Goal: Information Seeking & Learning: Check status

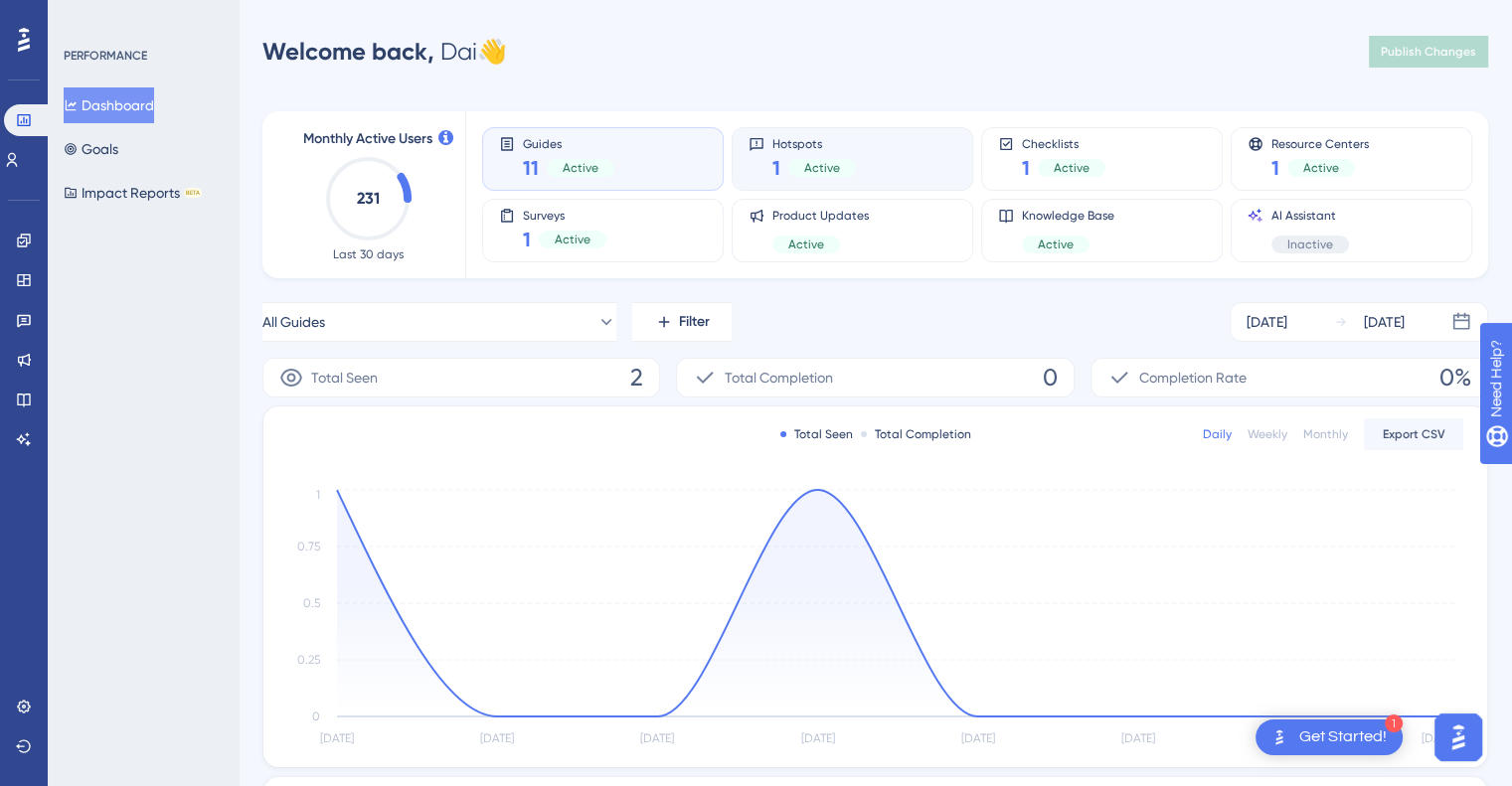
click at [893, 154] on div "Hotspots 1 Active" at bounding box center [852, 159] width 208 height 46
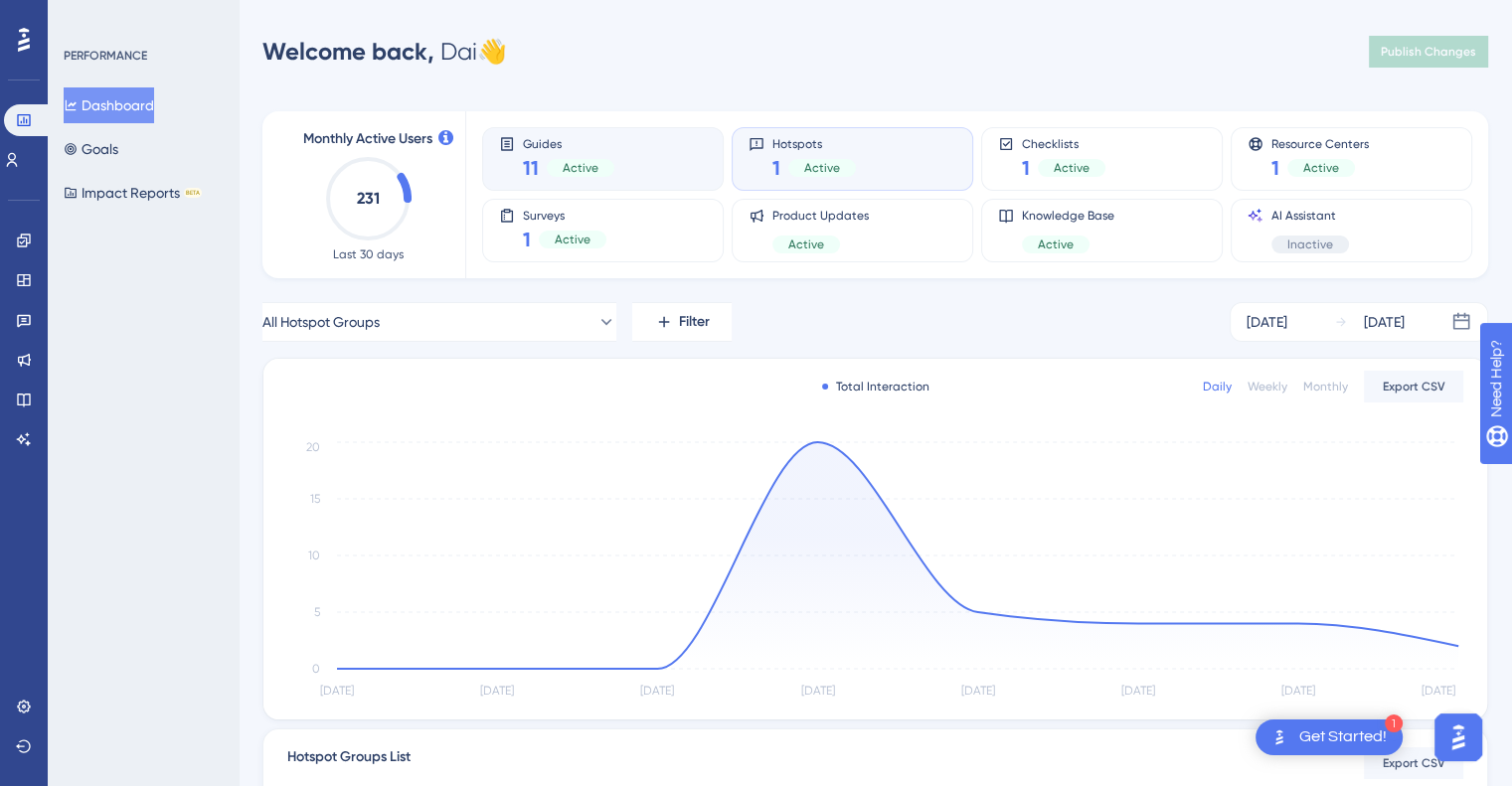
click at [670, 150] on div "Guides 11 Active" at bounding box center [603, 159] width 208 height 46
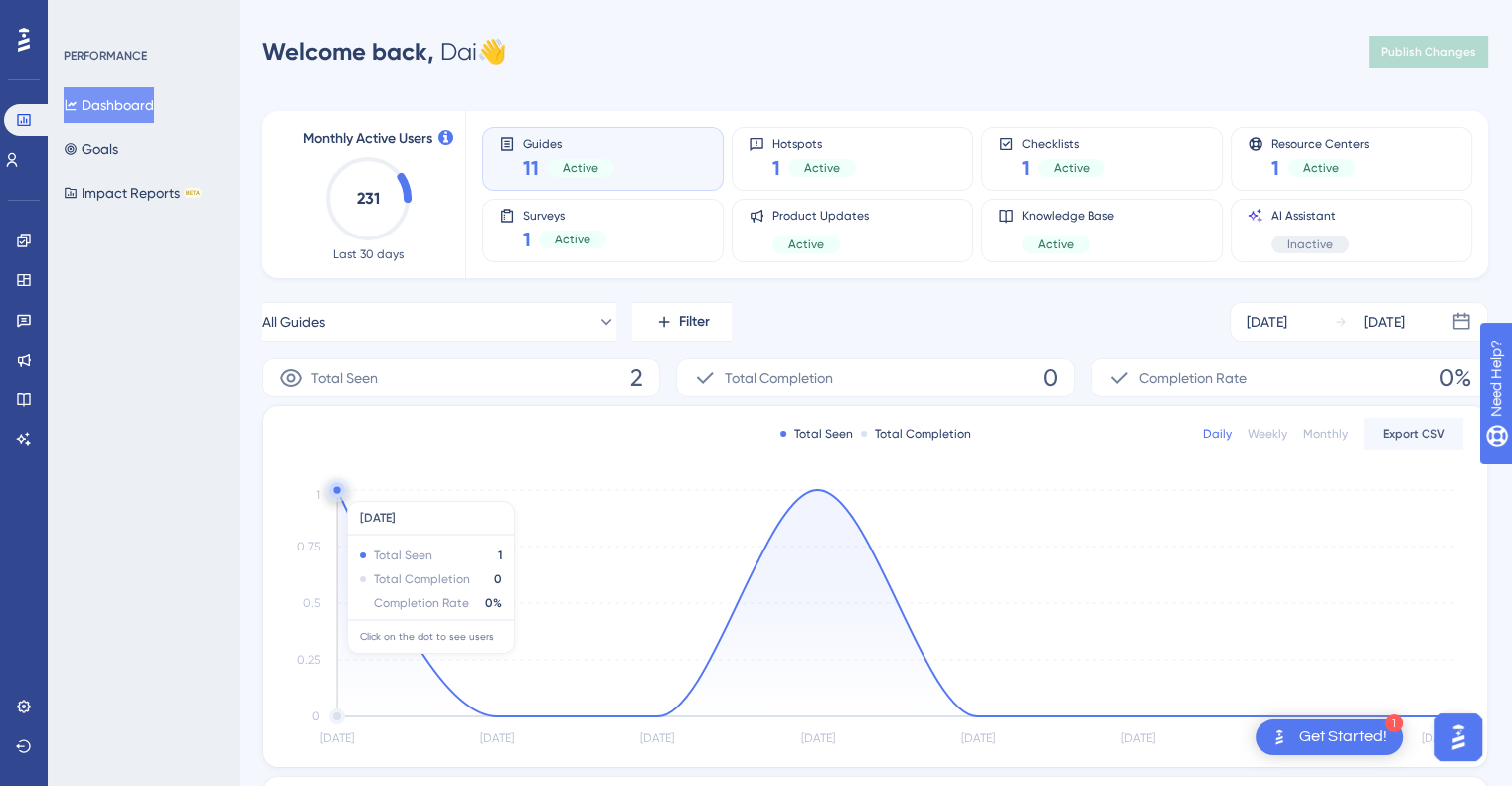
click at [338, 491] on circle at bounding box center [336, 489] width 7 height 7
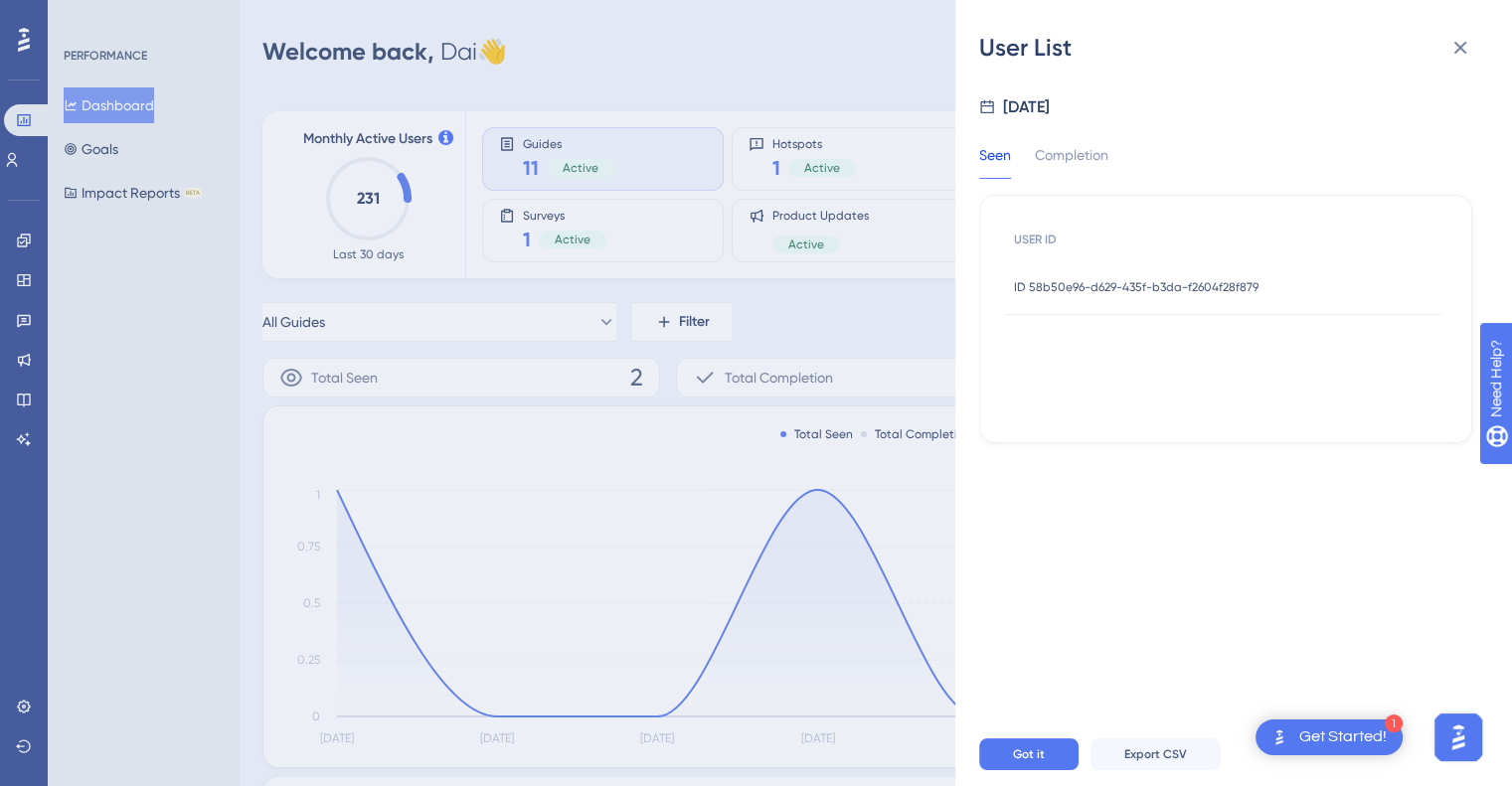
click at [1126, 277] on div "ID 58b50e96-d629-435f-b3da-f2604f28f879 ID 58b50e96-d629-435f-b3da-f2604f28f879" at bounding box center [1136, 287] width 245 height 56
click at [1126, 277] on div at bounding box center [1226, 405] width 493 height 635
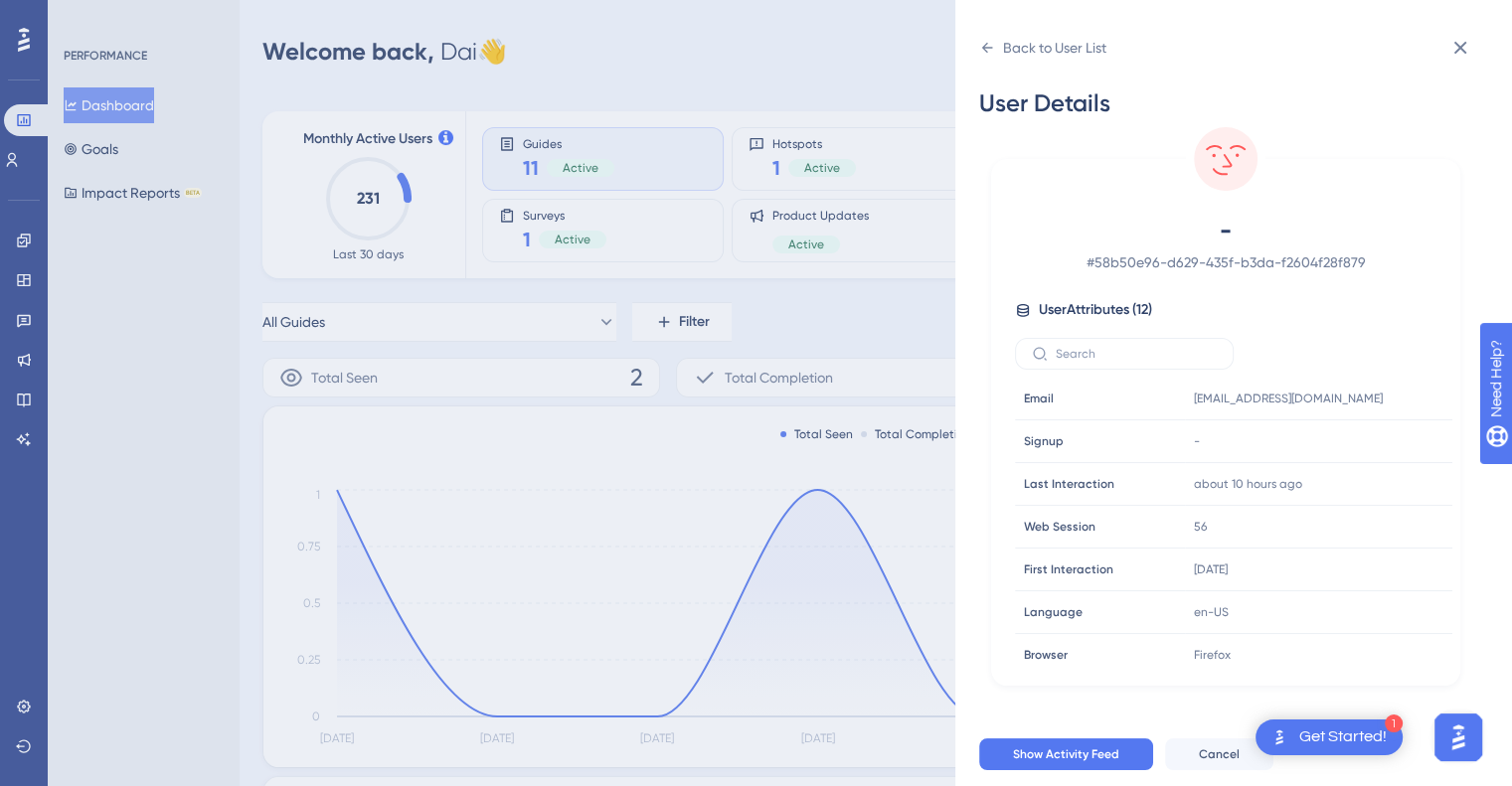
click at [811, 510] on div "Back to User List User Details - # 58b50e96-d629-435f-b3da-f2604f28f879 User At…" at bounding box center [756, 393] width 1512 height 786
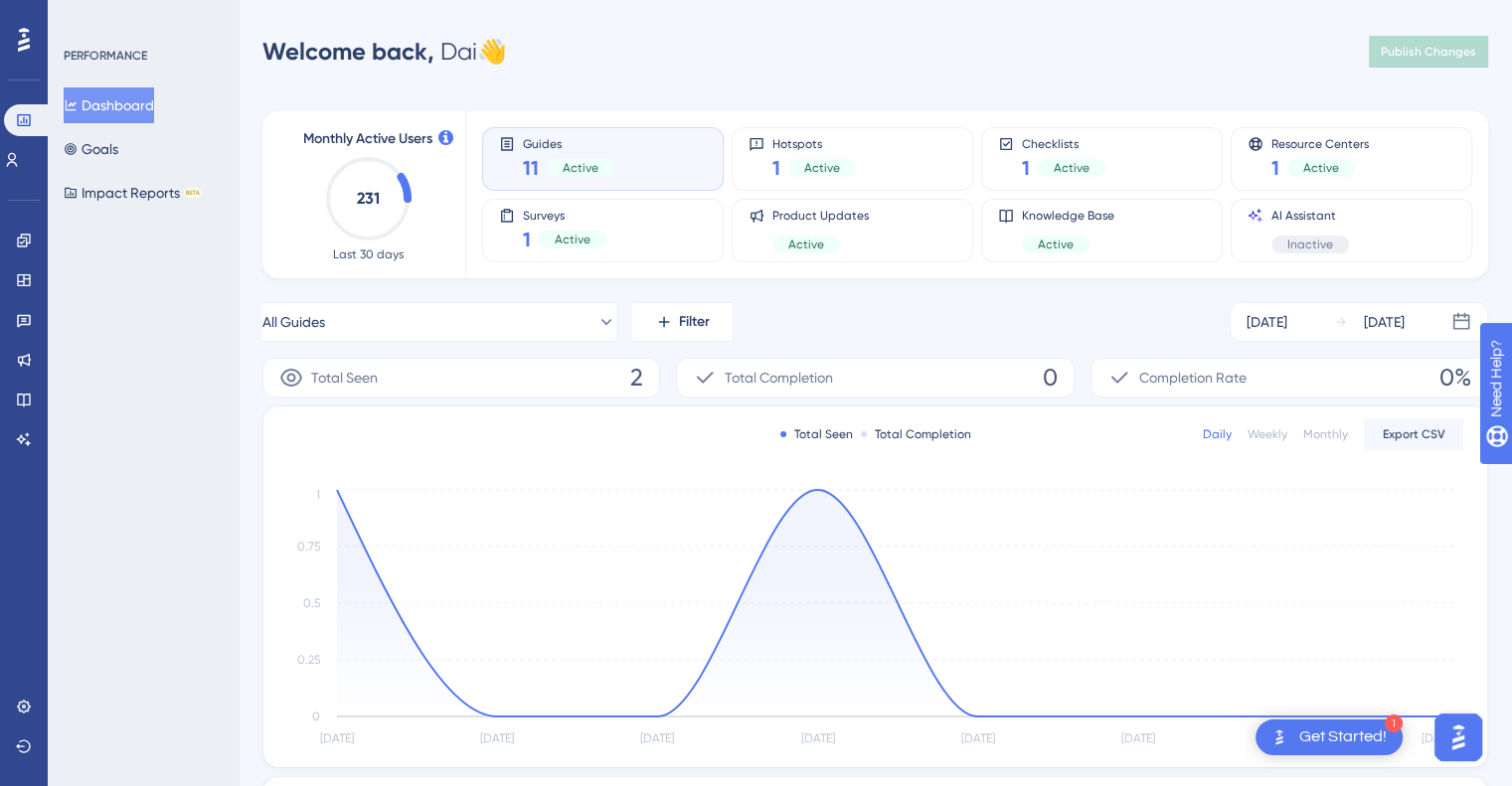
click at [818, 490] on icon at bounding box center [898, 602] width 1122 height 226
click at [818, 491] on circle at bounding box center [817, 489] width 7 height 7
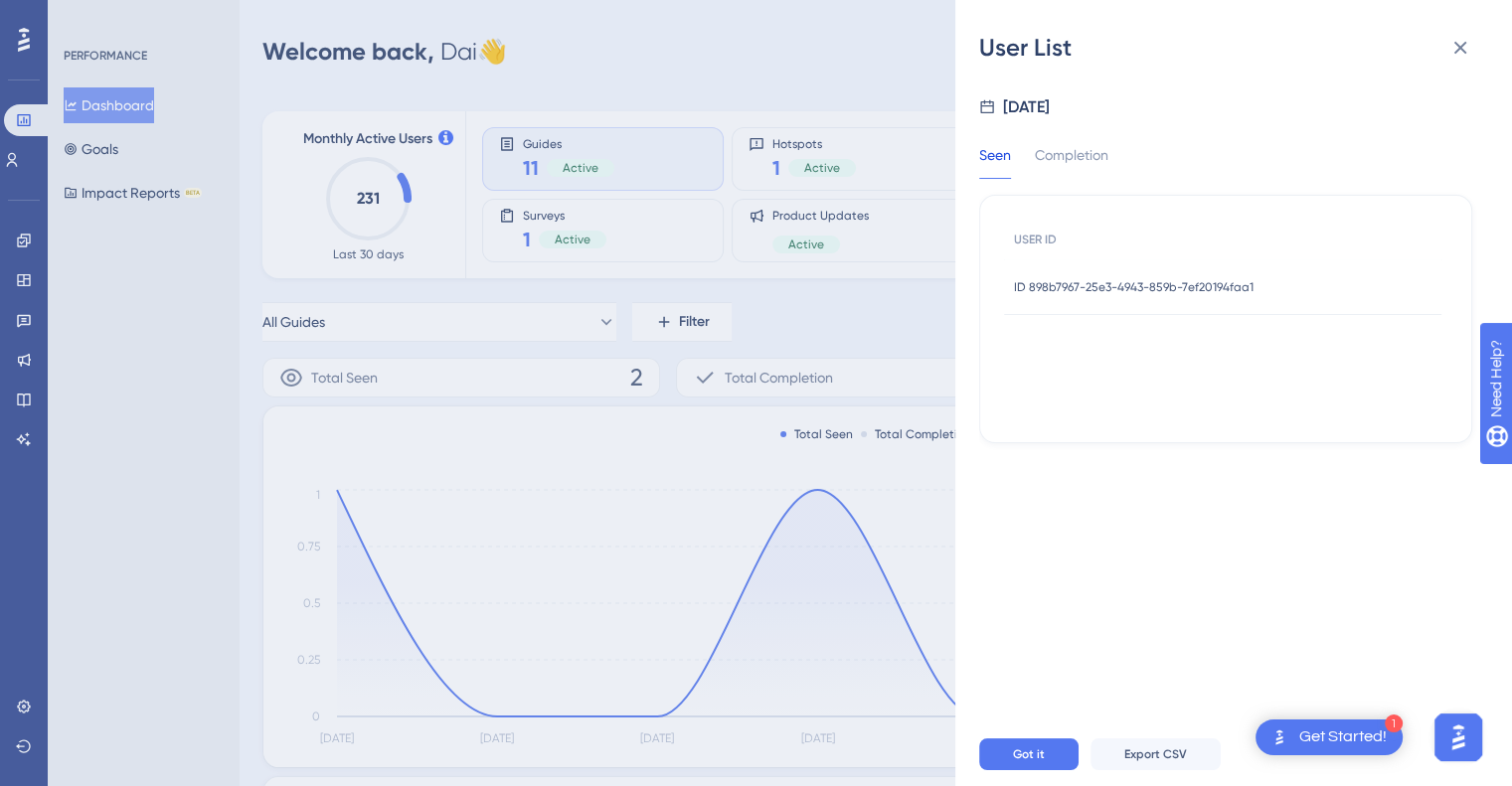
click at [1078, 280] on span "ID 898b7967-25e3-4943-859b-7ef20194faa1" at bounding box center [1134, 287] width 240 height 16
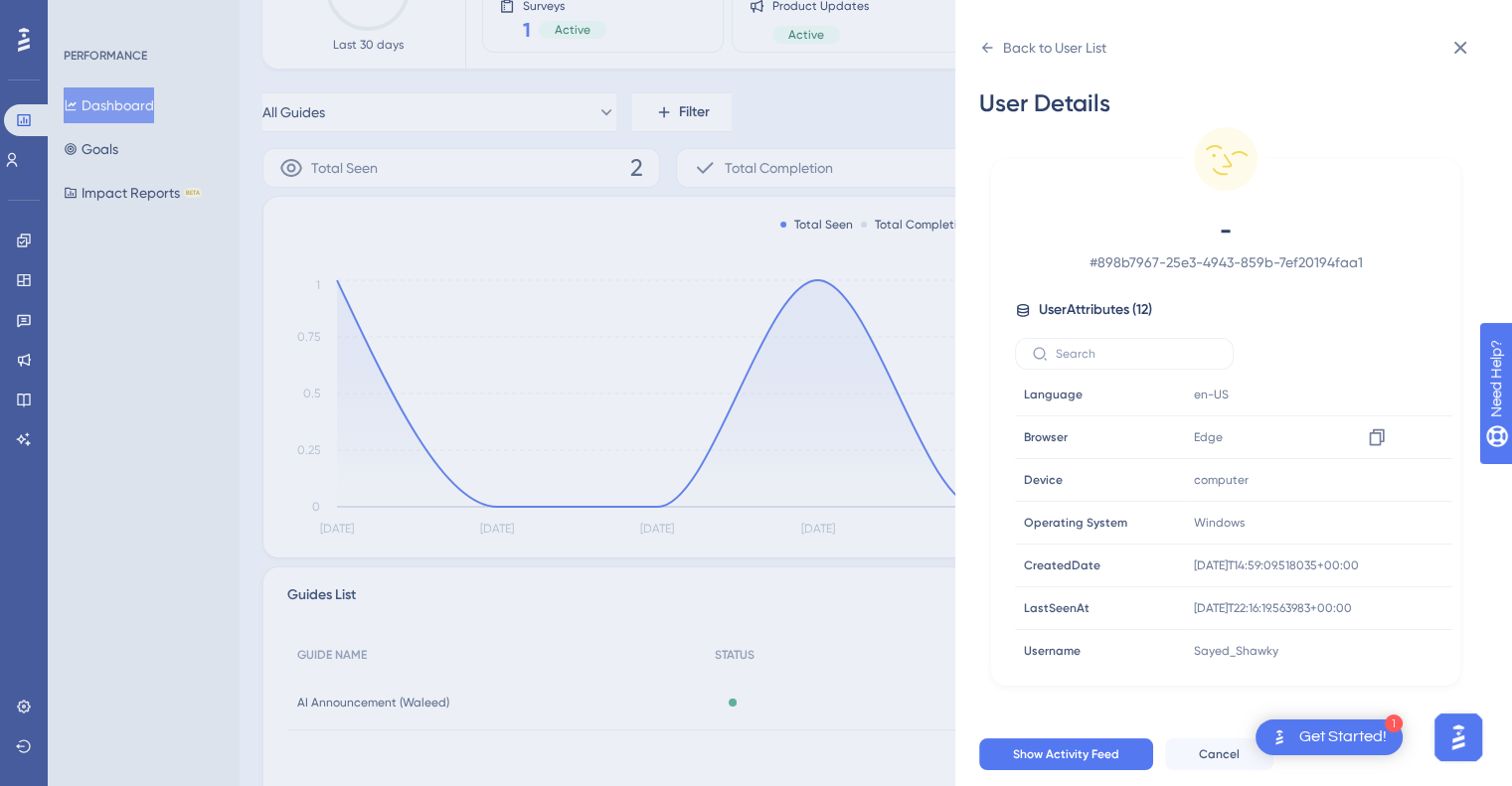
scroll to position [213, 0]
click at [1455, 46] on icon at bounding box center [1461, 48] width 24 height 24
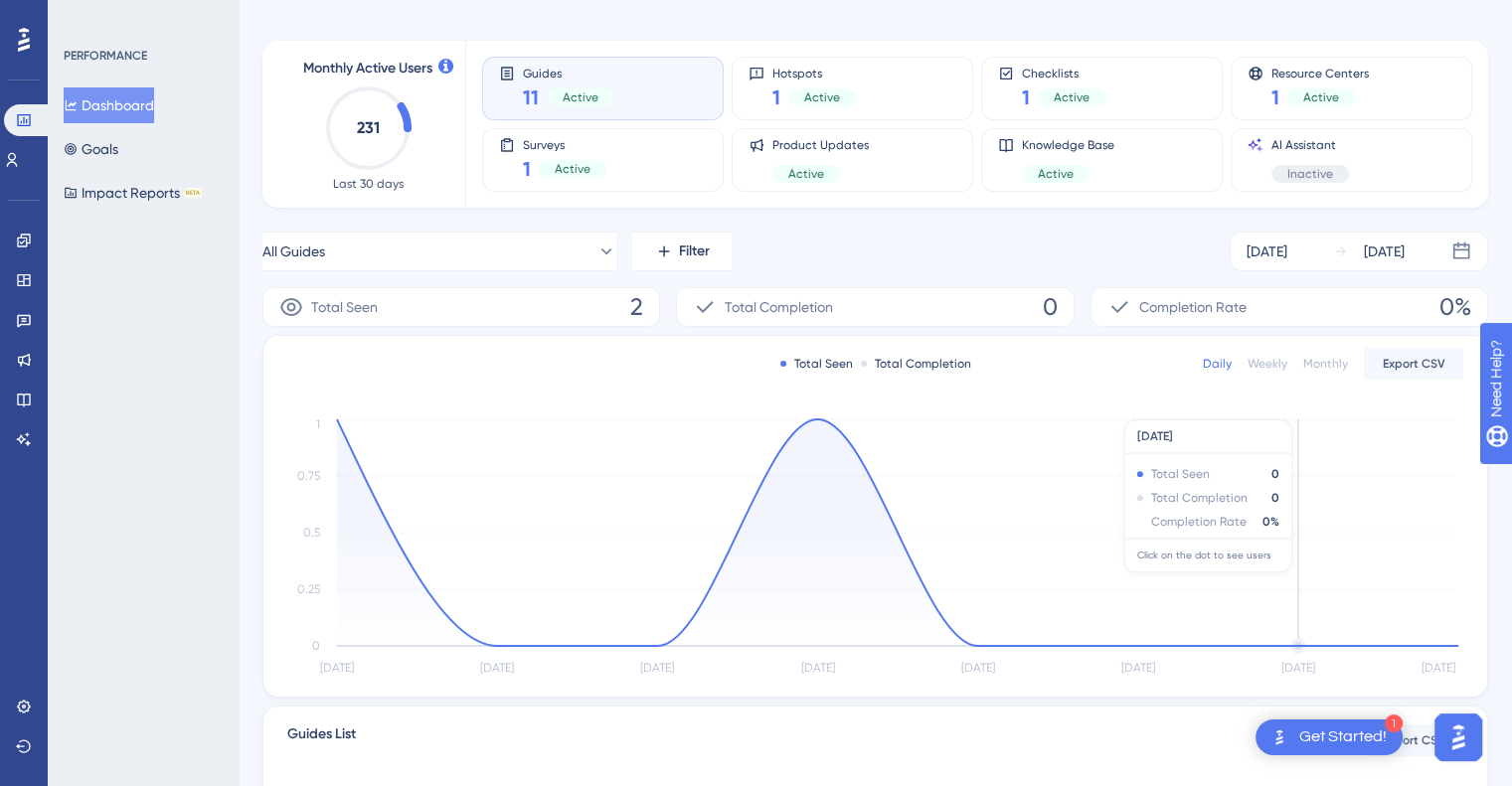
scroll to position [64, 0]
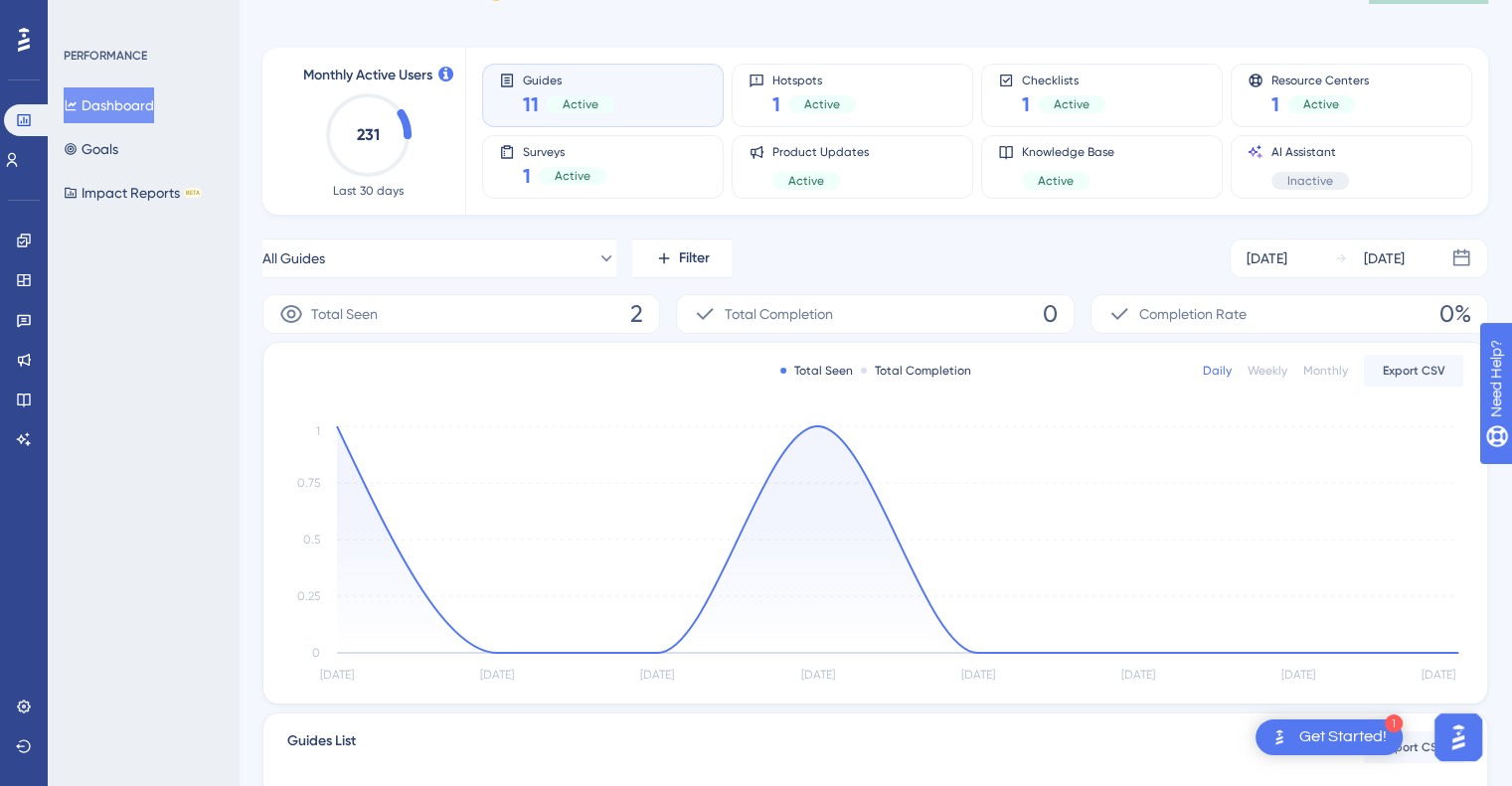
click at [1276, 371] on div "Weekly" at bounding box center [1267, 371] width 40 height 16
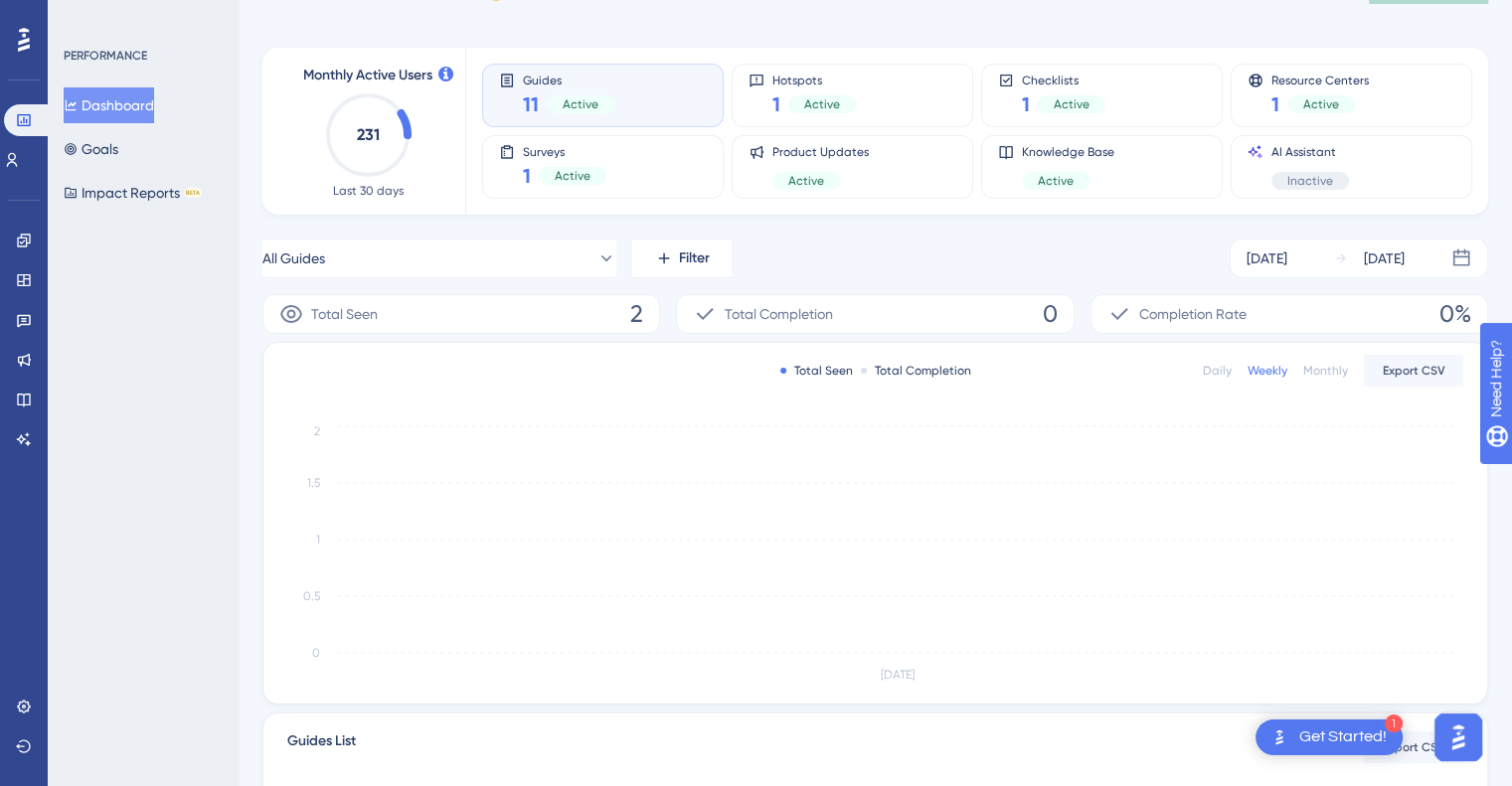
click at [1320, 373] on div "Monthly" at bounding box center [1325, 371] width 45 height 16
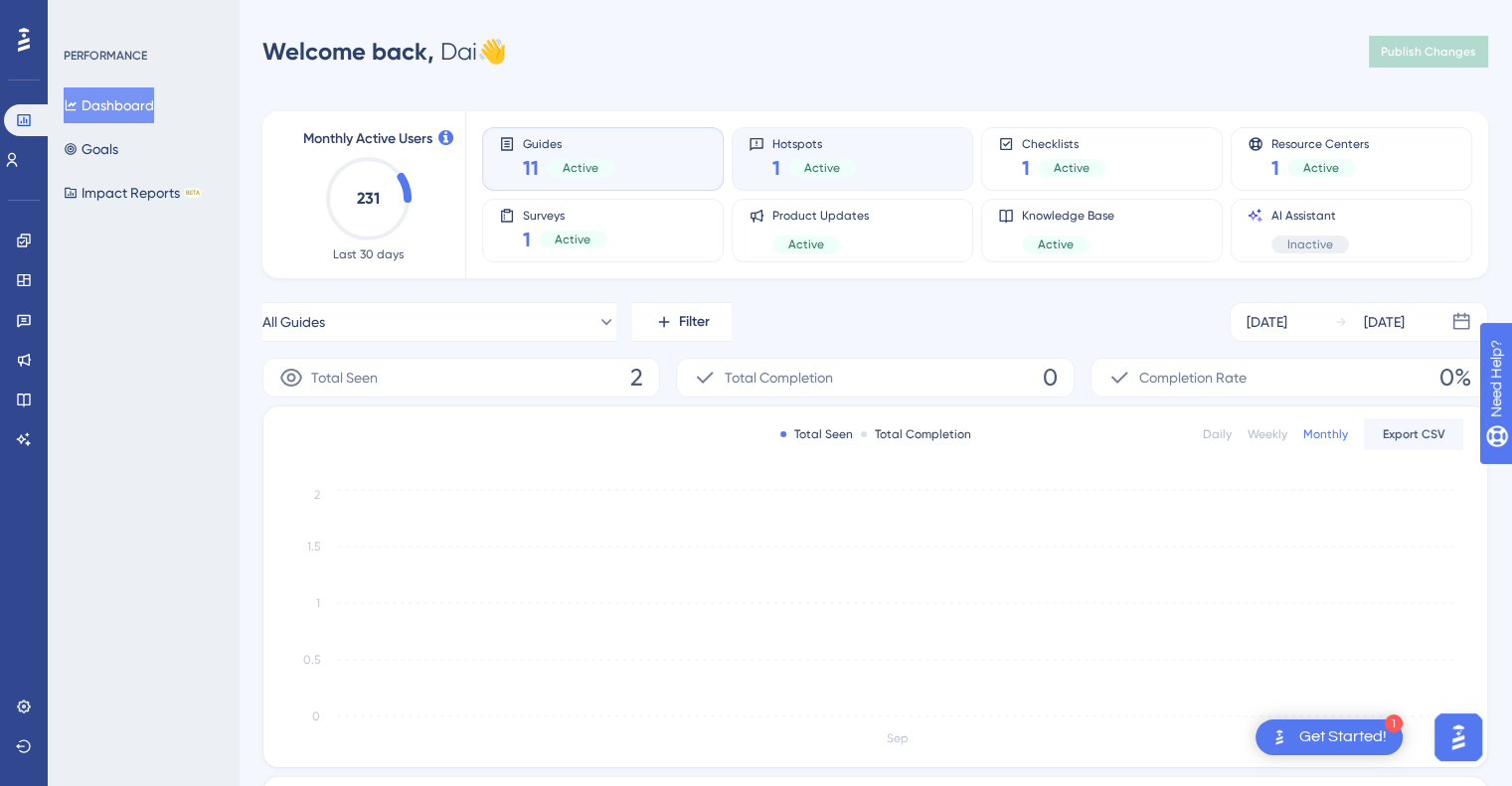
click at [890, 134] on div "Hotspots 1 Active" at bounding box center [852, 160] width 242 height 64
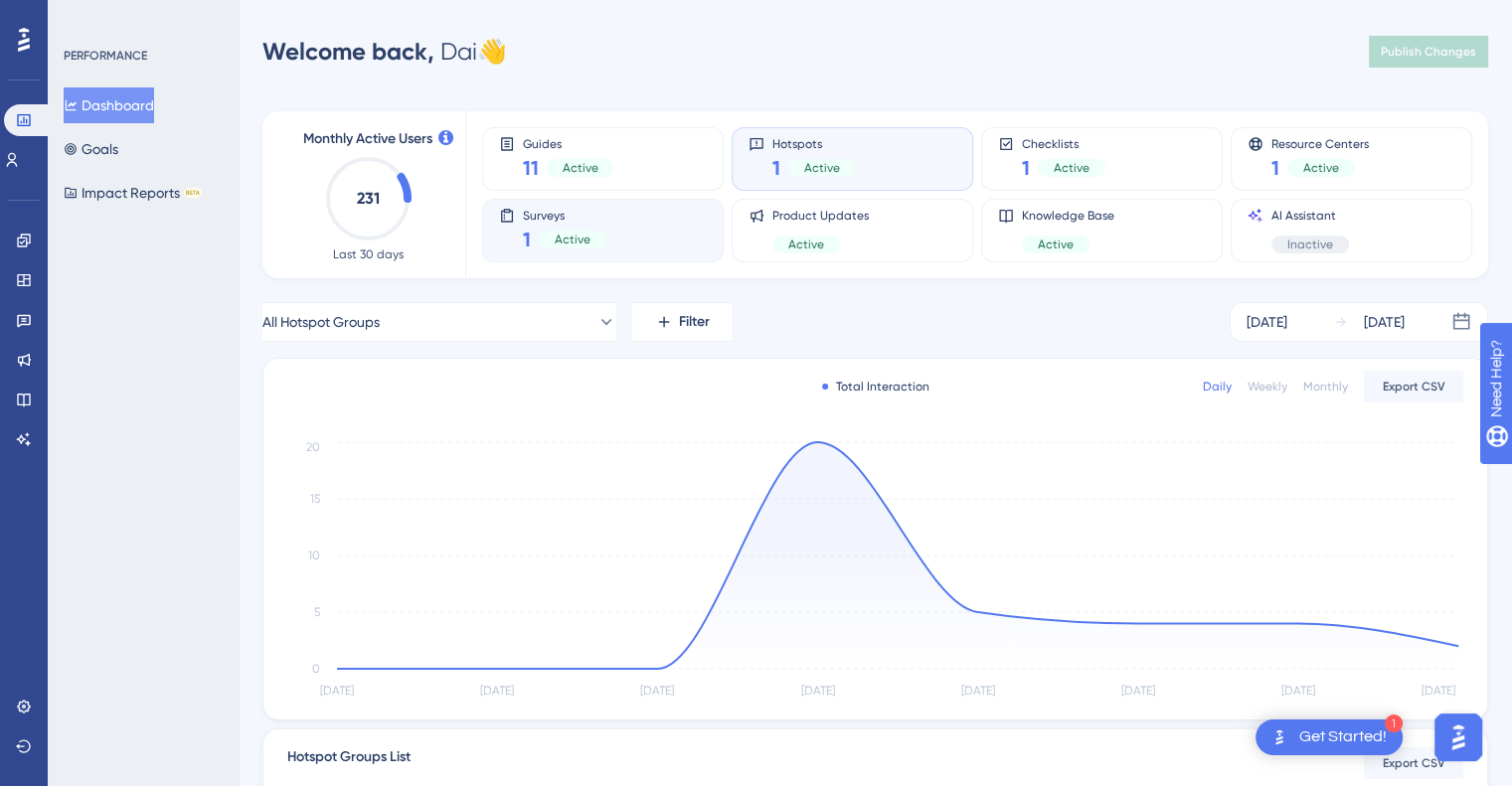
click at [626, 219] on div "Surveys 1 Active" at bounding box center [603, 230] width 208 height 46
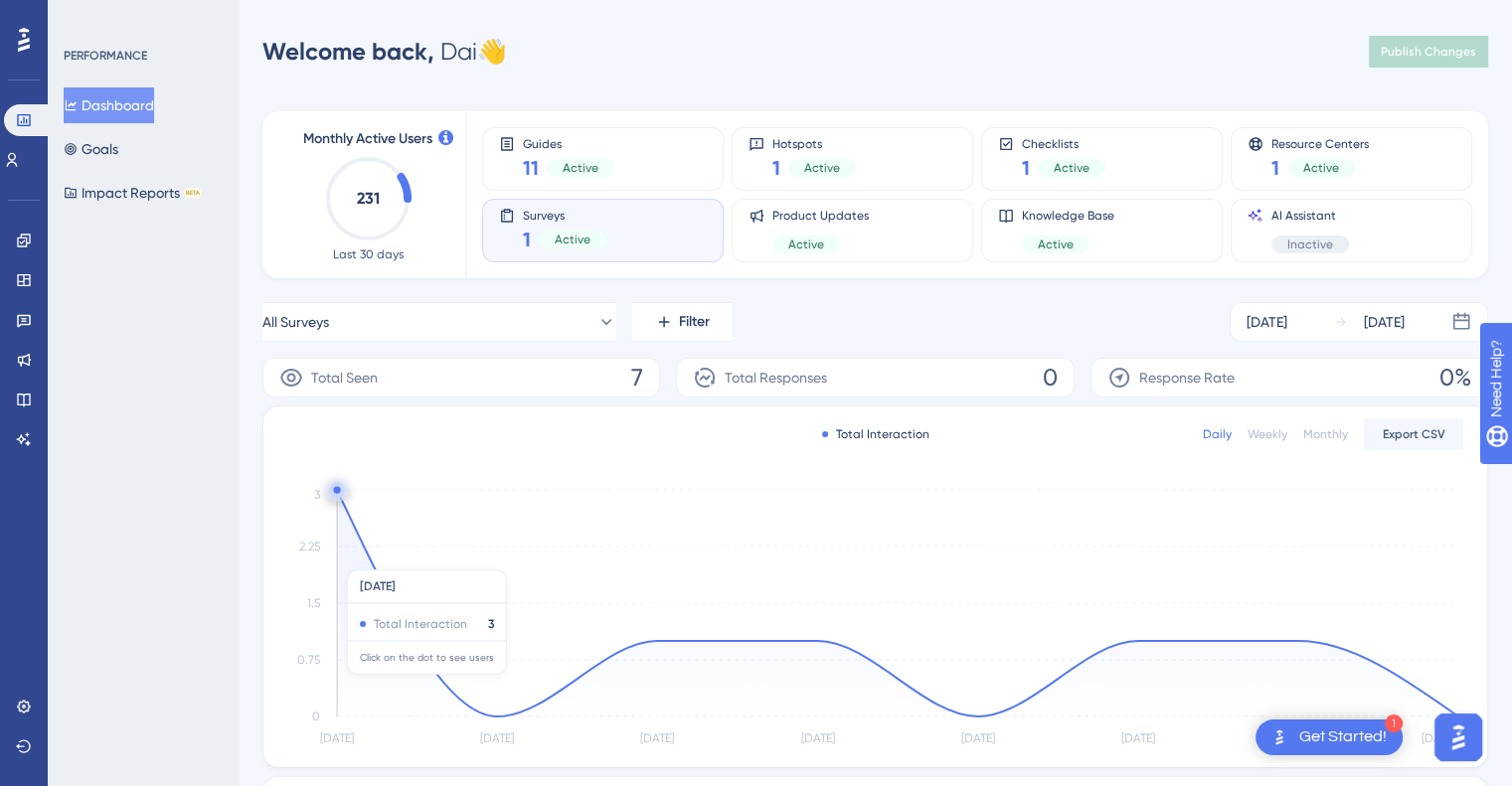
click at [346, 560] on icon at bounding box center [898, 602] width 1122 height 226
click at [338, 491] on circle at bounding box center [336, 489] width 7 height 7
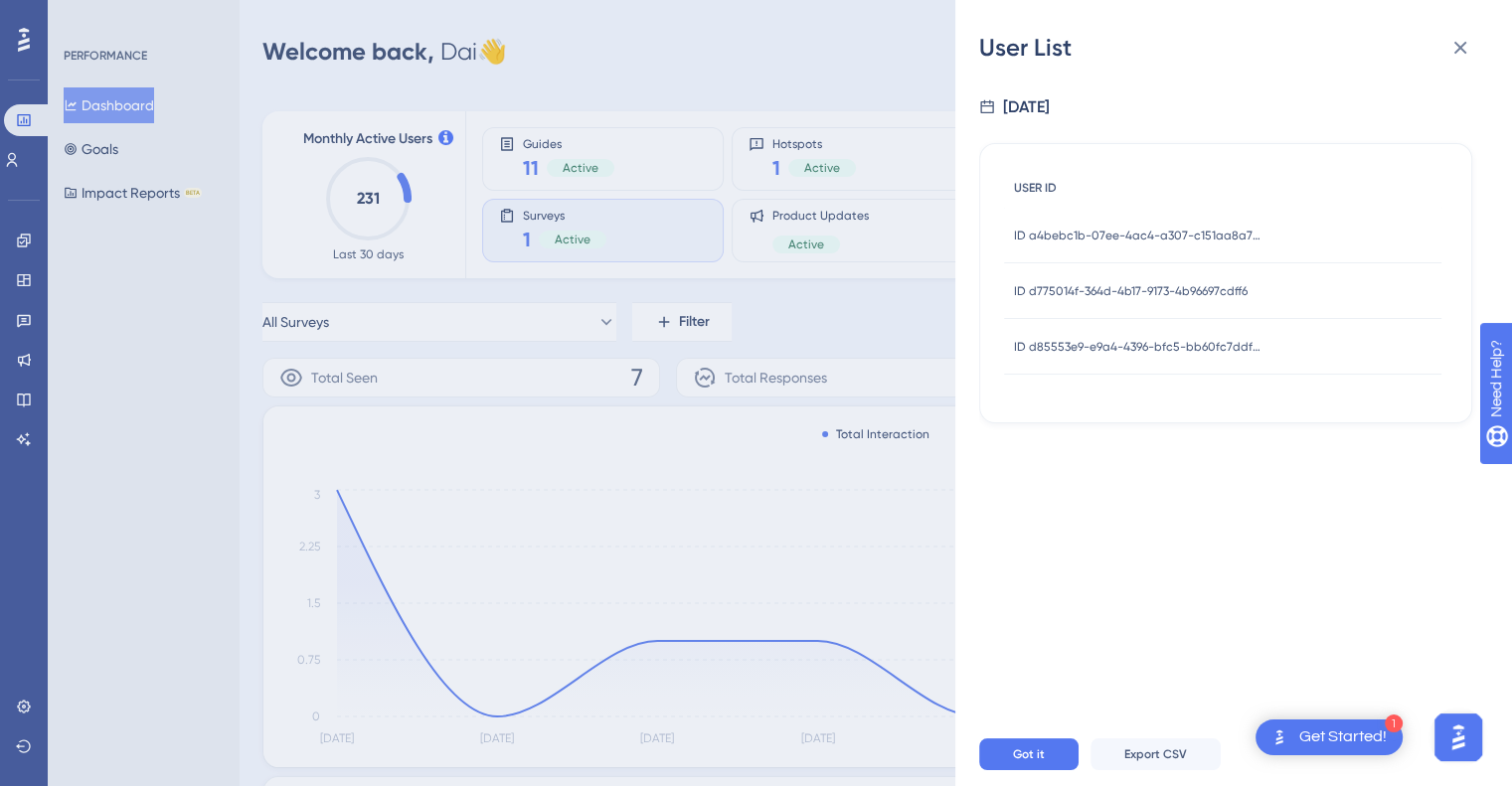
click at [1135, 191] on div "USER ID" at bounding box center [1223, 188] width 437 height 41
click at [1046, 187] on span "USER ID" at bounding box center [1035, 188] width 43 height 16
click at [1075, 232] on span "ID a4bebc1b-07ee-4ac4-a307-c151aa8a7d19" at bounding box center [1138, 235] width 249 height 16
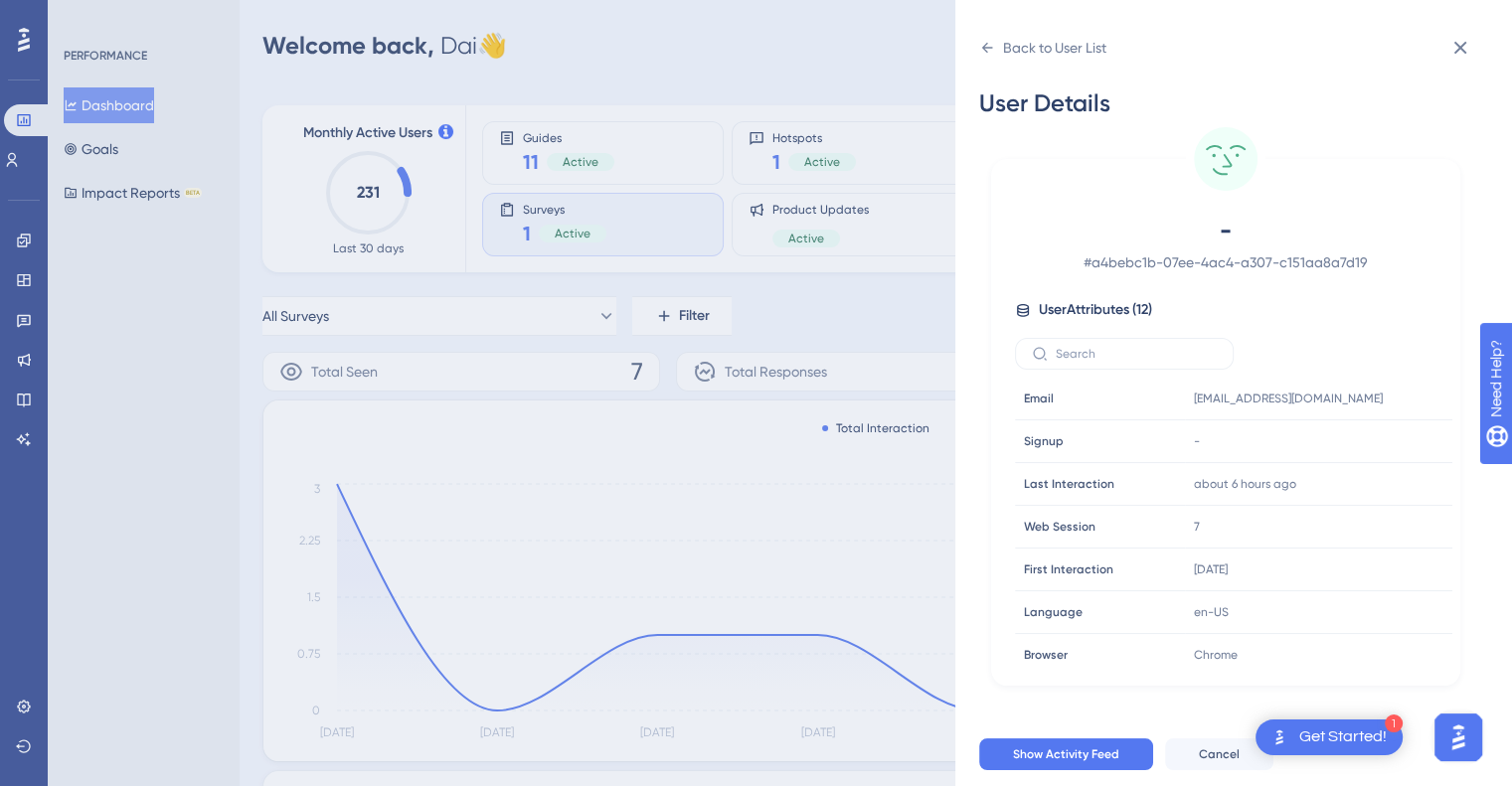
scroll to position [4, 0]
click at [987, 51] on icon at bounding box center [987, 48] width 16 height 16
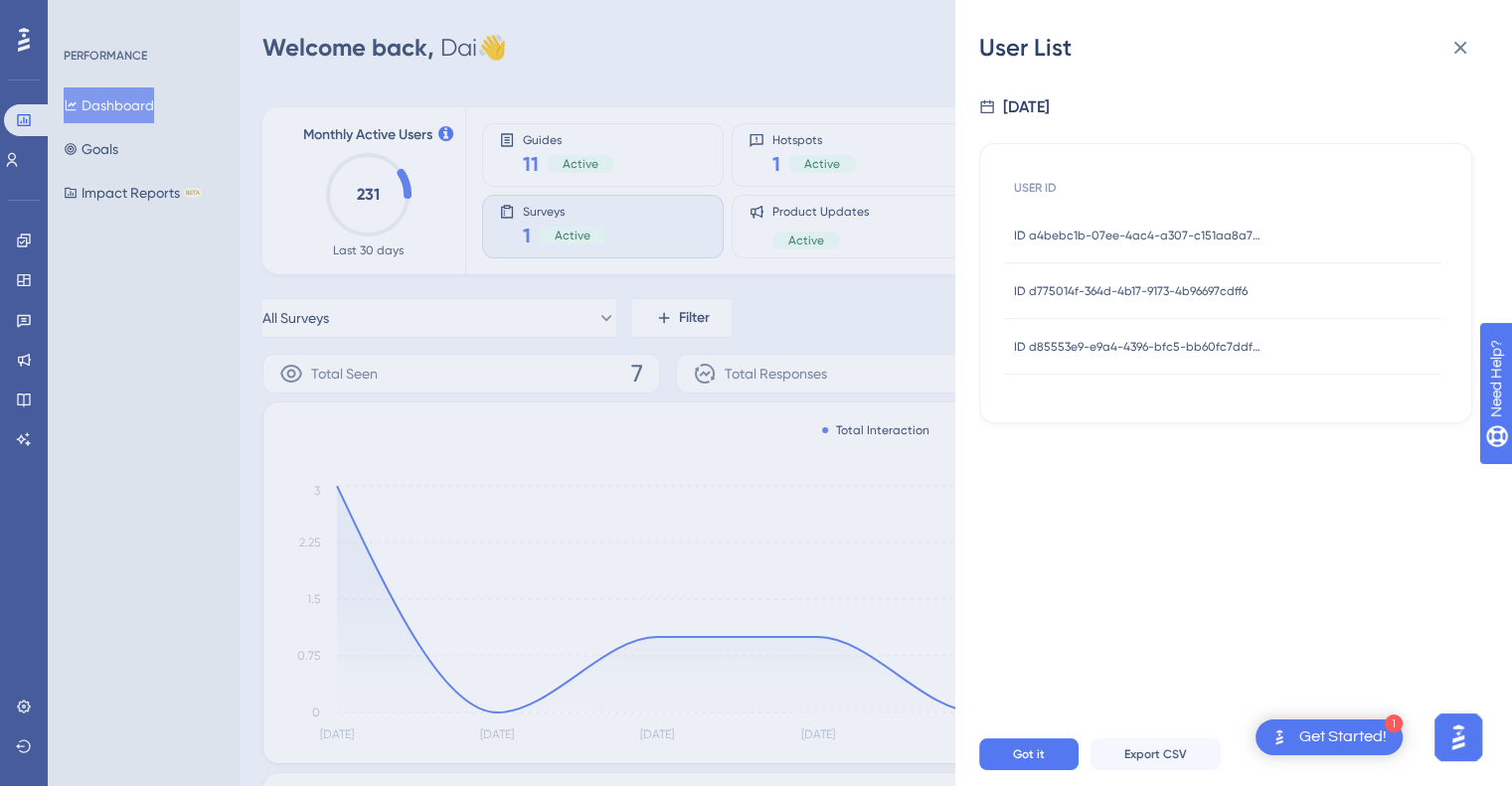
click at [1094, 293] on span "ID d775014f-364d-4b17-9173-4b96697cdff6" at bounding box center [1131, 291] width 234 height 16
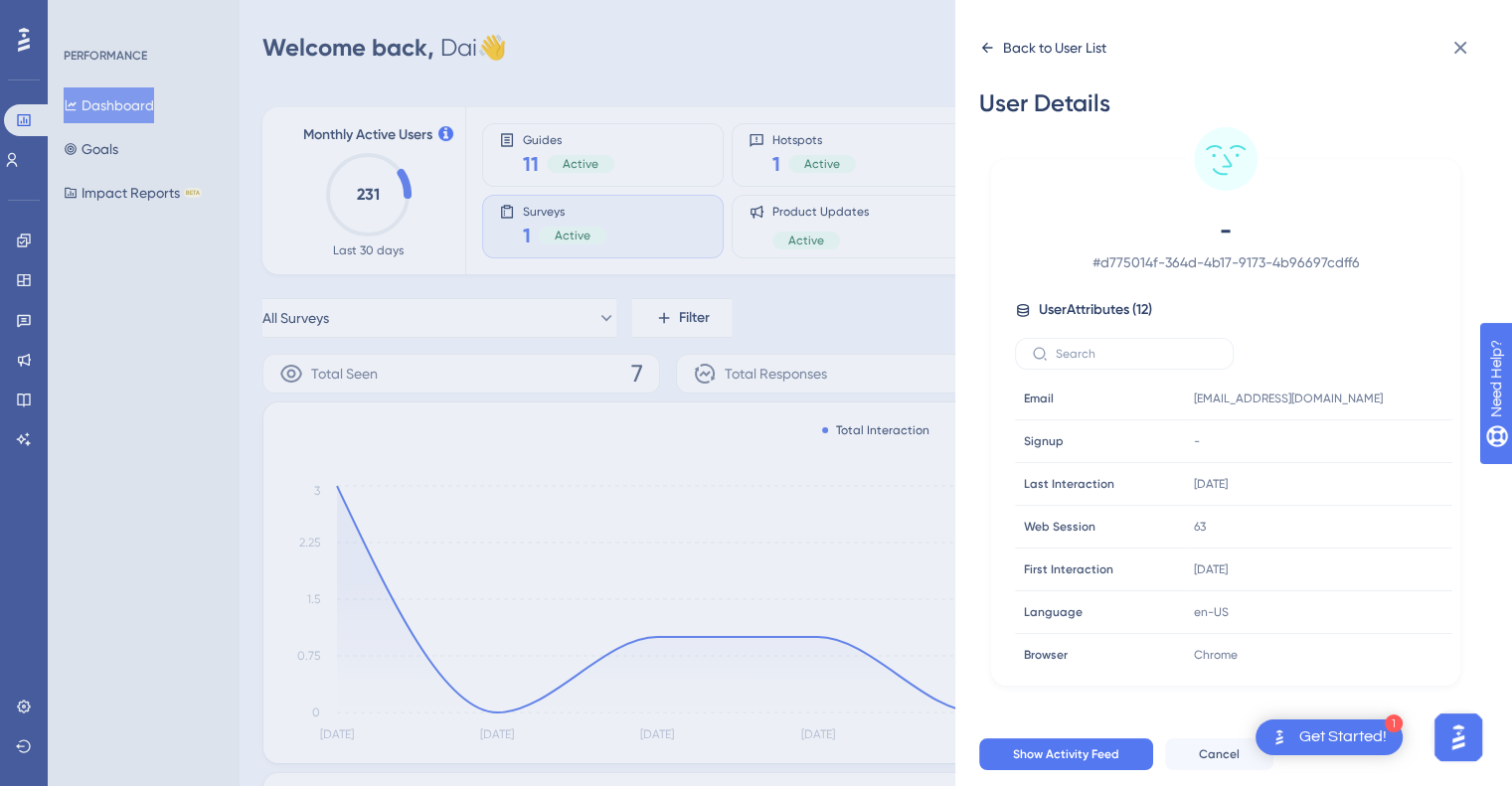
click at [986, 51] on icon at bounding box center [987, 48] width 16 height 16
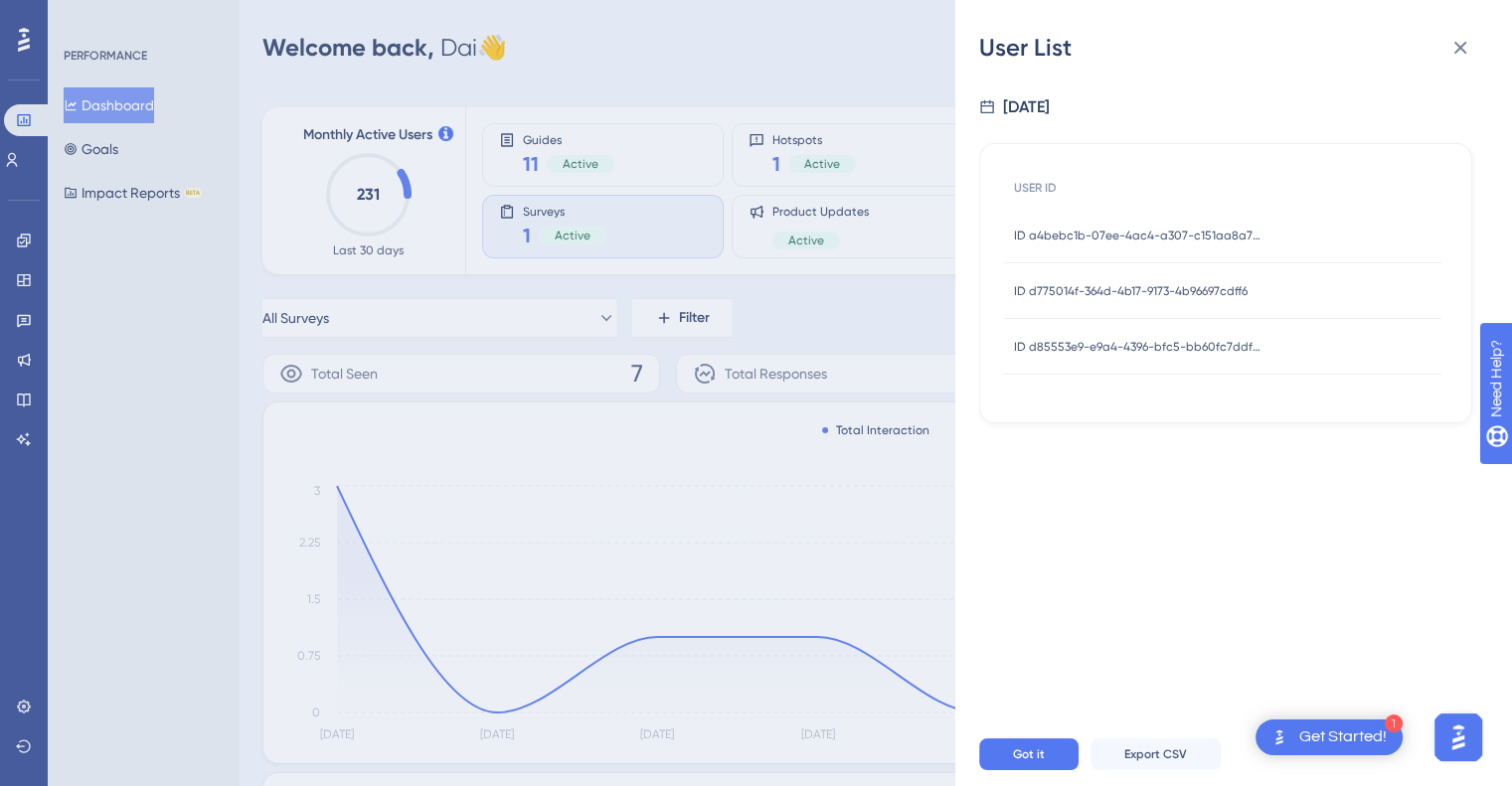
click at [1074, 340] on span "ID d85553e9-e9a4-4396-bfc5-bb60fc7ddf28" at bounding box center [1138, 347] width 249 height 16
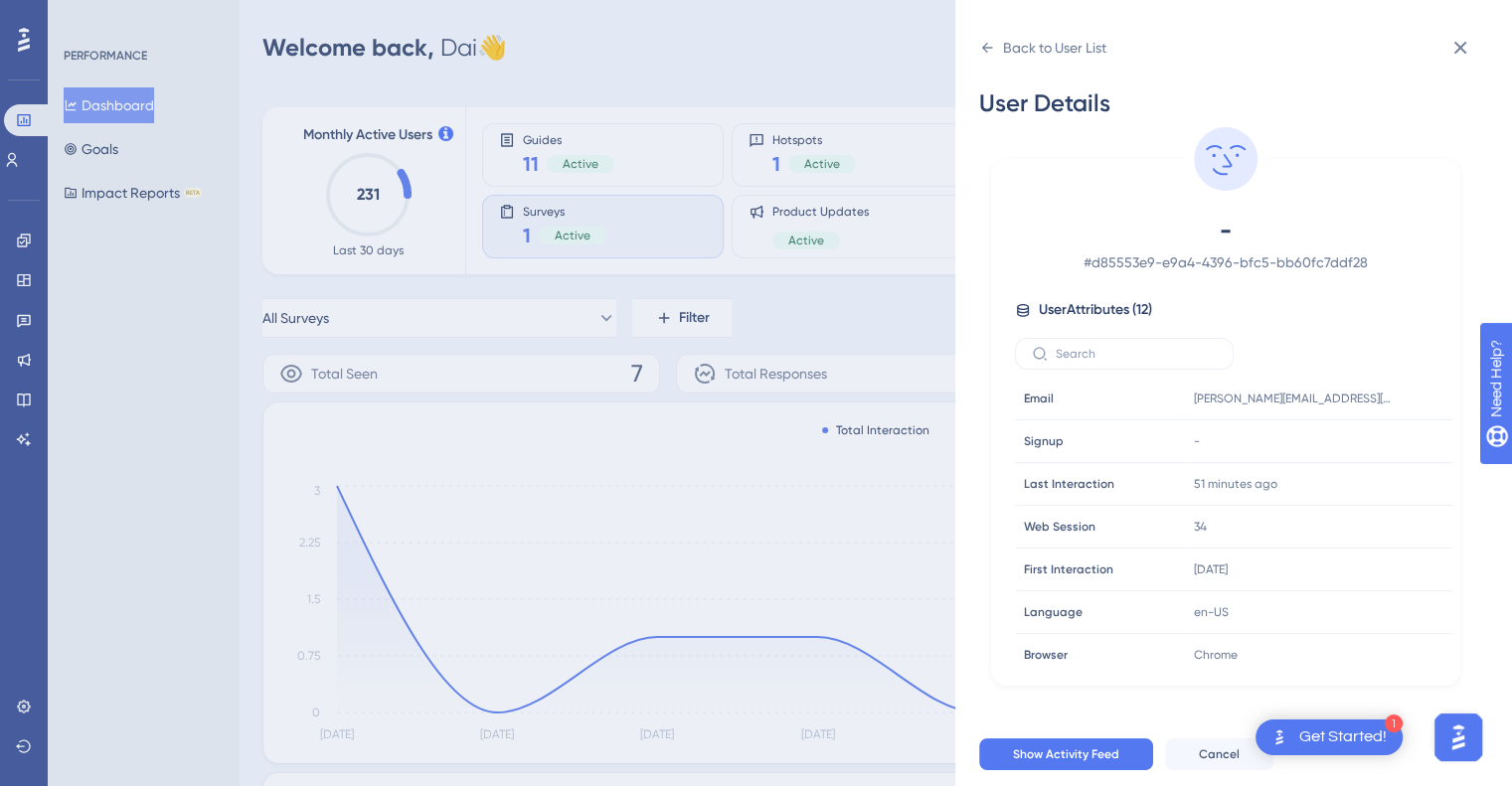
click at [497, 410] on div "Back to User List User Details - # d85553e9-e9a4-4396-bfc5-bb60fc7ddf28 User At…" at bounding box center [756, 393] width 1512 height 786
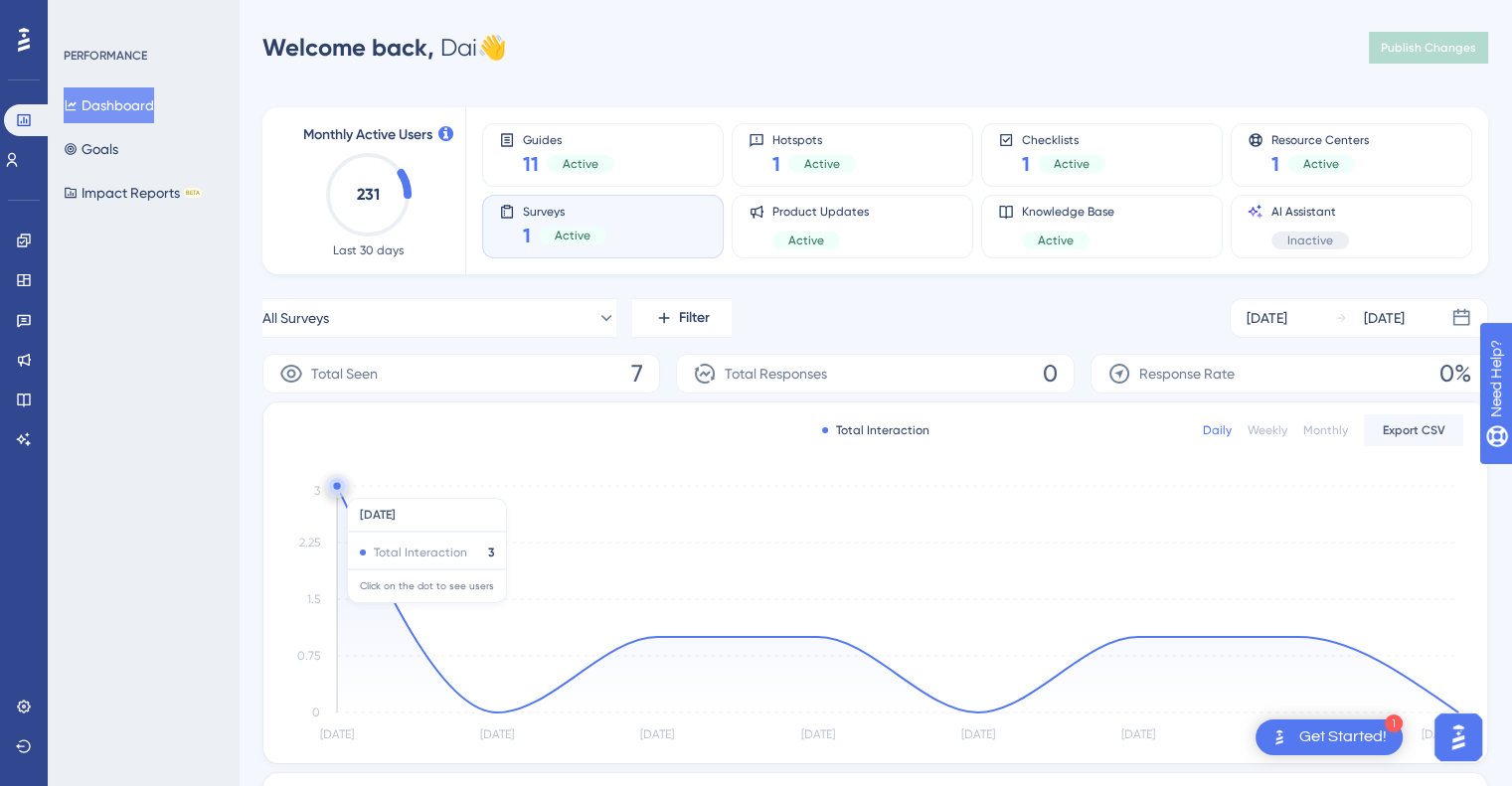
click at [338, 487] on circle at bounding box center [336, 485] width 7 height 7
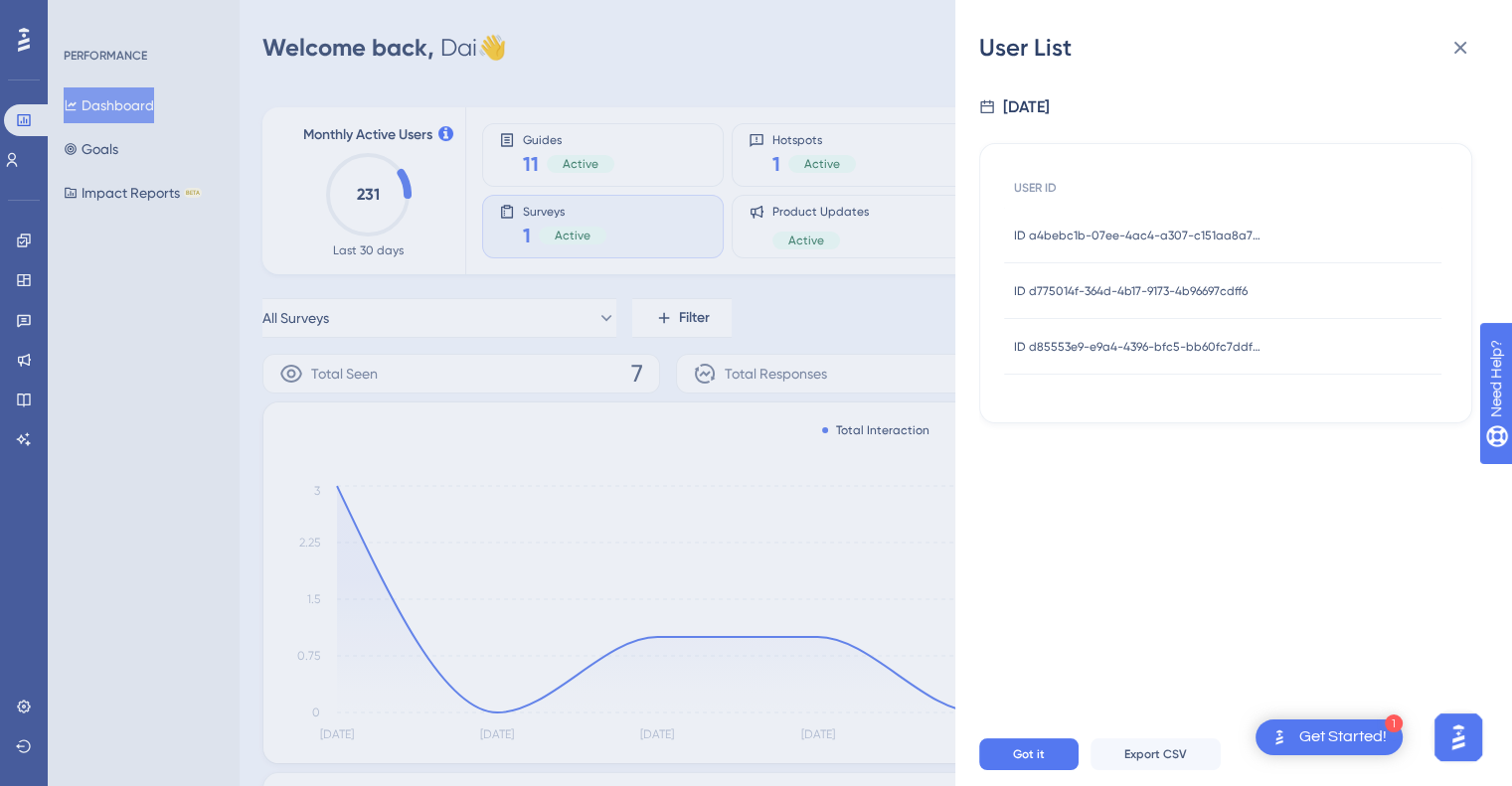
click at [1186, 230] on span "ID a4bebc1b-07ee-4ac4-a307-c151aa8a7d19" at bounding box center [1138, 235] width 249 height 16
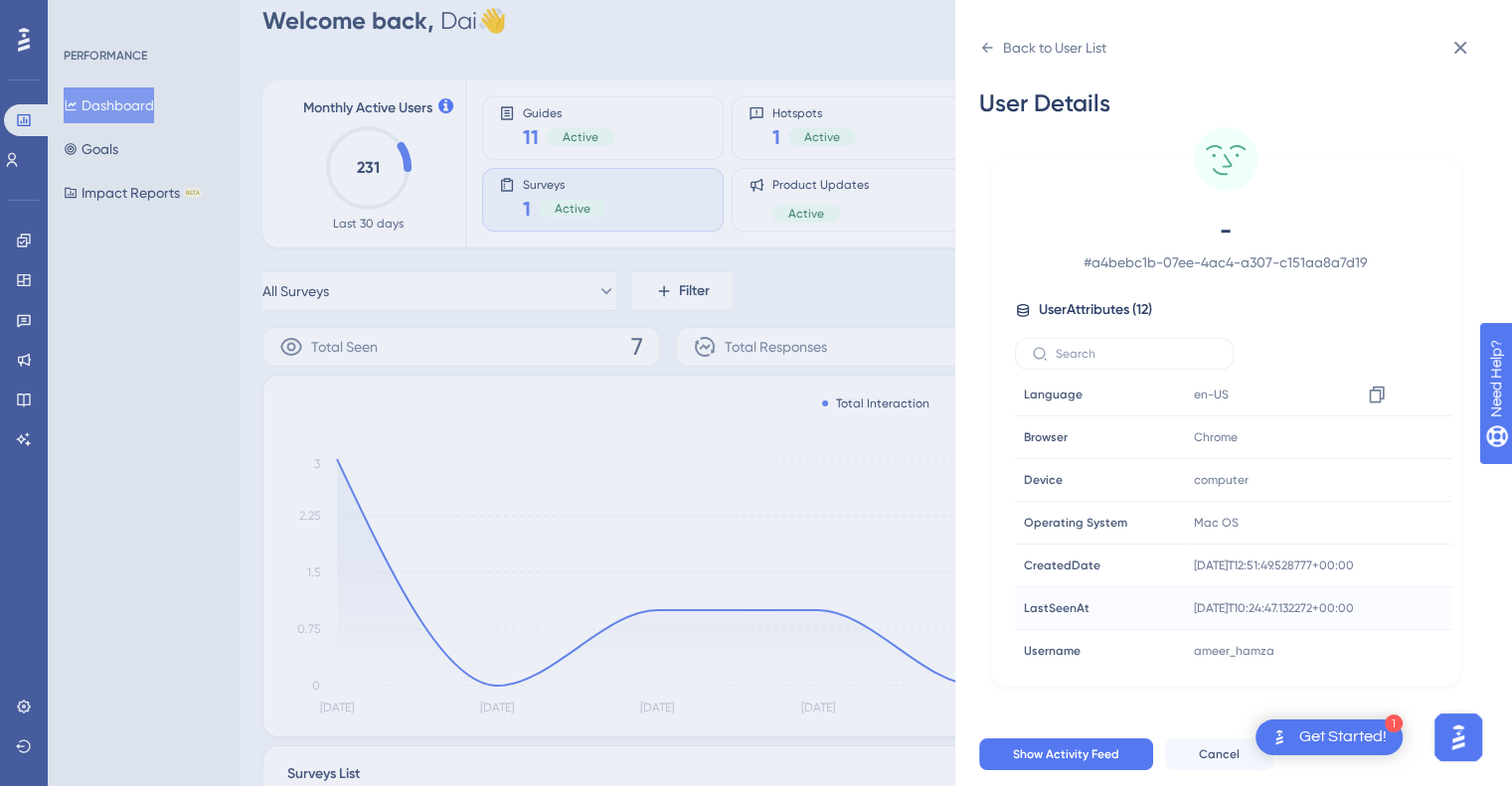
scroll to position [0, 0]
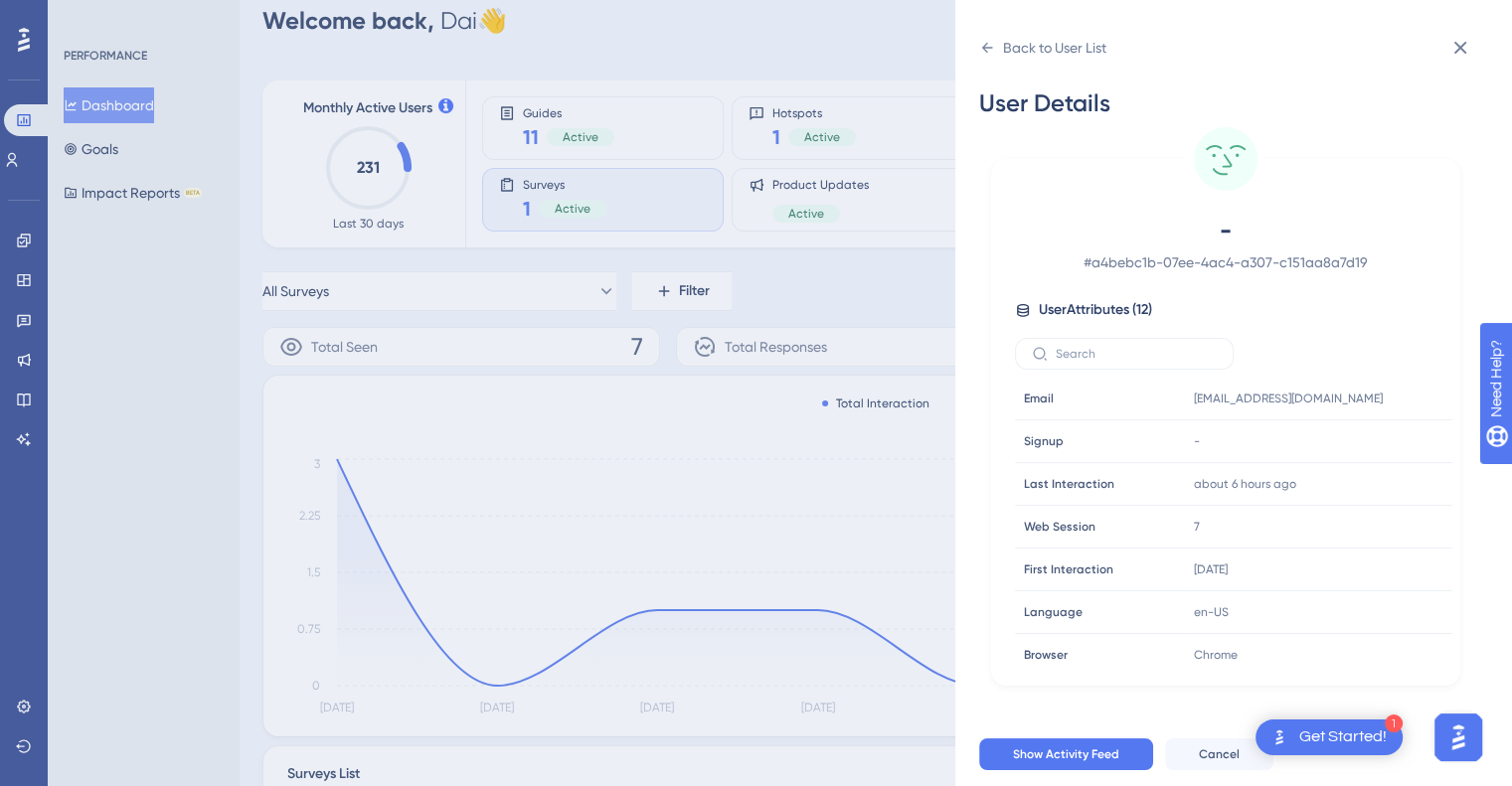
click at [1145, 307] on span "User Attributes ( 12 )" at bounding box center [1096, 310] width 114 height 24
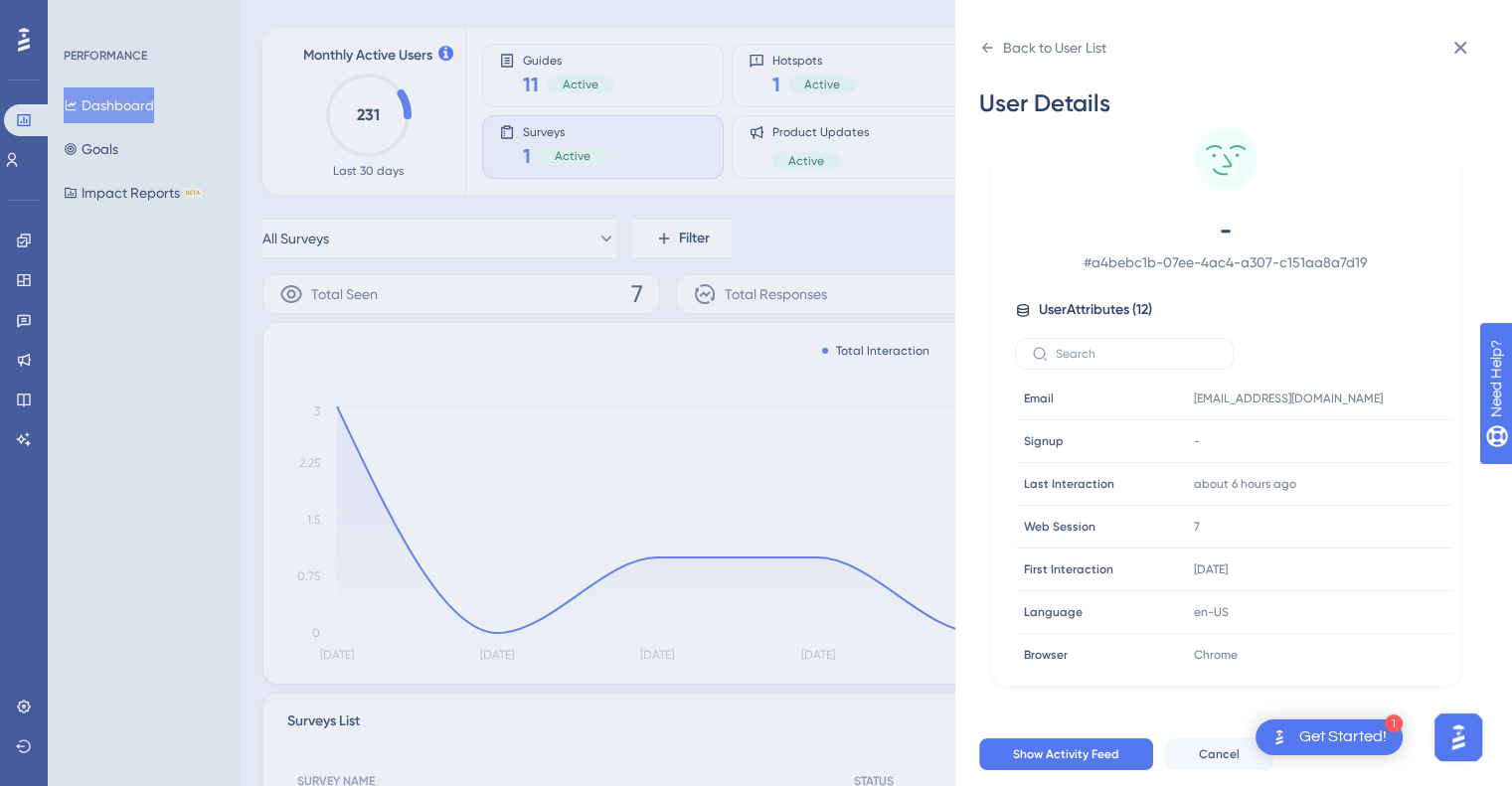
scroll to position [83, 0]
click at [1214, 259] on span "# a4bebc1b-07ee-4ac4-a307-c151aa8a7d19" at bounding box center [1226, 262] width 350 height 24
copy div "# a4bebc1b-07ee-4ac4-a307-c151aa8a7d19"
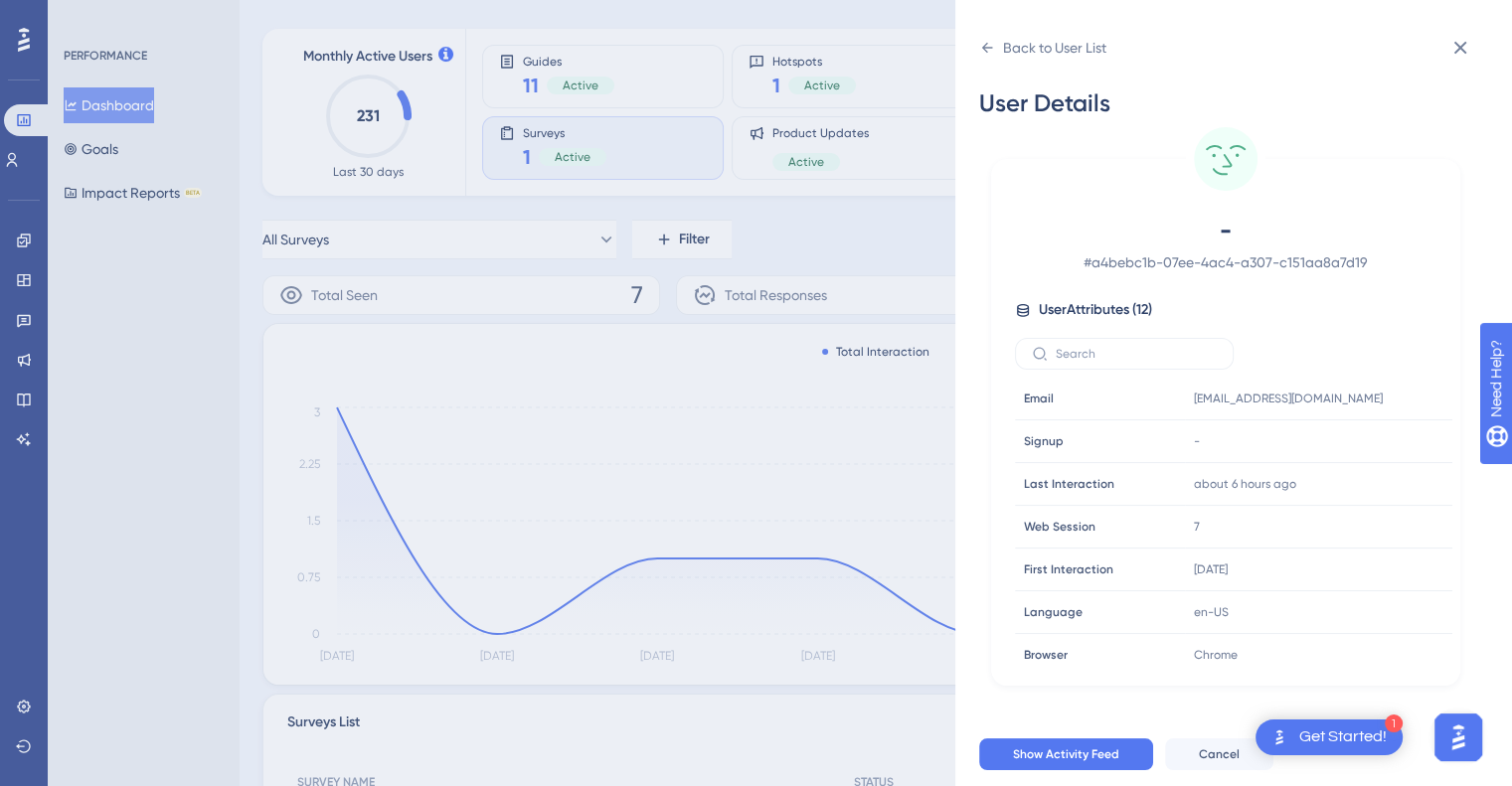
click at [766, 262] on div "Back to User List User Details - # a4bebc1b-07ee-4ac4-a307-c151aa8a7d19 User At…" at bounding box center [756, 393] width 1512 height 786
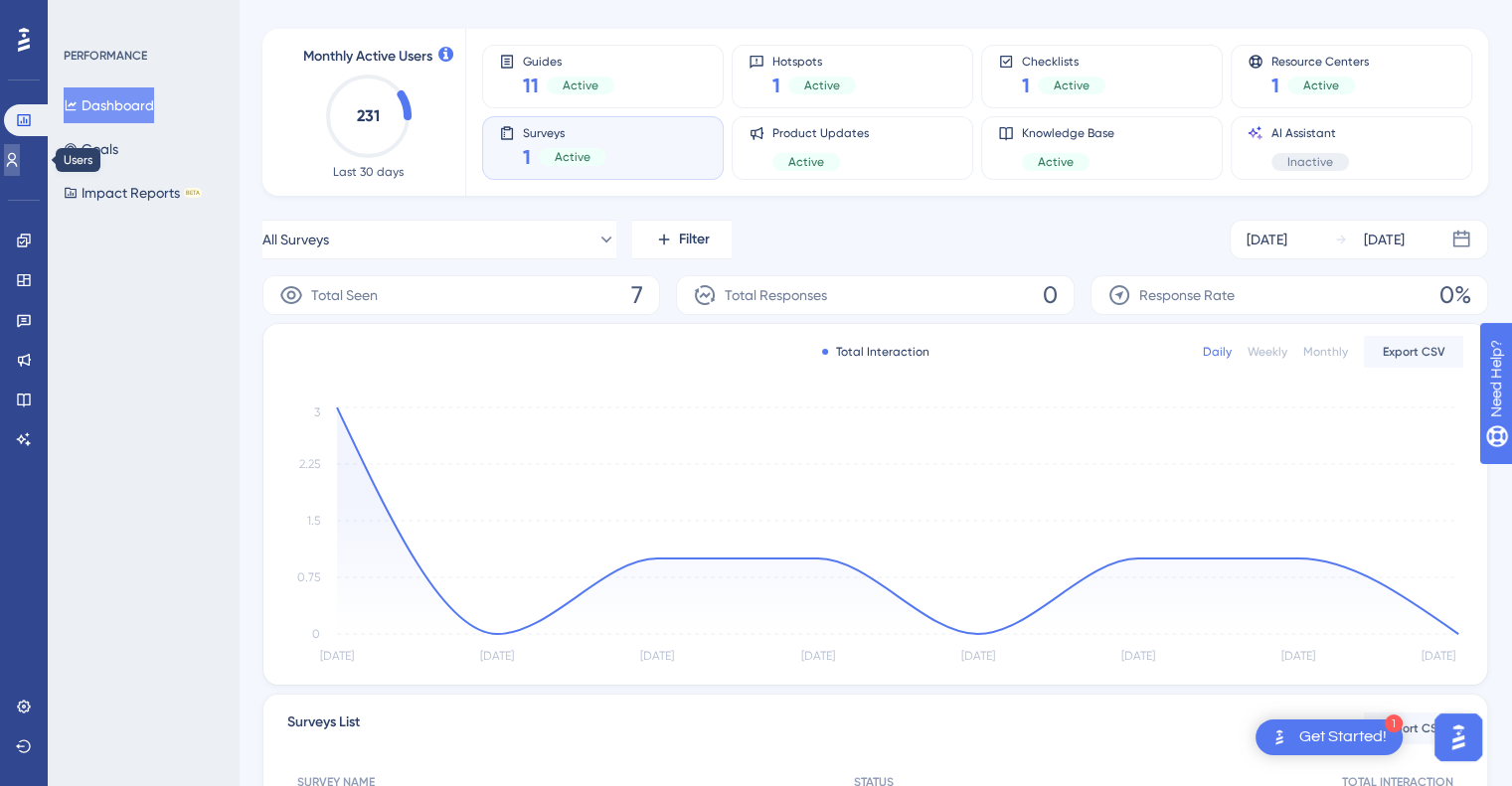
click at [20, 152] on icon at bounding box center [12, 160] width 16 height 16
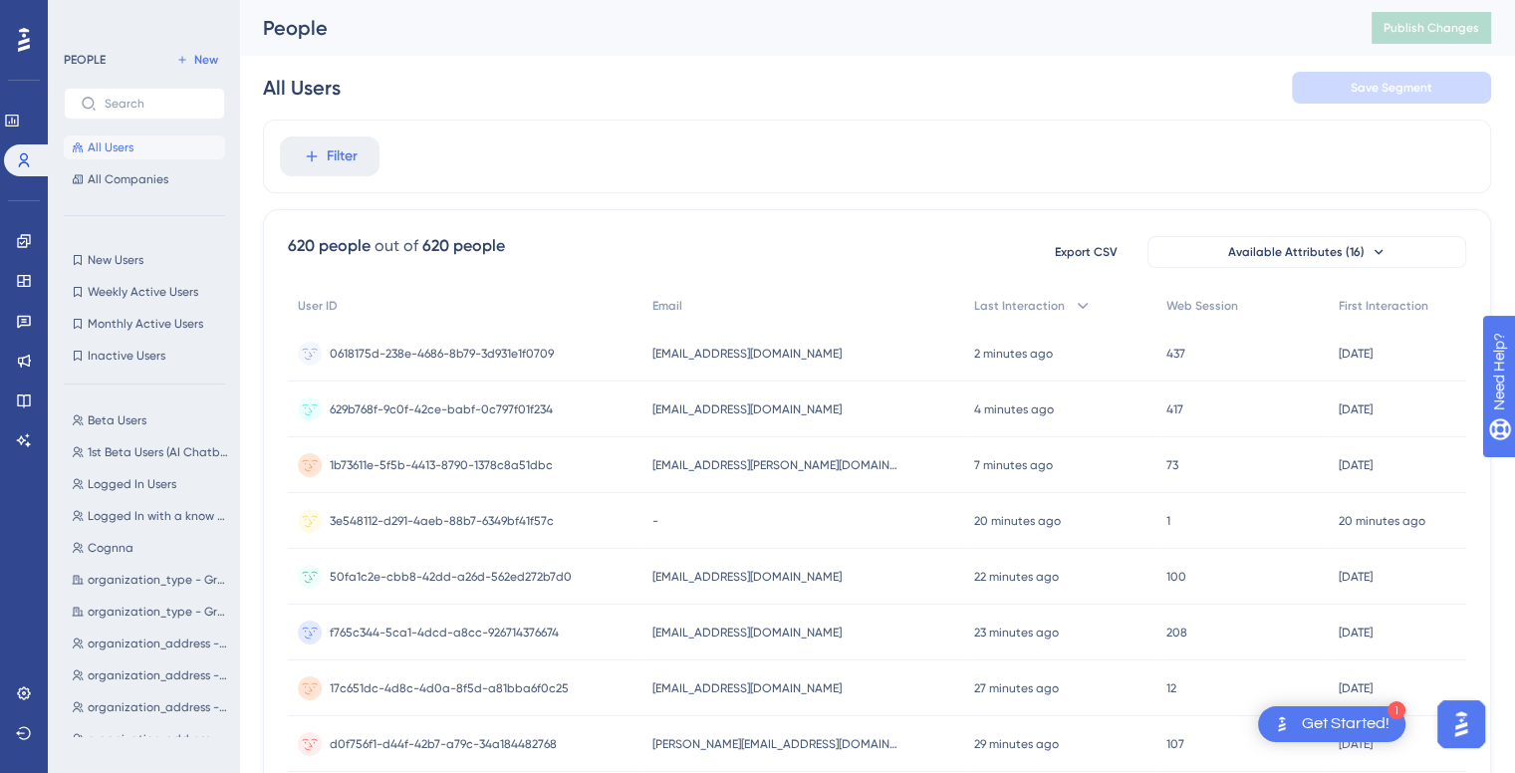
click at [362, 141] on div "✨ Save My Spot!✨" at bounding box center [767, 347] width 1530 height 788
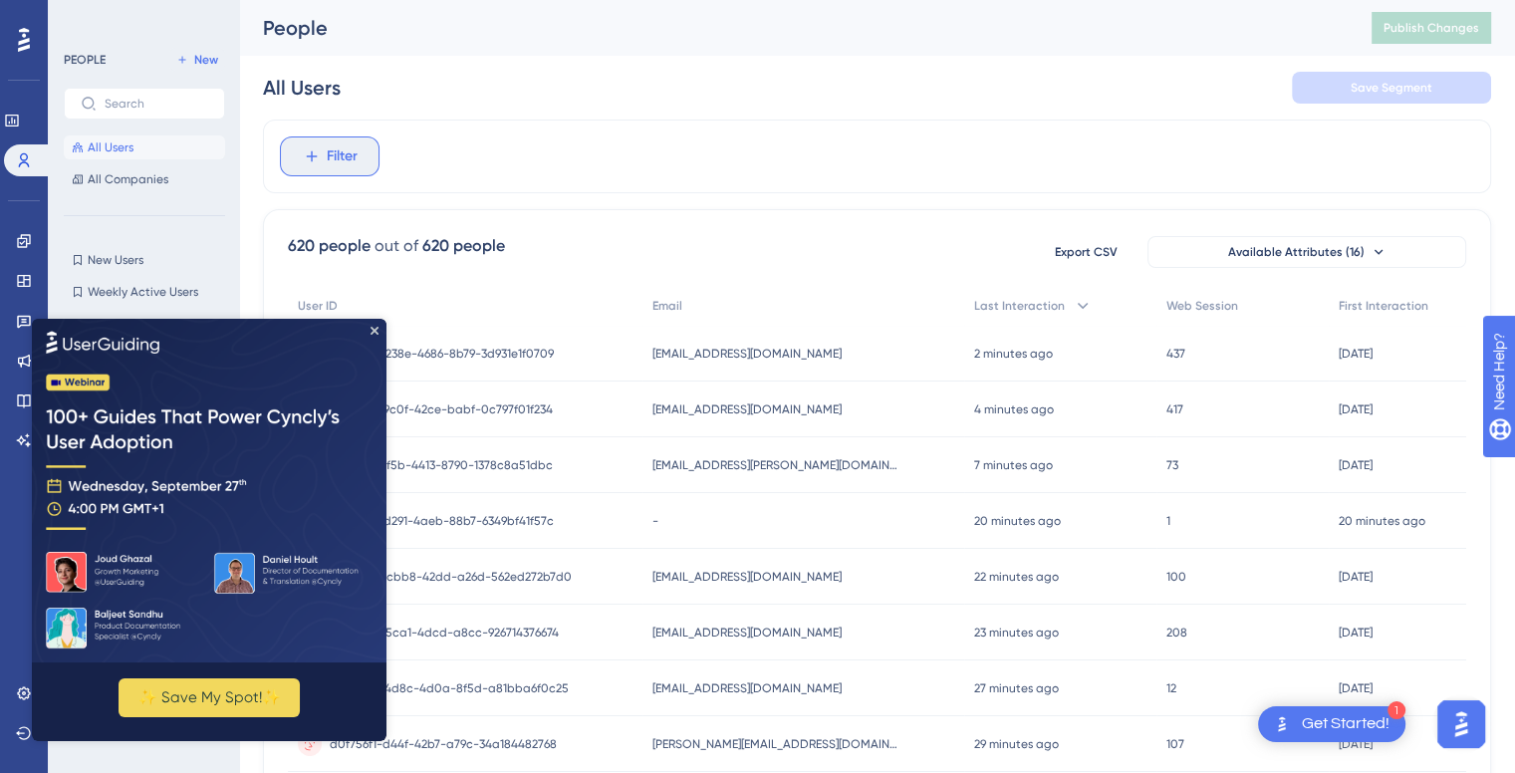
click at [344, 151] on span "Filter" at bounding box center [342, 156] width 31 height 24
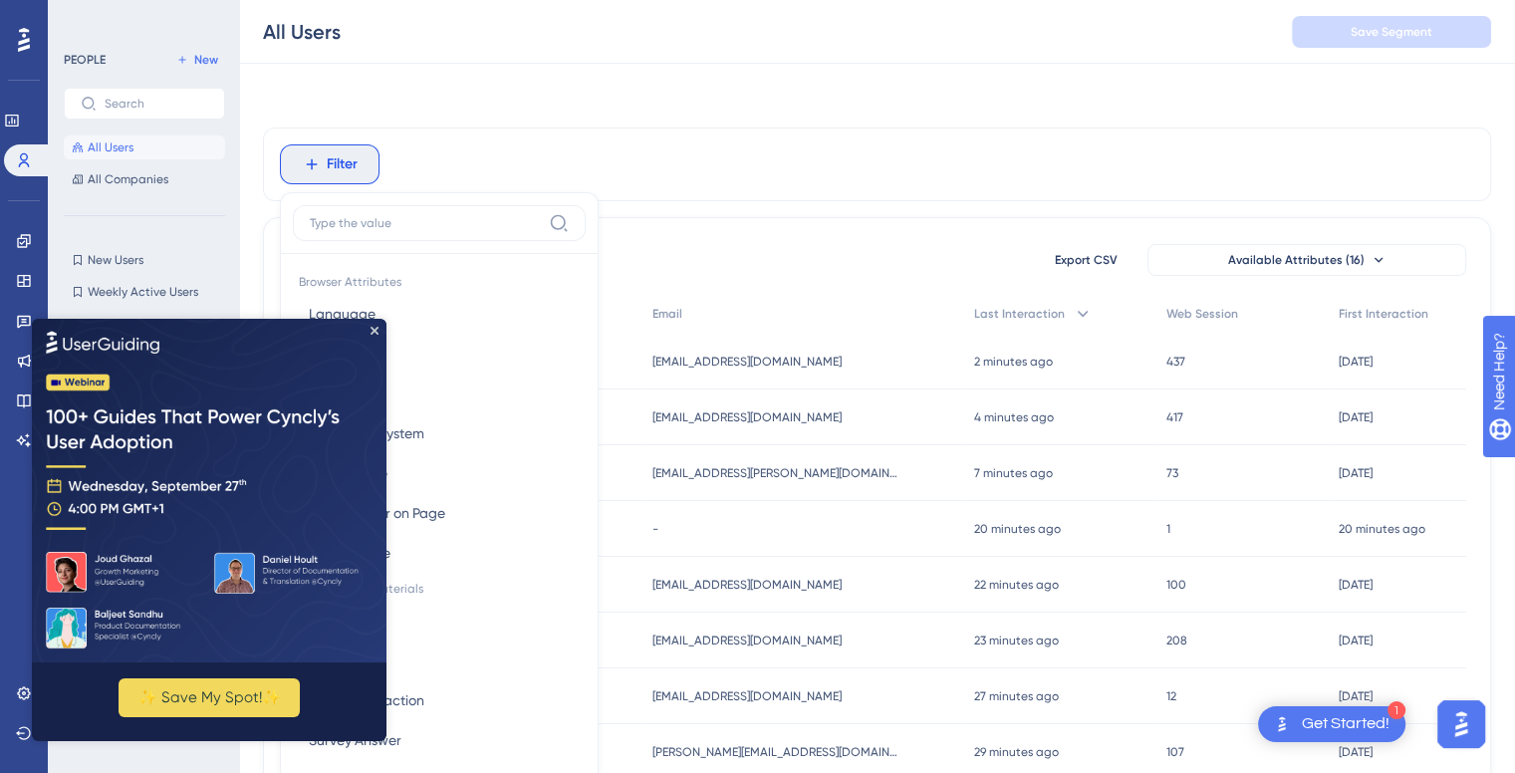
scroll to position [92, 0]
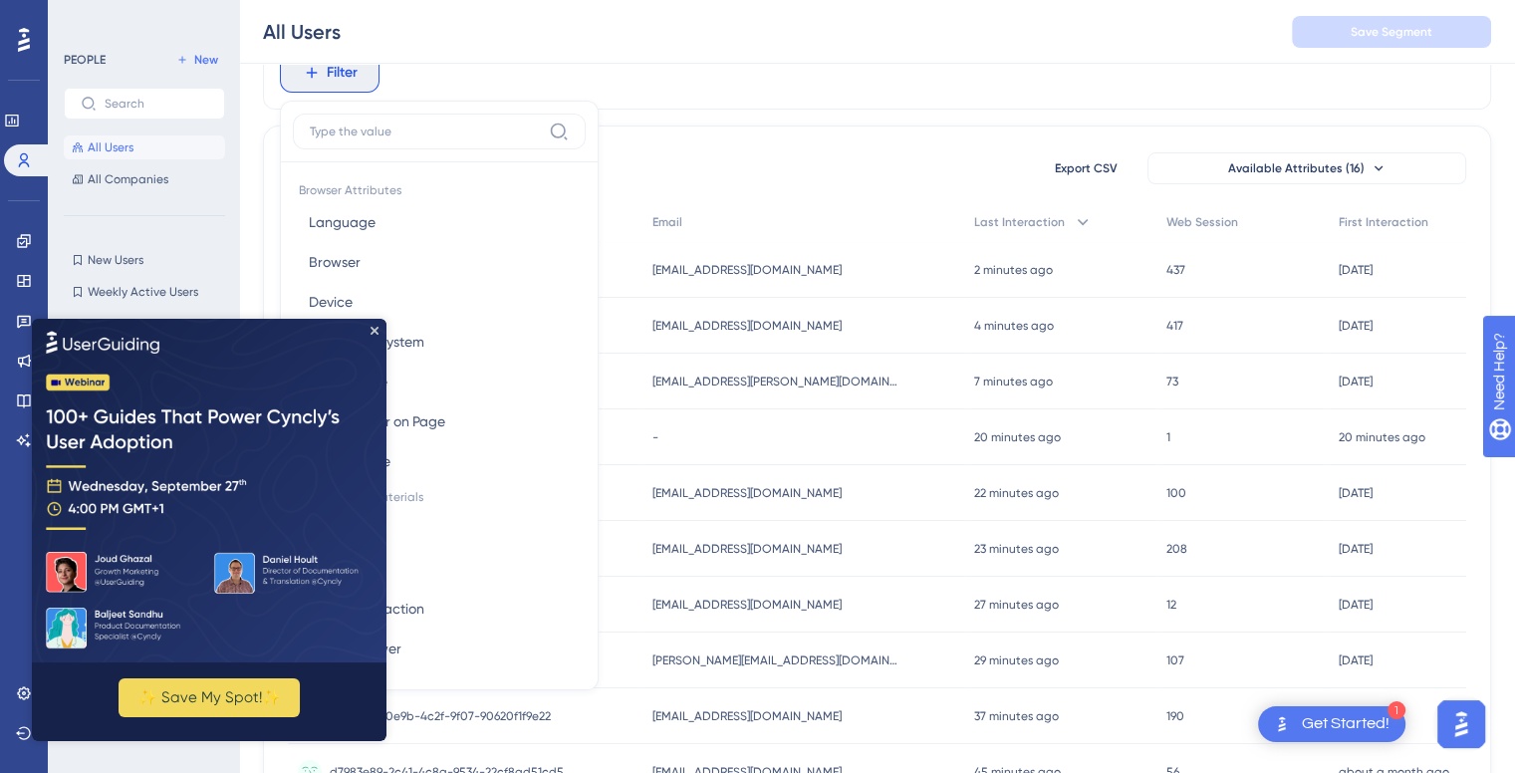
click at [344, 151] on div at bounding box center [439, 138] width 293 height 49
click at [377, 330] on icon "Close Preview" at bounding box center [375, 331] width 8 height 8
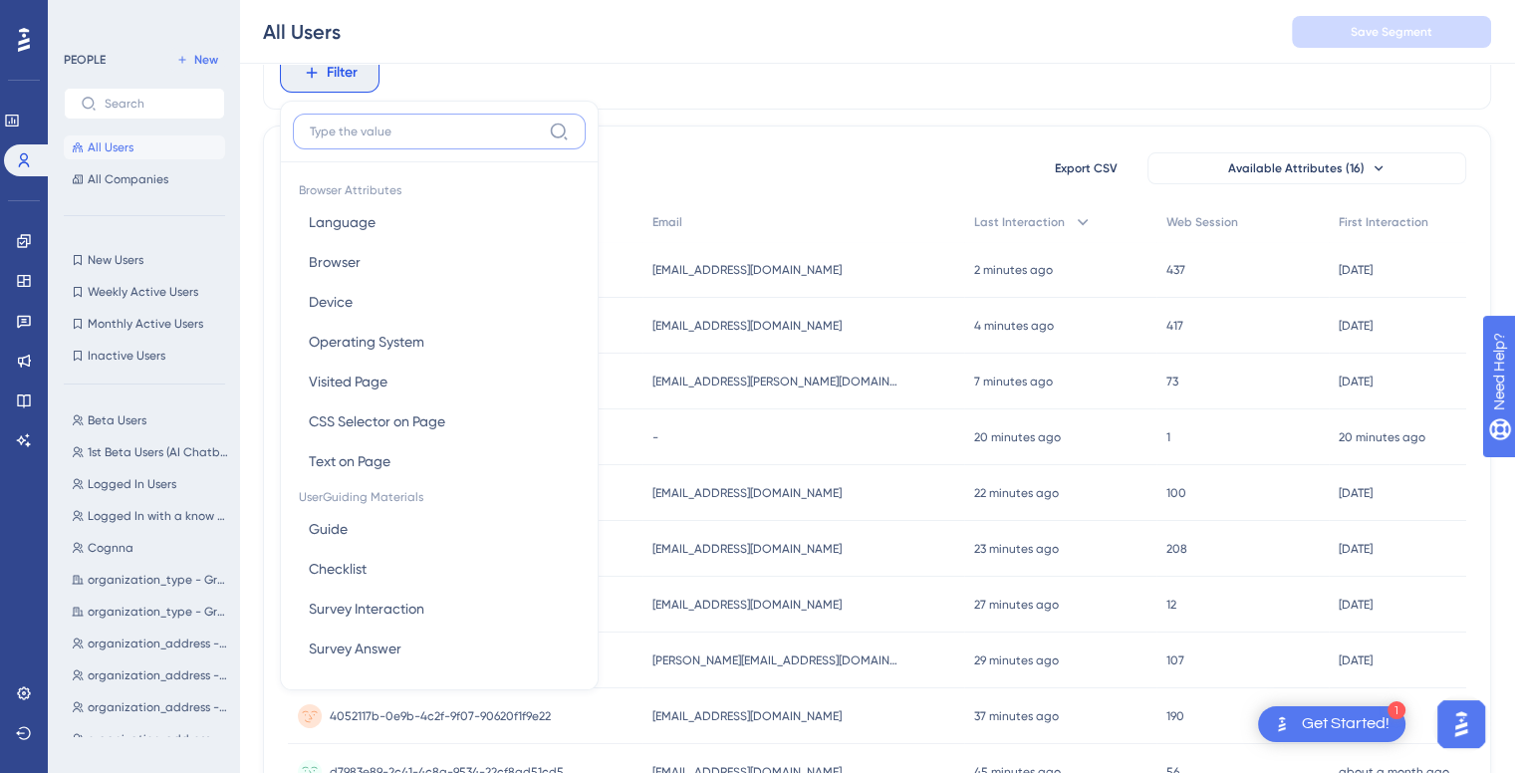
click at [434, 124] on input at bounding box center [425, 132] width 231 height 16
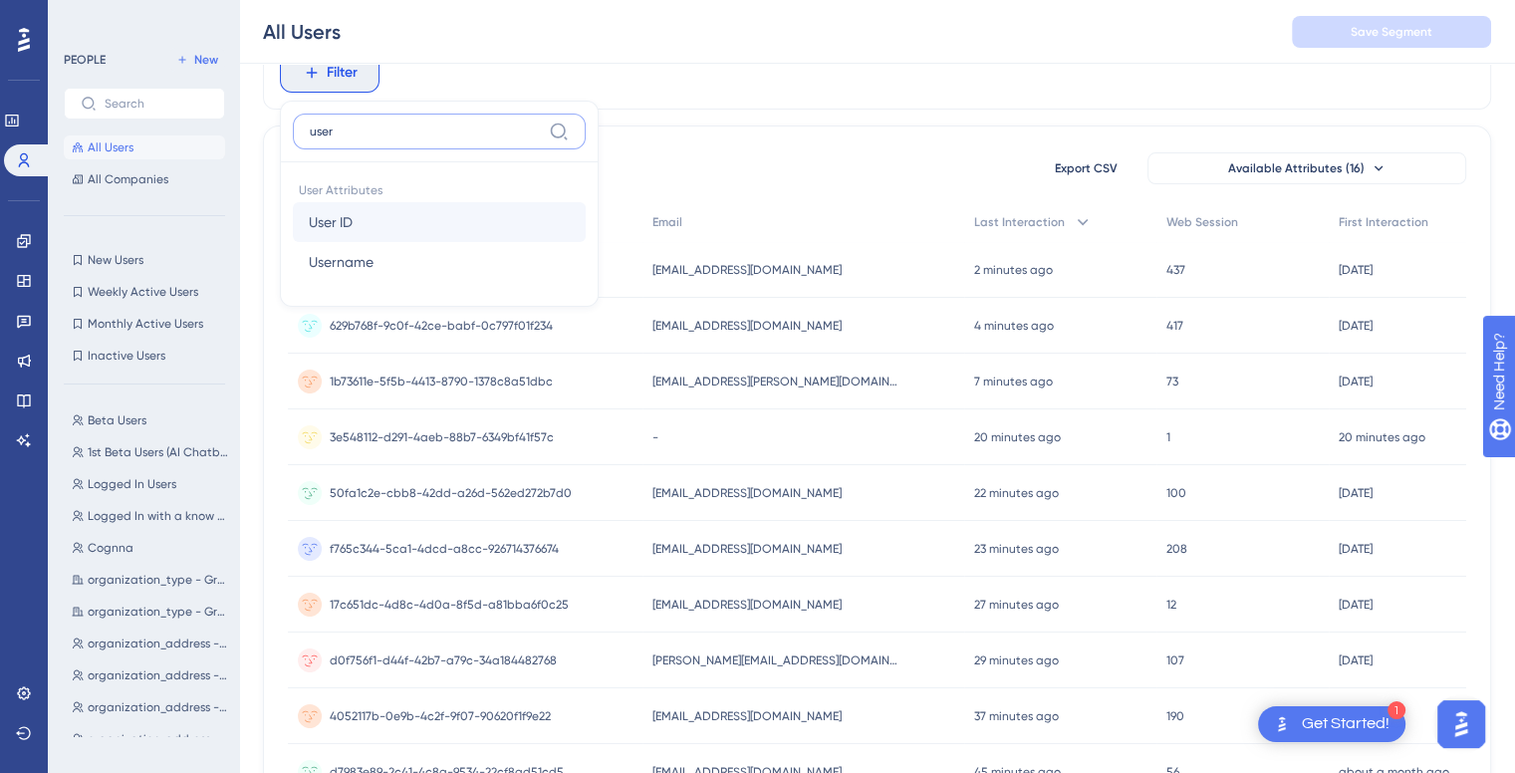
type input "user"
click at [382, 208] on button "User ID User ID" at bounding box center [439, 222] width 293 height 40
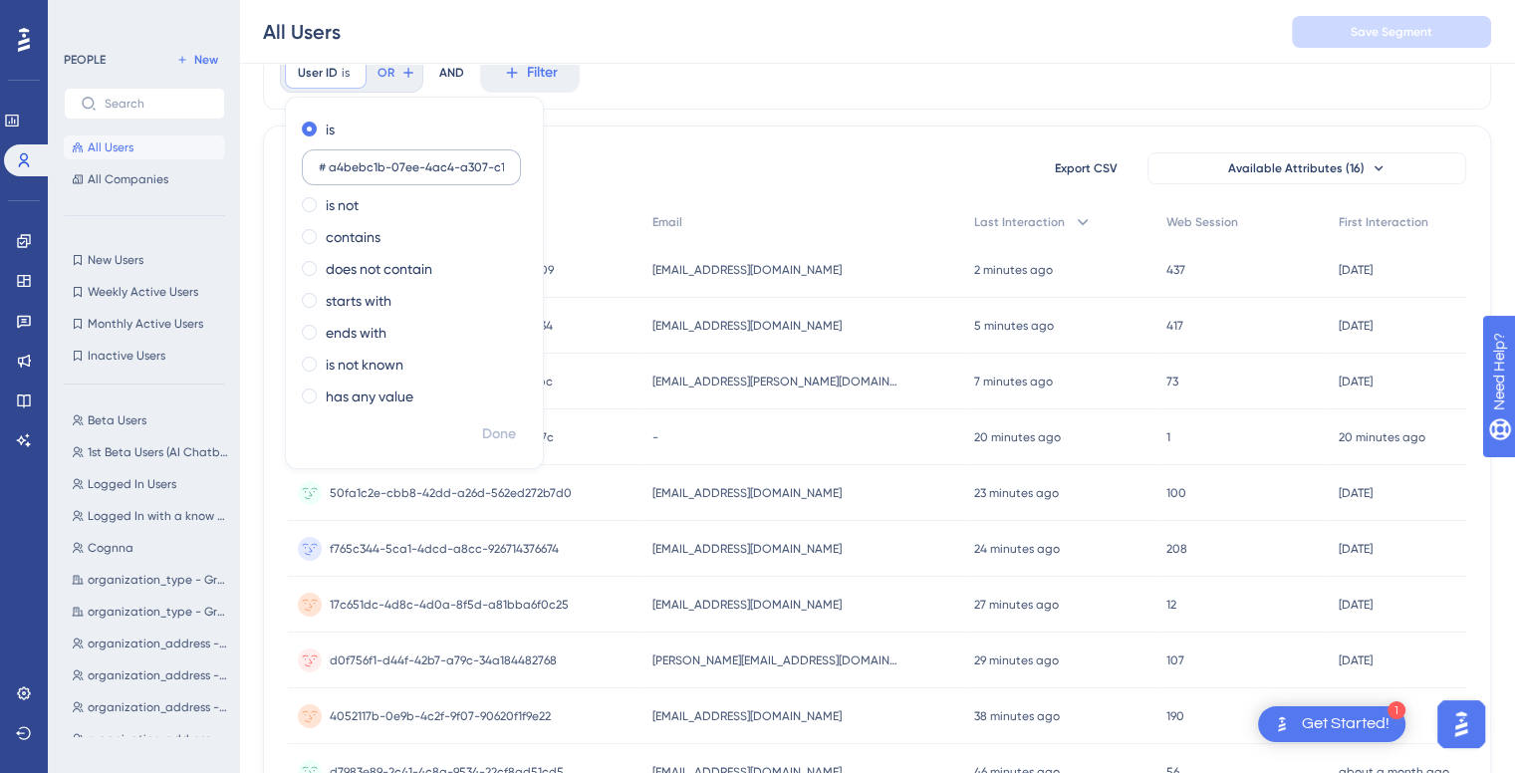
scroll to position [0, 59]
type input "# a4bebc1b-07ee-4ac4-a307-c151aa8a7d19"
click at [491, 437] on span "Done" at bounding box center [499, 434] width 34 height 24
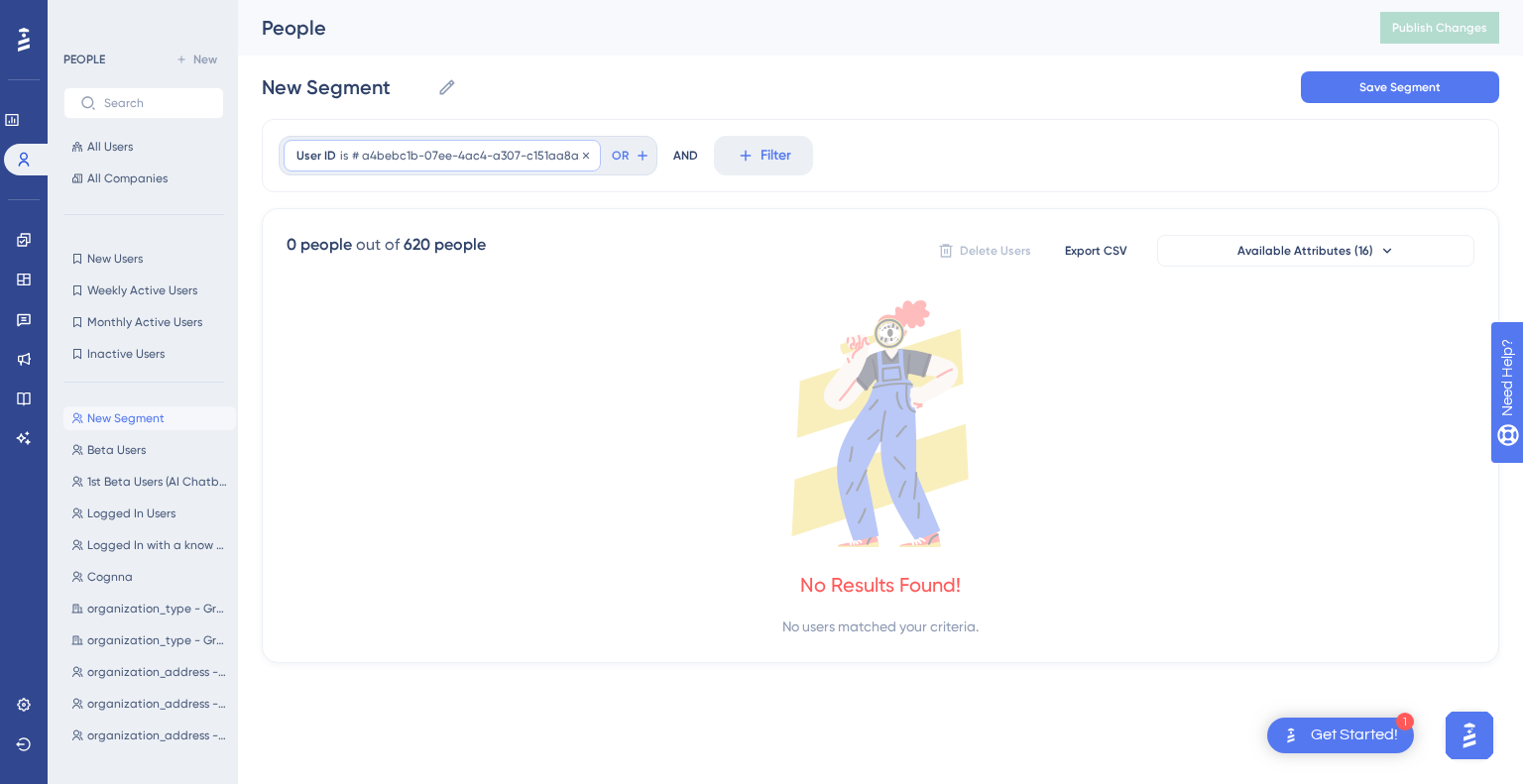
click at [377, 144] on div "User ID is # a4bebc1b-07ee-4ac4-a307-c151aa8a7d19 # a4bebc1b-07ee-4ac4-a307-c15…" at bounding box center [442, 155] width 318 height 32
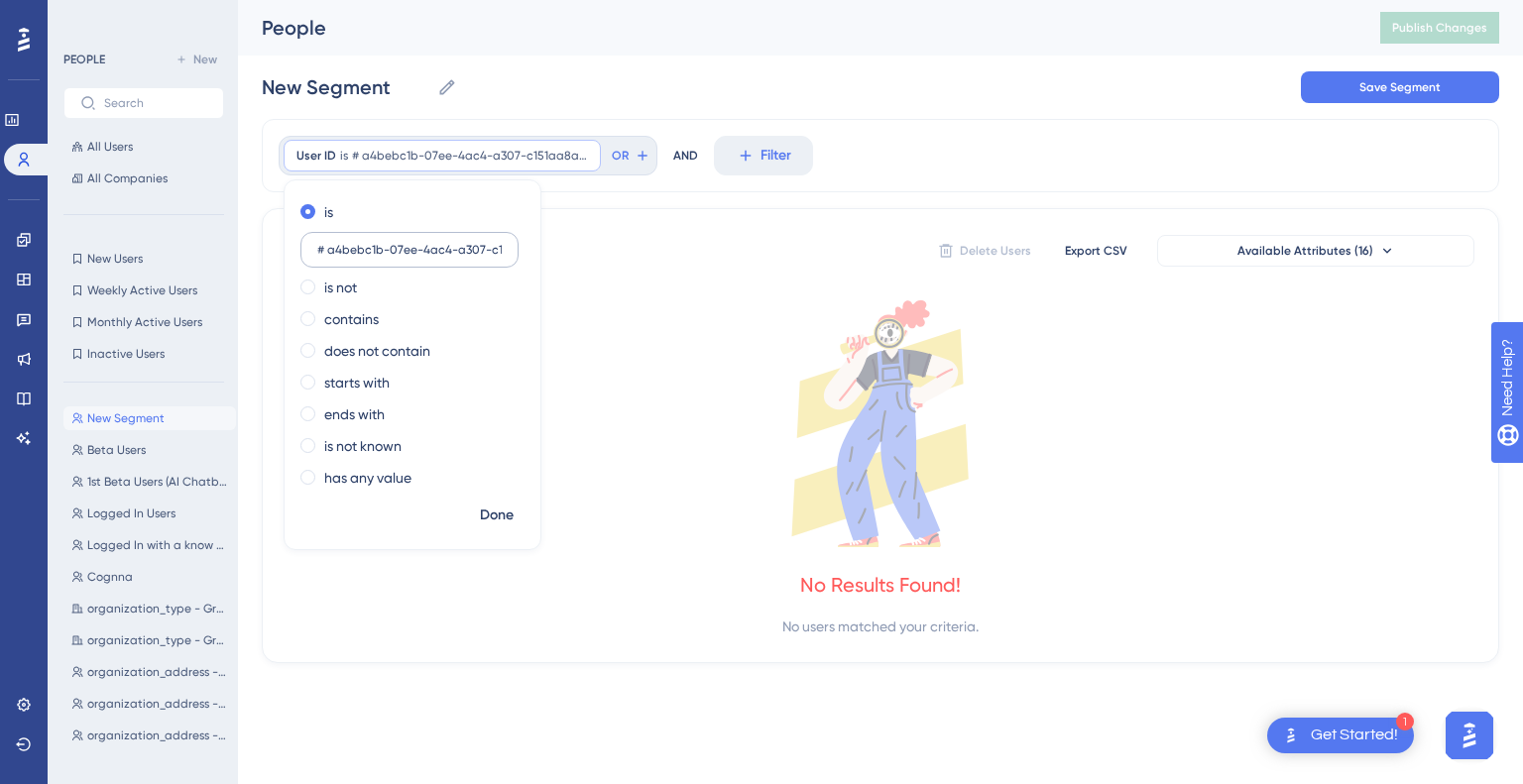
click at [329, 258] on label "# a4bebc1b-07ee-4ac4-a307-c151aa8a7d19" at bounding box center [409, 250] width 218 height 36
click at [329, 257] on input "# a4bebc1b-07ee-4ac4-a307-c151aa8a7d19" at bounding box center [409, 250] width 184 height 14
click at [323, 256] on input "# a4bebc1b-07ee-4ac4-a307-c151aa8a7d19" at bounding box center [409, 250] width 184 height 14
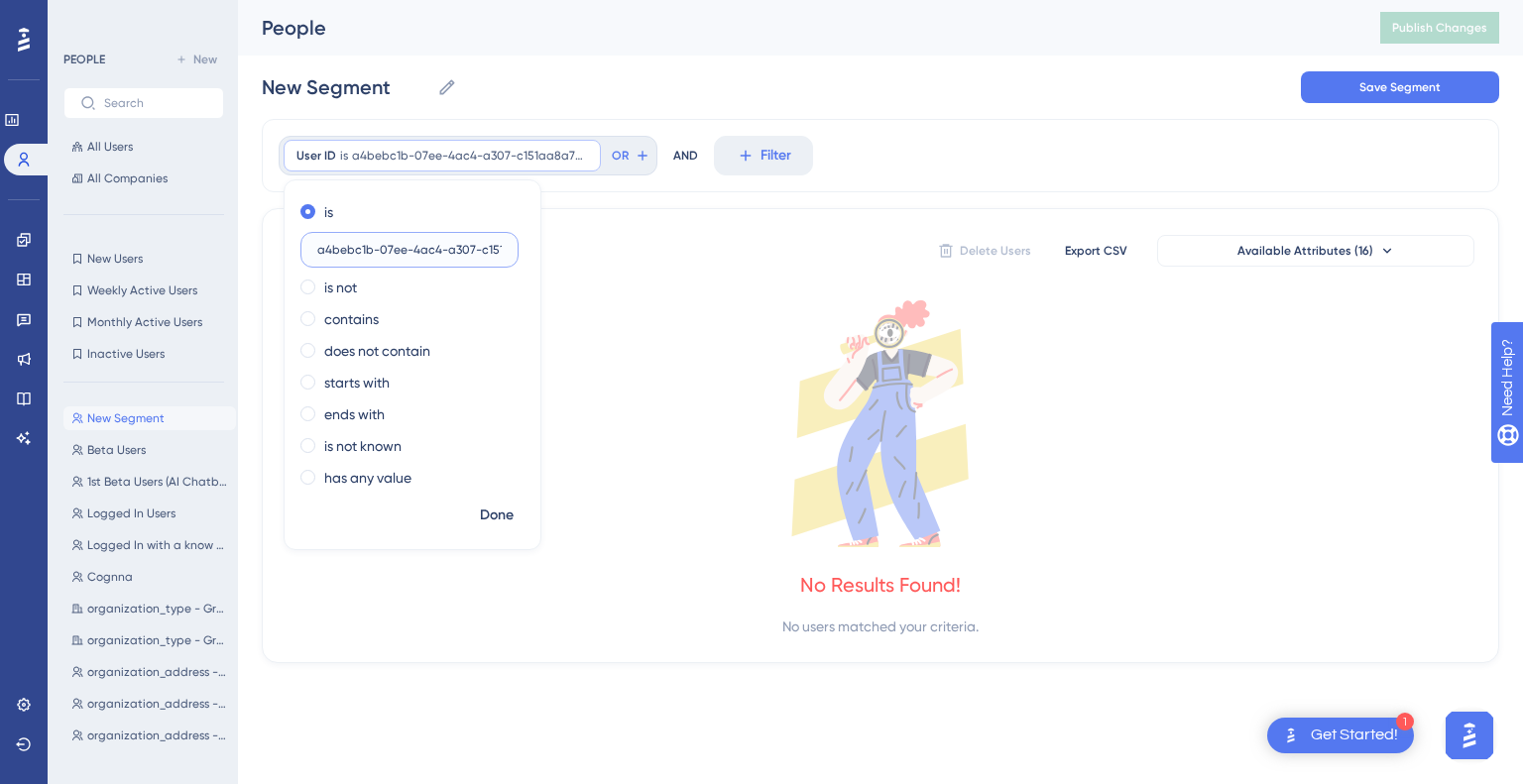
type input "a4bebc1b-07ee-4ac4-a307-c151aa8a7d19"
click at [492, 512] on span "Done" at bounding box center [497, 515] width 34 height 24
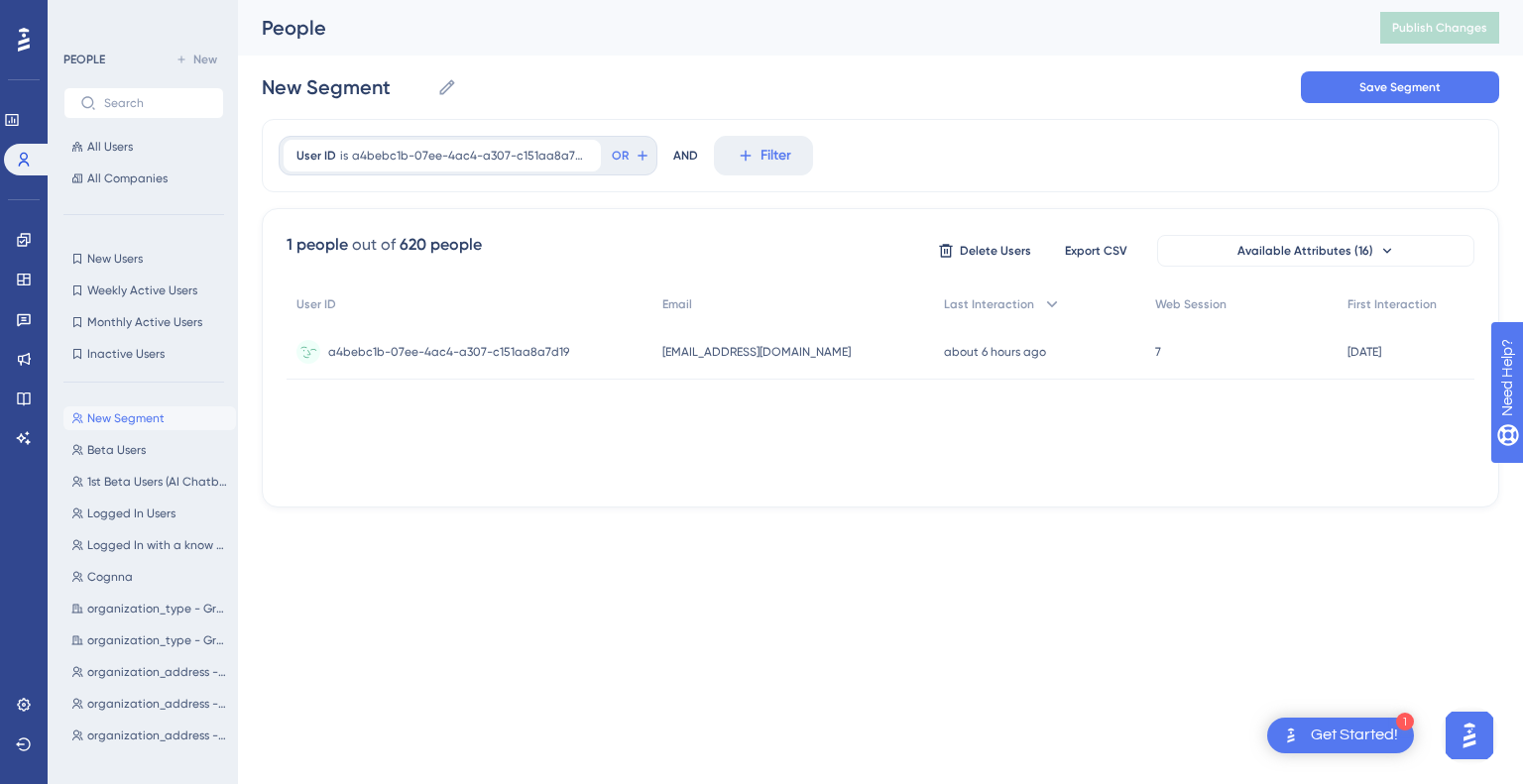
click at [747, 344] on span "r3alst@gmail.com" at bounding box center [756, 352] width 188 height 16
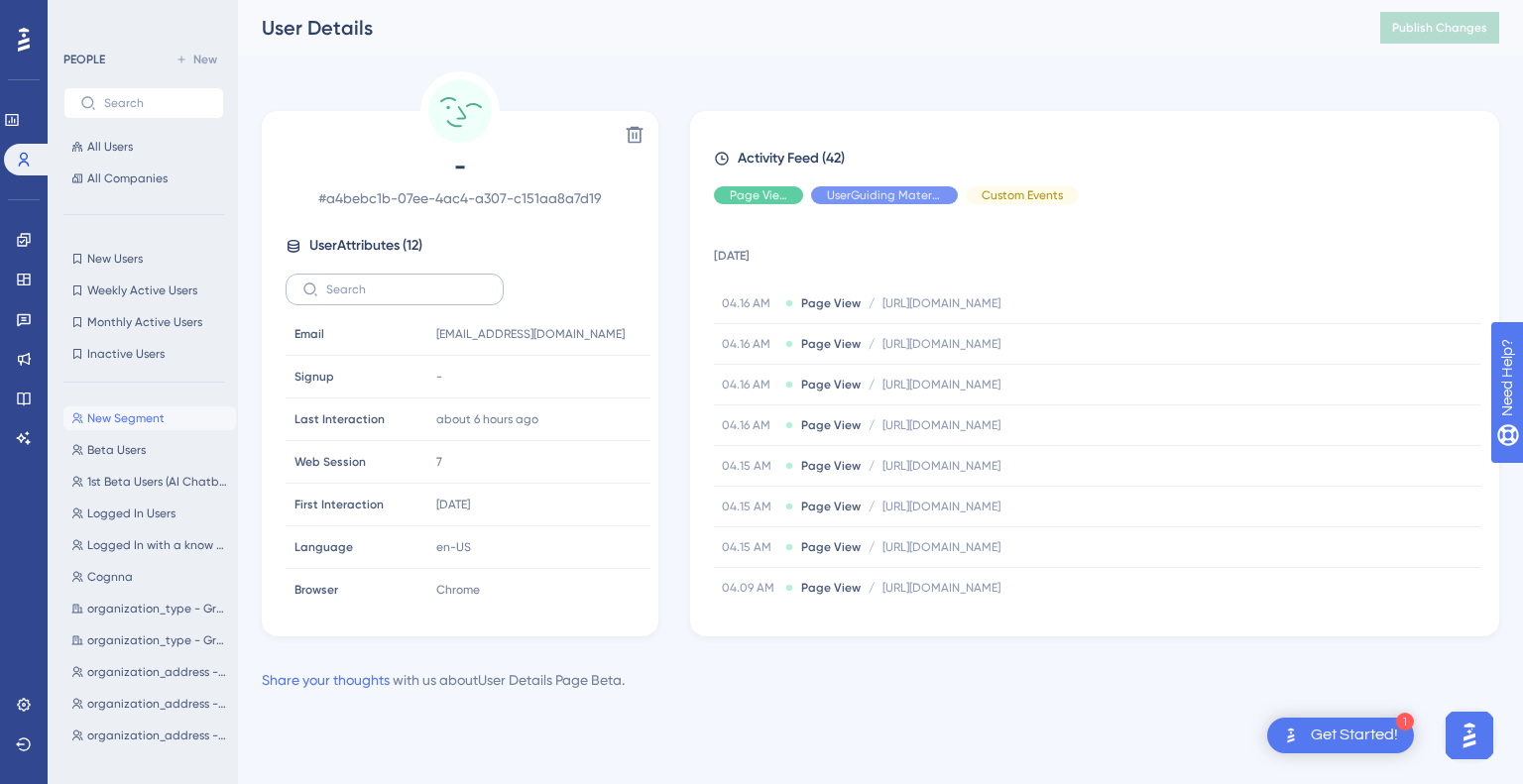
click at [424, 302] on label at bounding box center [394, 290] width 218 height 32
click at [424, 296] on input "text" at bounding box center [406, 290] width 160 height 14
type input "c"
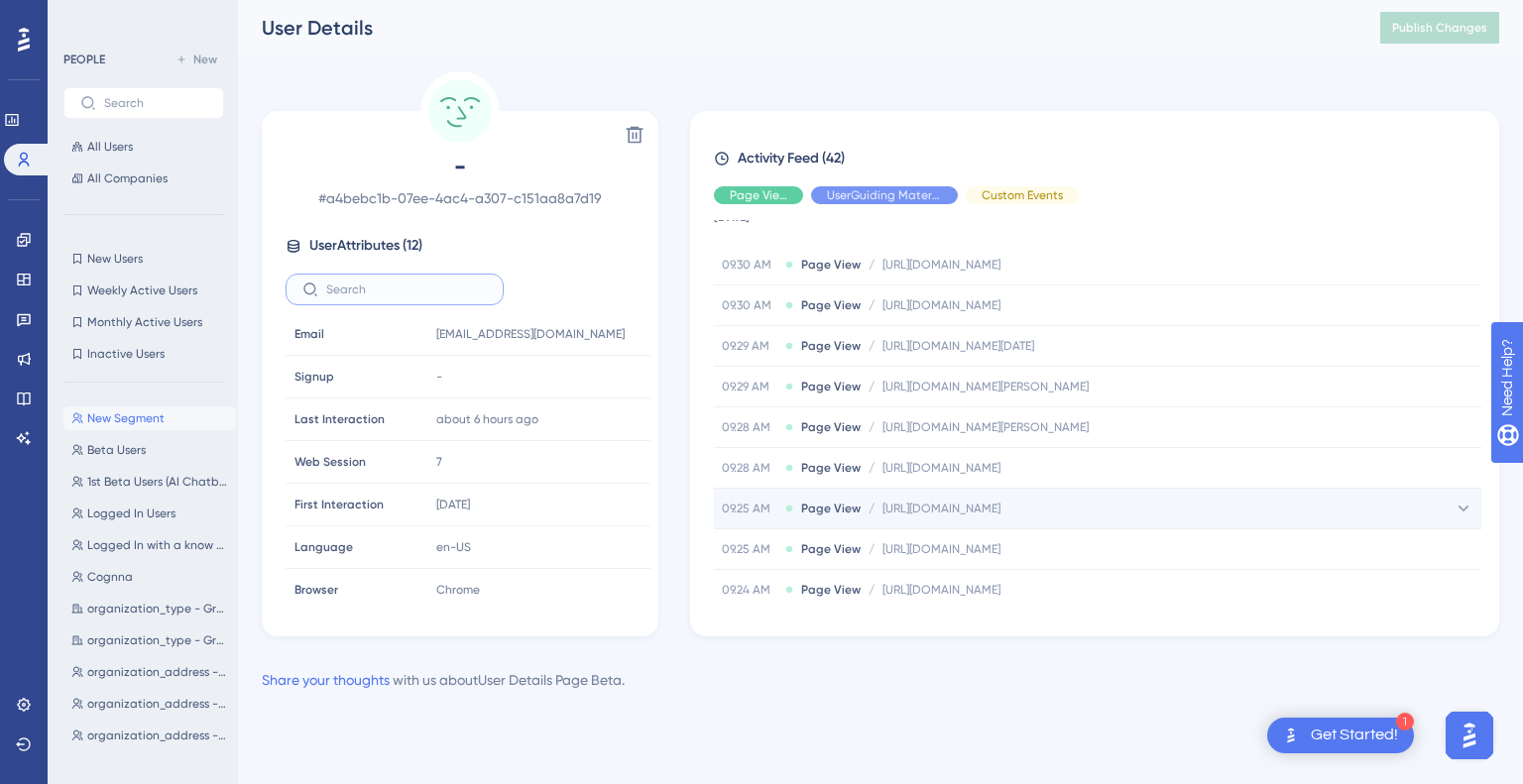
scroll to position [1102, 0]
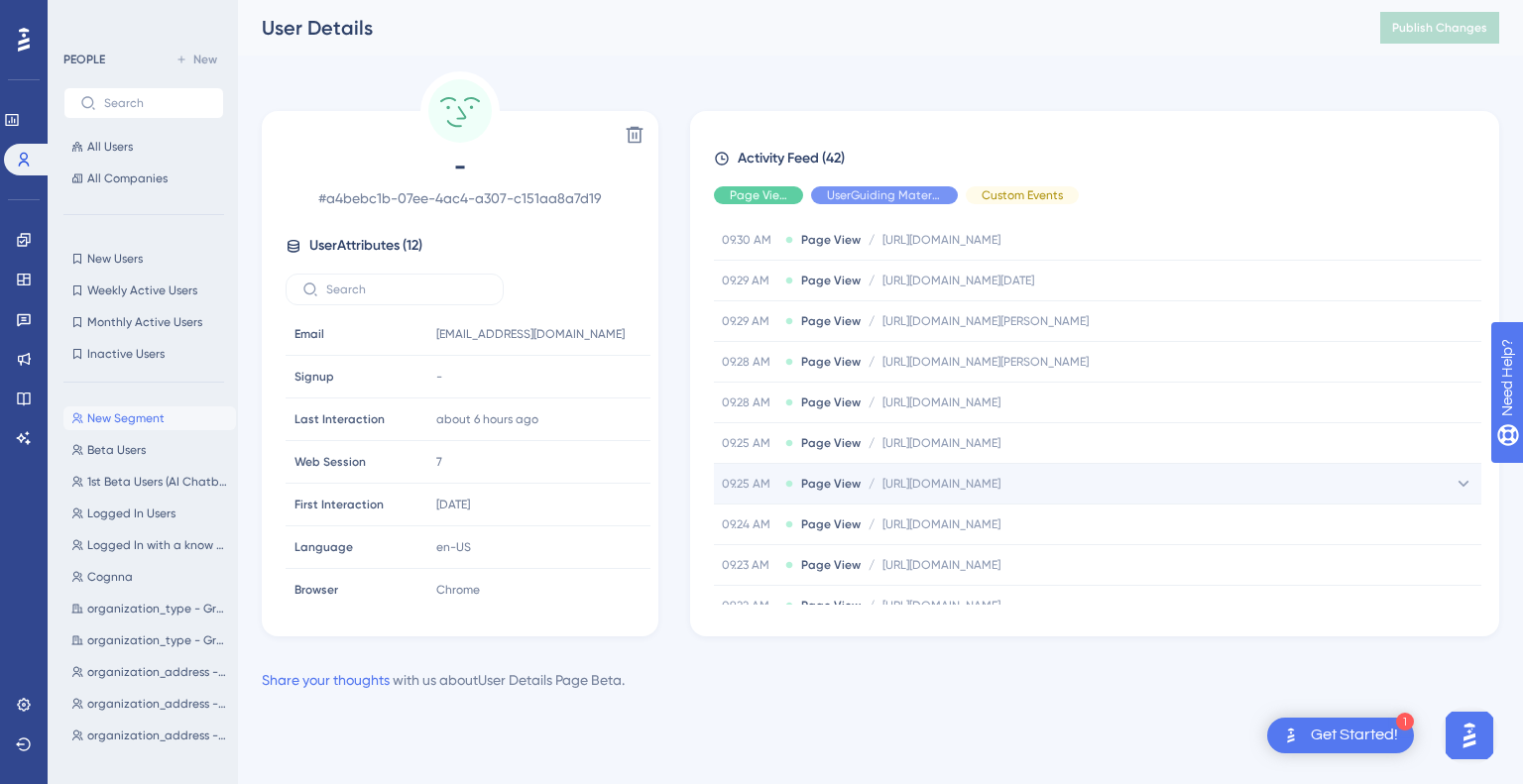
click at [1460, 474] on icon at bounding box center [1463, 484] width 20 height 20
click at [1225, 473] on div "09.25 AM Page View / https://platform.cognna.com/detect/threat-detections https…" at bounding box center [1097, 484] width 767 height 40
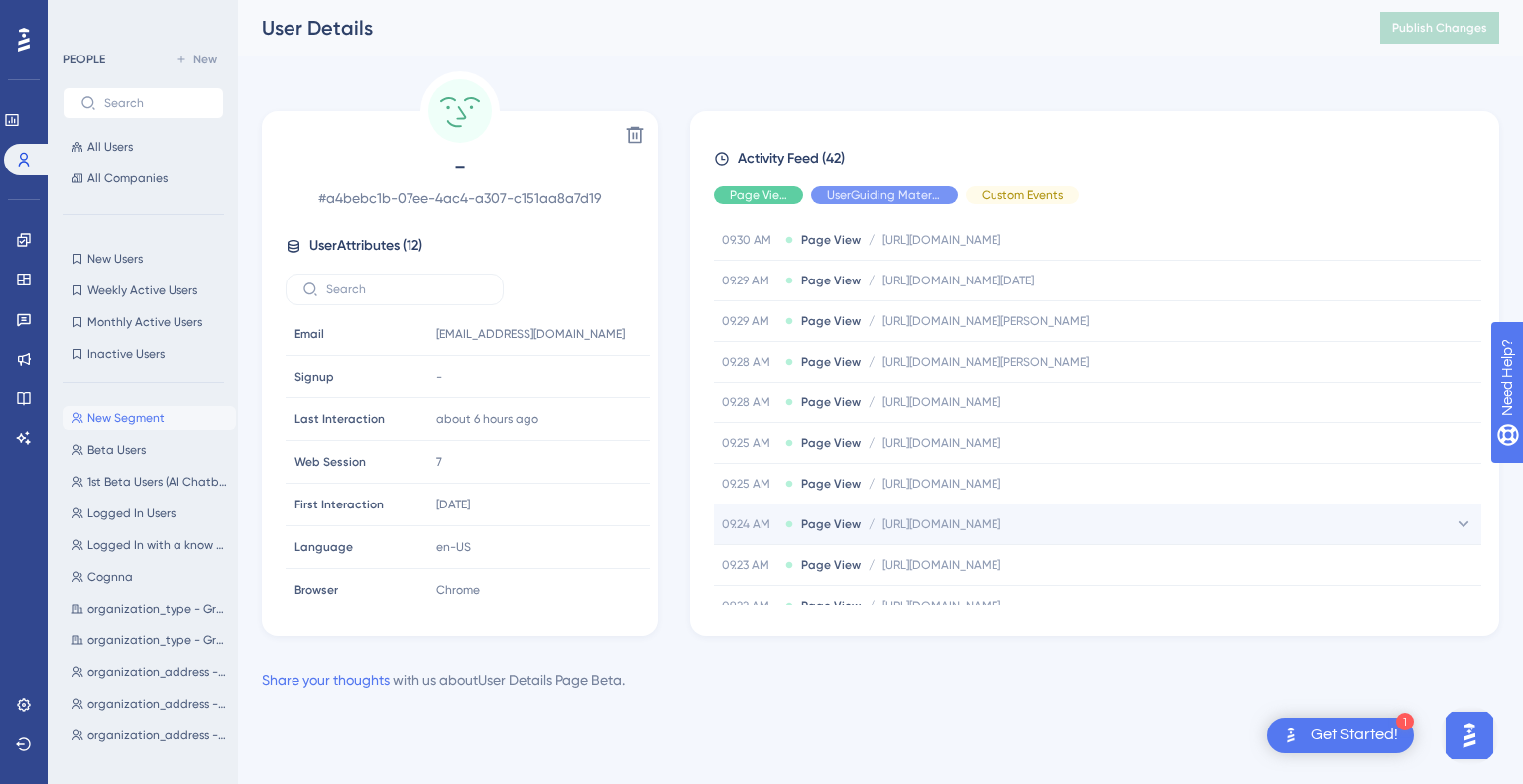
click at [1000, 520] on span "https://platform.cognna.com/discover/software-vulnerability-management" at bounding box center [942, 524] width 118 height 16
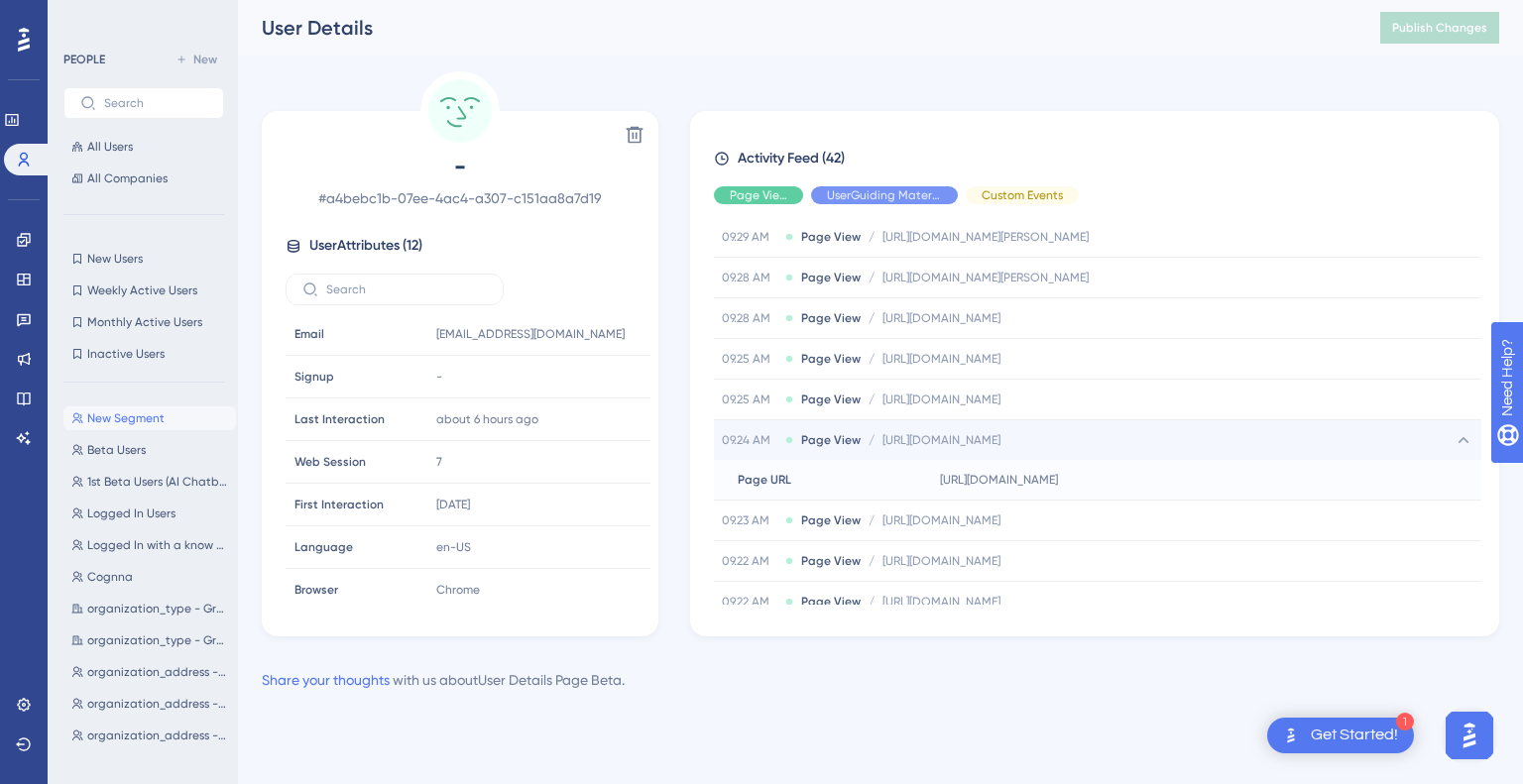
scroll to position [1213, 0]
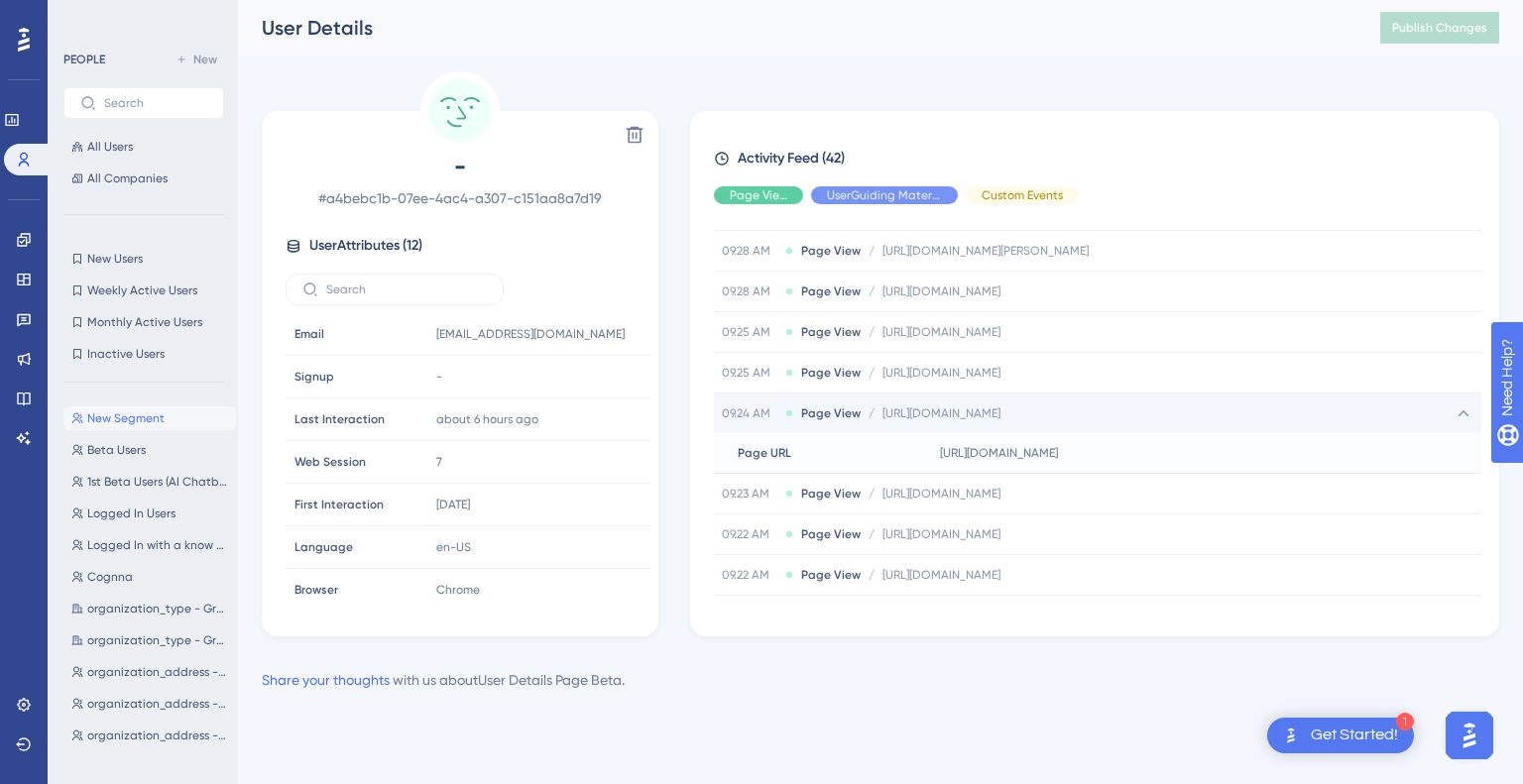
click at [1361, 394] on div "09.24 AM Page View / https://platform.cognna.com/discover/software-vulnerabilit…" at bounding box center [1097, 414] width 767 height 40
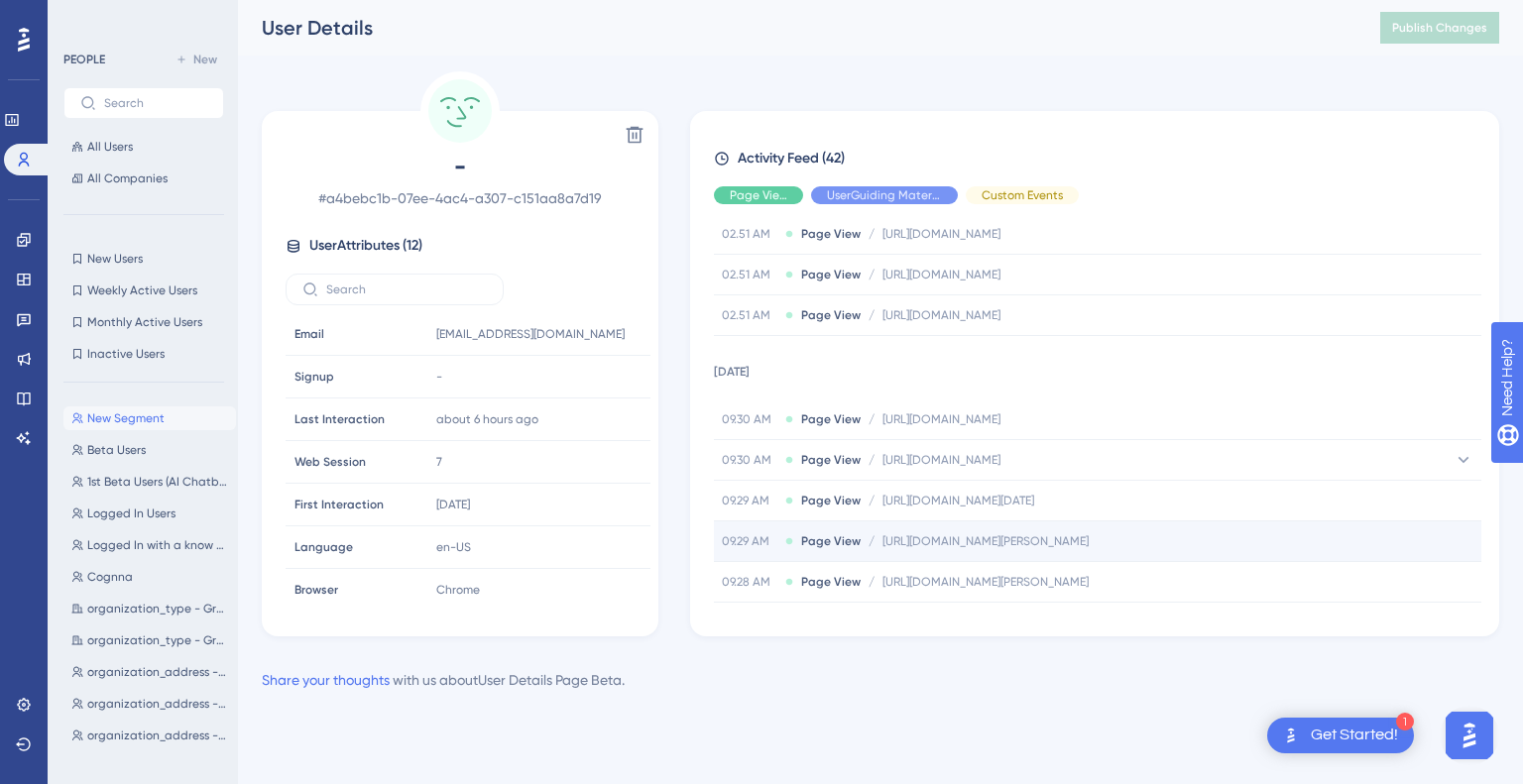
scroll to position [884, 0]
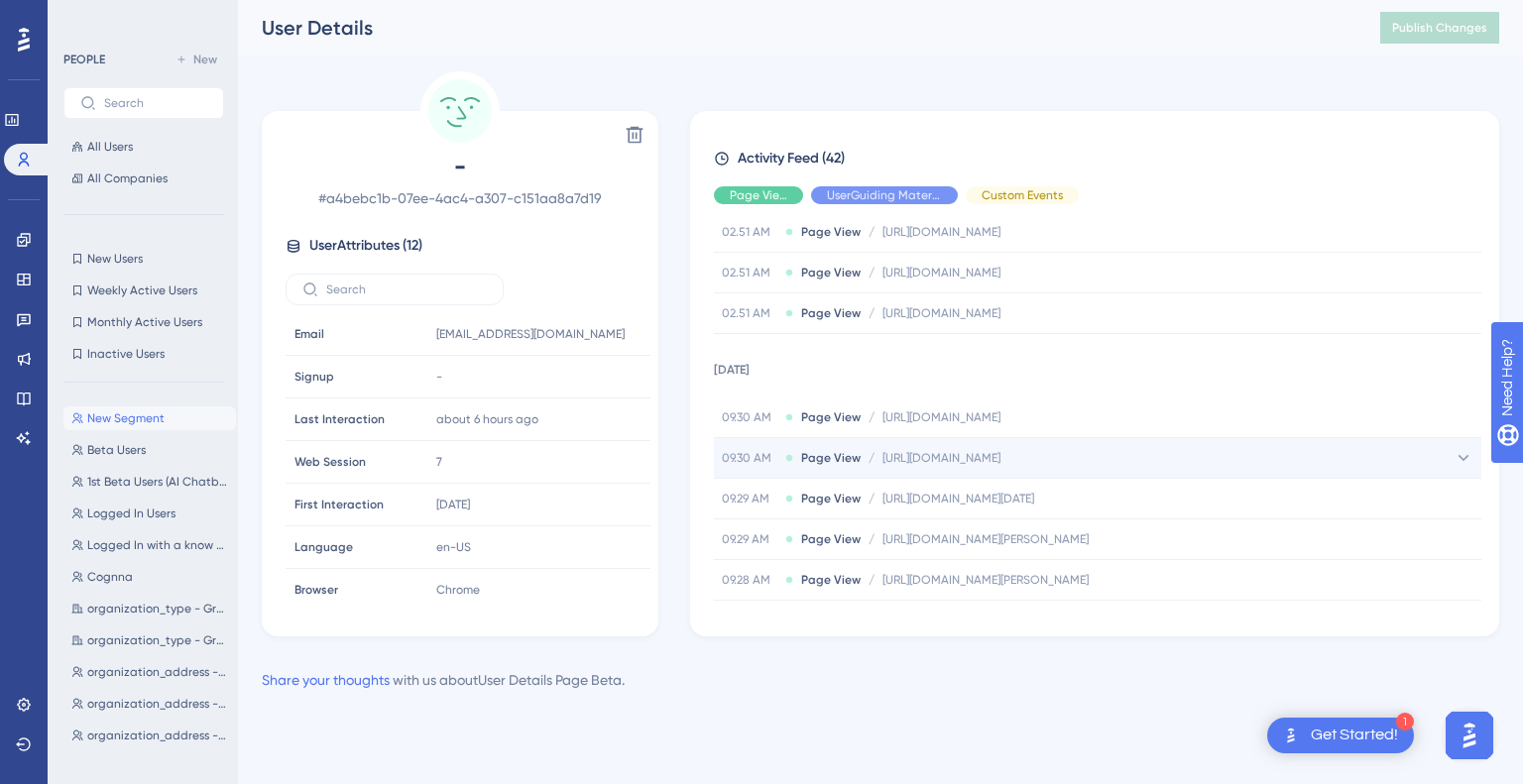
click at [1453, 460] on icon at bounding box center [1463, 458] width 20 height 20
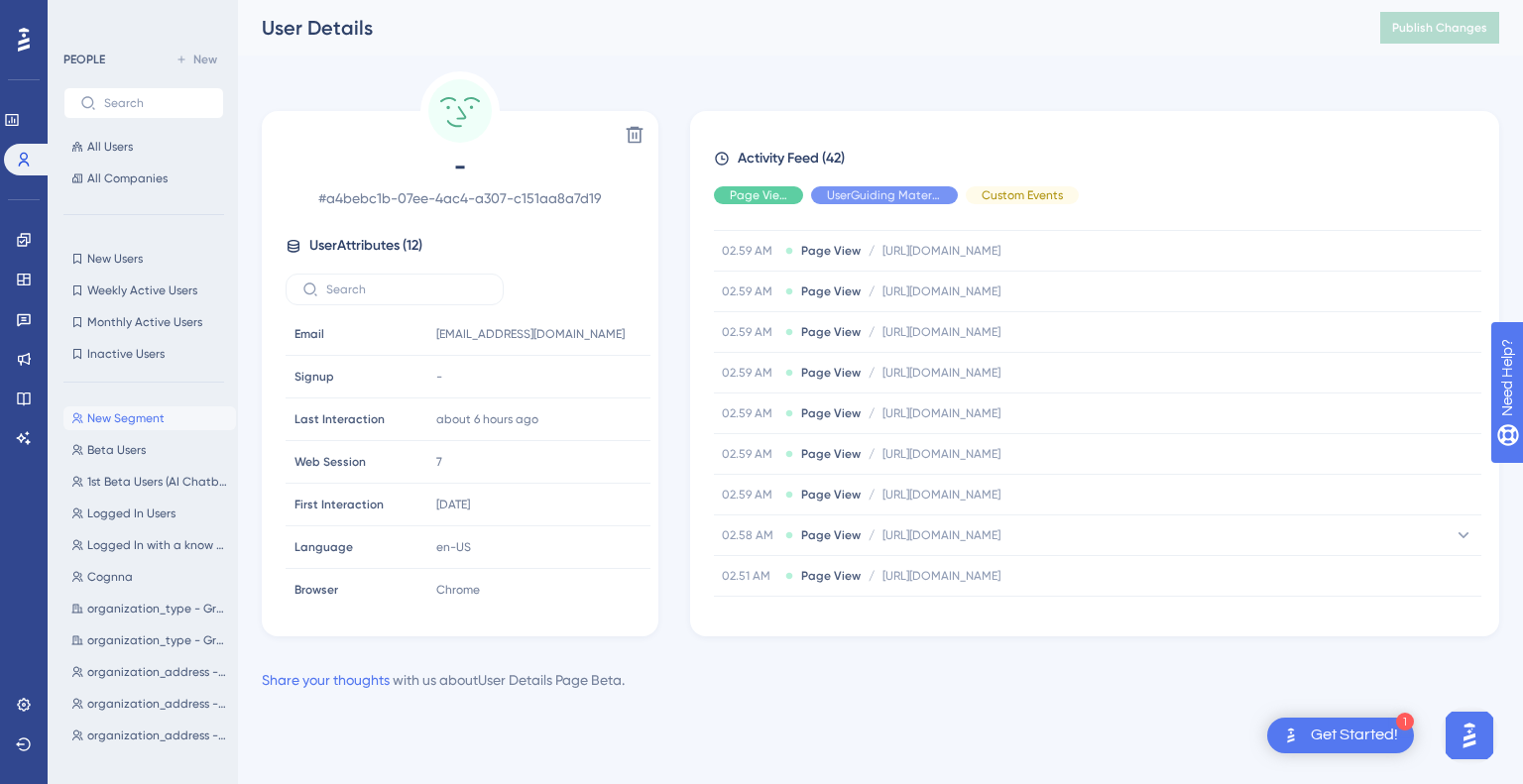
scroll to position [416, 0]
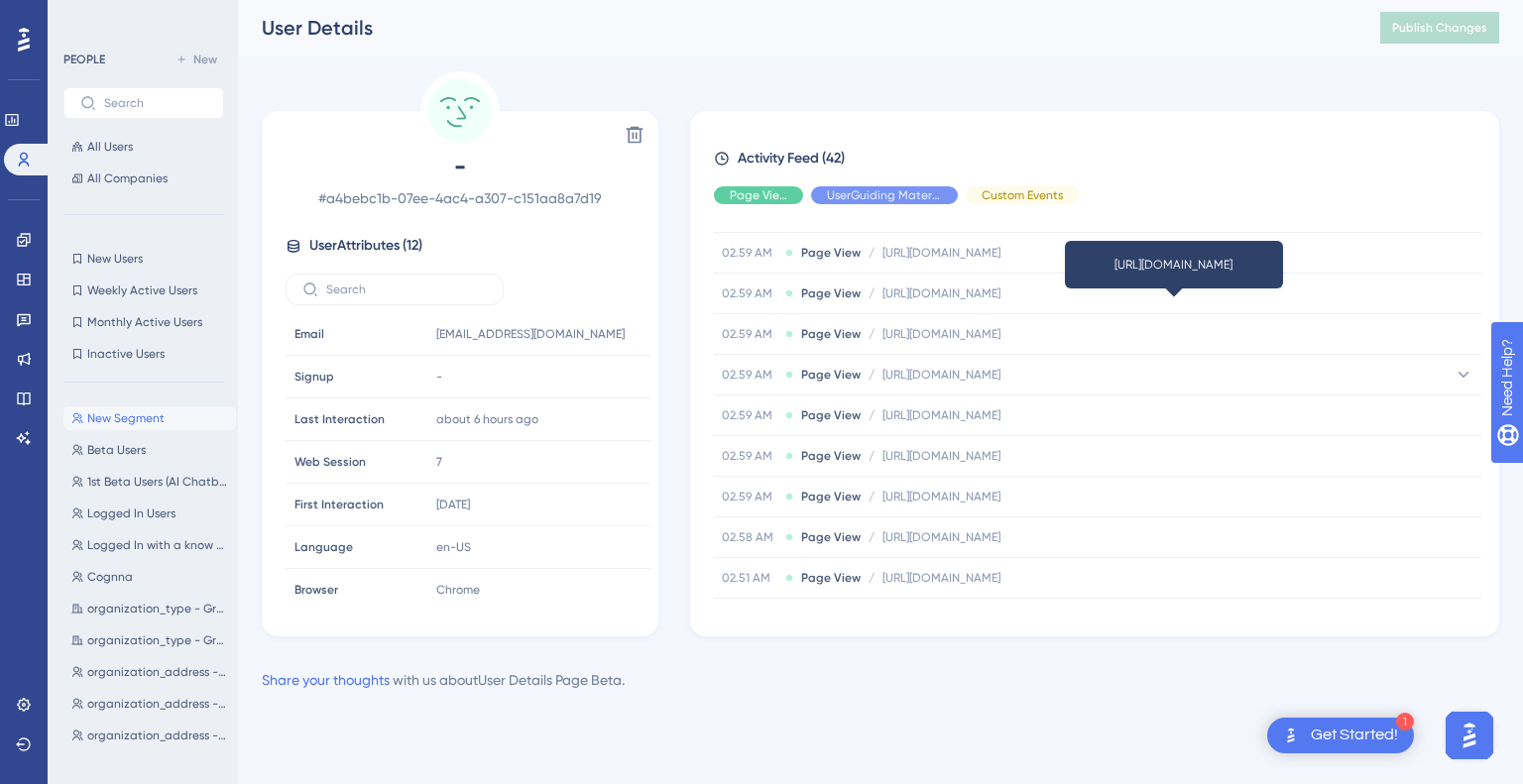
click at [1000, 376] on span "https://platform.cognna.com/discover/software-vulnerability-management/vulnerab…" at bounding box center [942, 375] width 118 height 16
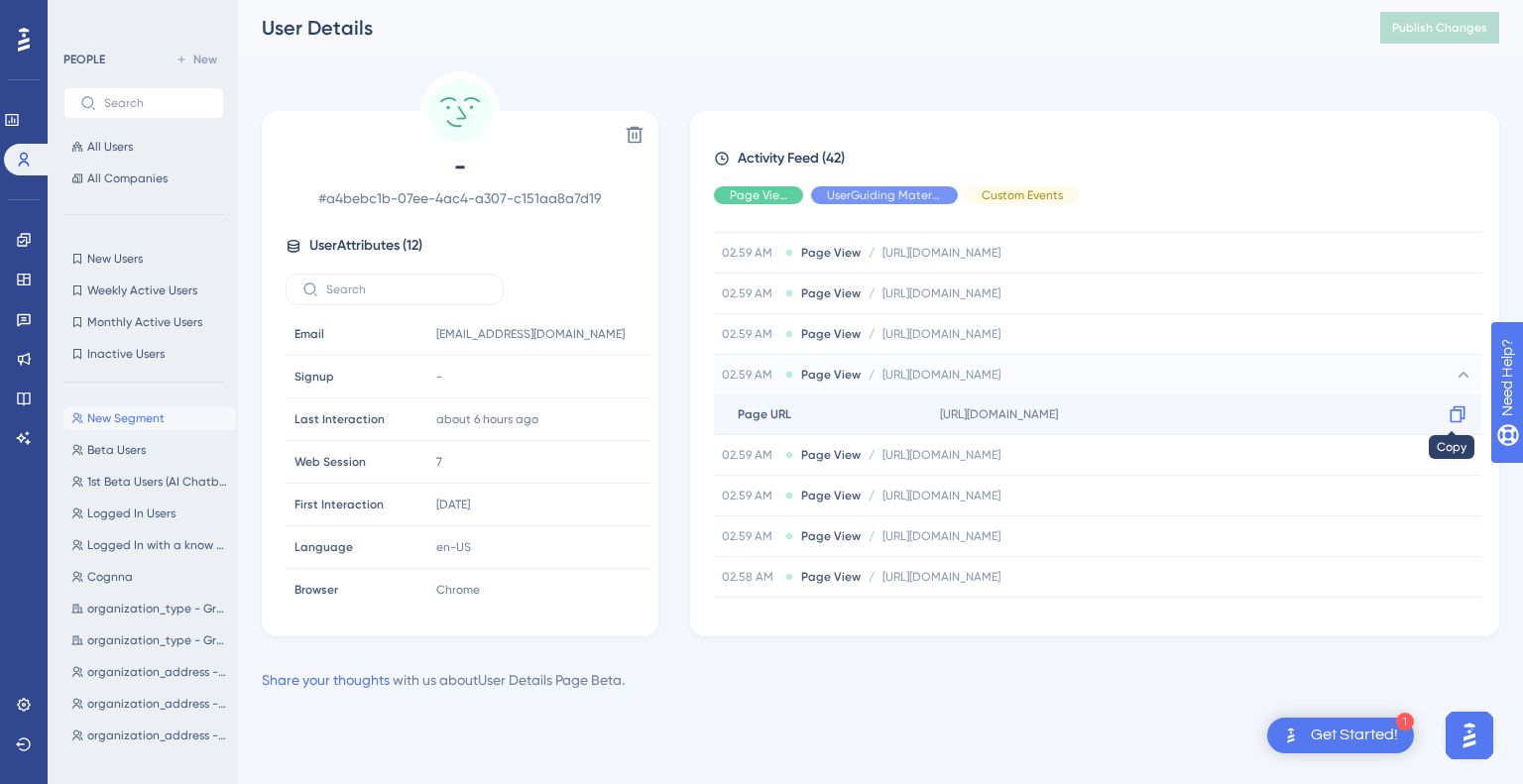
click at [1462, 413] on div at bounding box center [1458, 414] width 32 height 32
click at [1447, 409] on icon at bounding box center [1457, 414] width 20 height 20
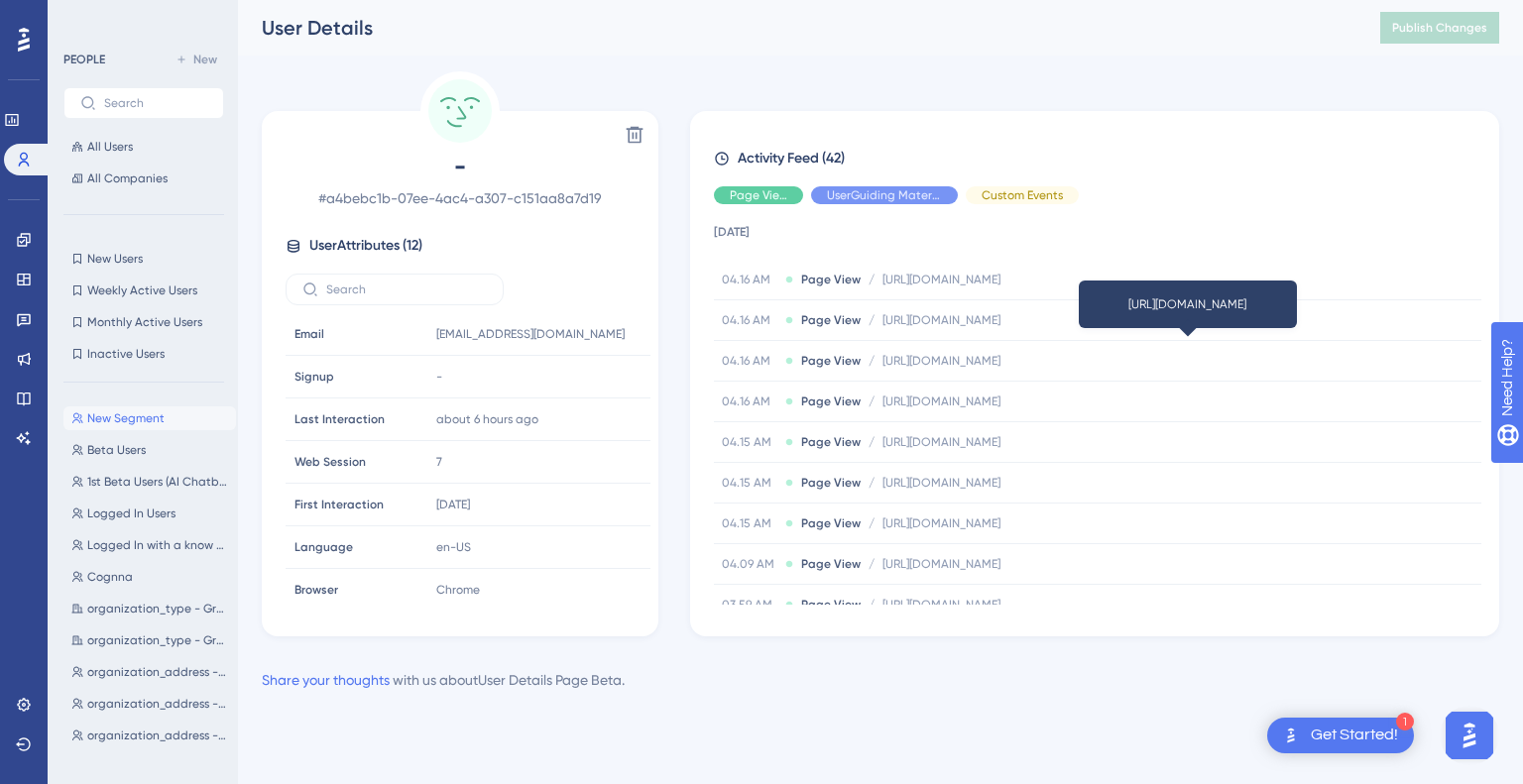
scroll to position [0, 0]
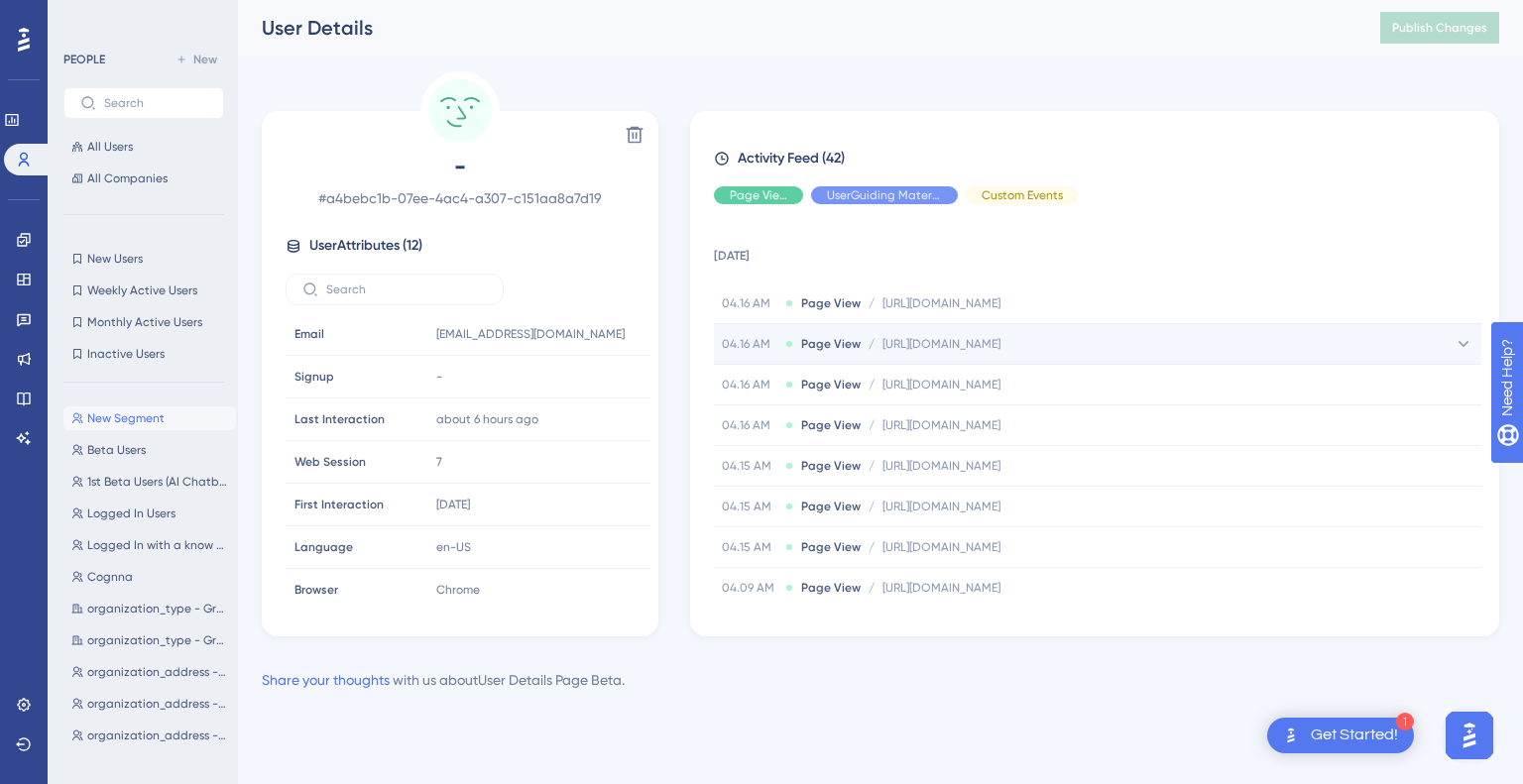
click at [1328, 339] on div "04.16 AM Page View / https://platform.cognna.com/discover/software-vulnerabilit…" at bounding box center [1097, 344] width 767 height 40
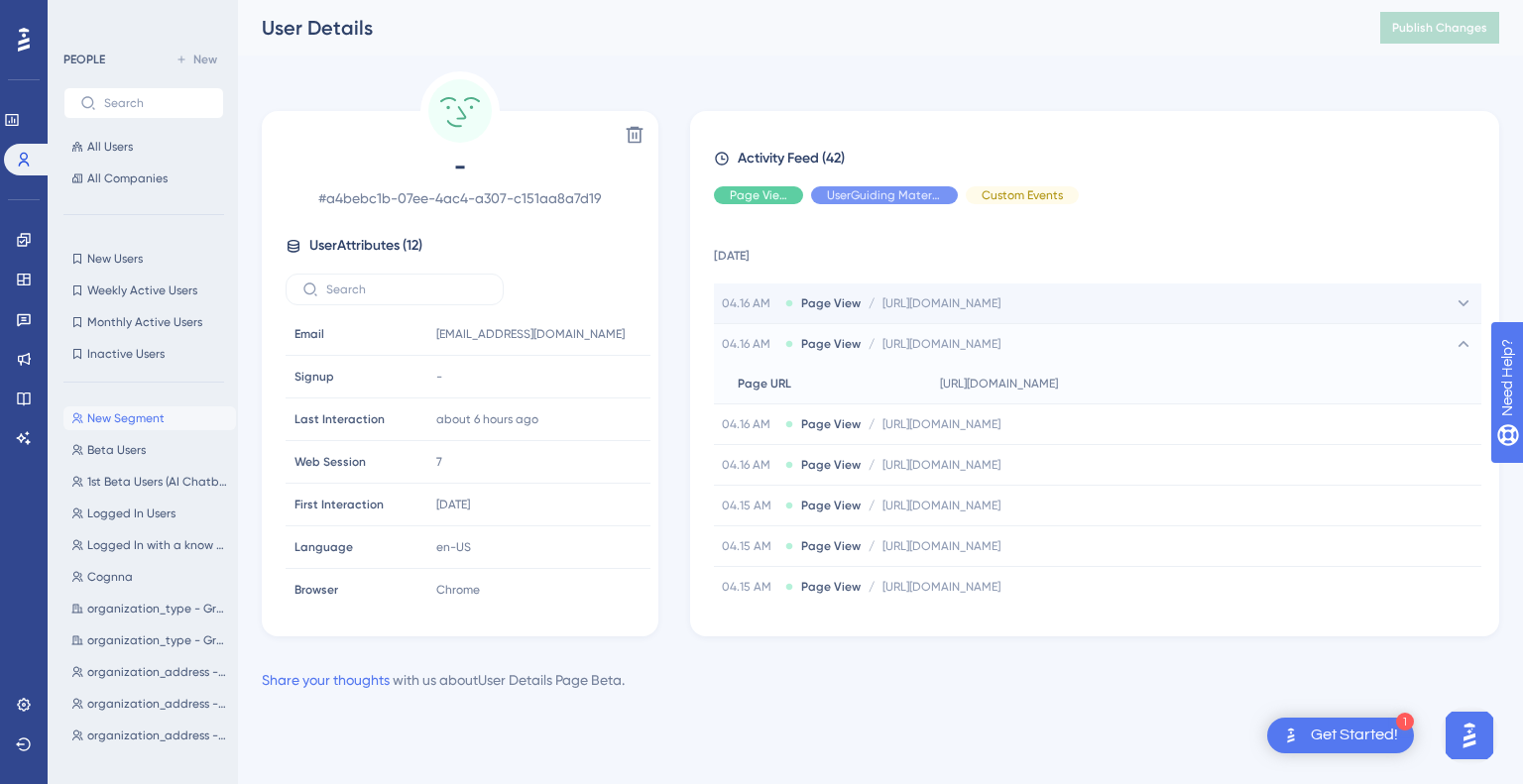
click at [1000, 308] on span "https://platform.cognna.com/discover/software-vulnerability-management?tab=vuln…" at bounding box center [942, 303] width 118 height 16
click at [1451, 345] on icon at bounding box center [1457, 343] width 20 height 20
click at [1000, 306] on span "https://platform.cognna.com/discover/software-vulnerability-management?tab=vuln…" at bounding box center [942, 303] width 118 height 16
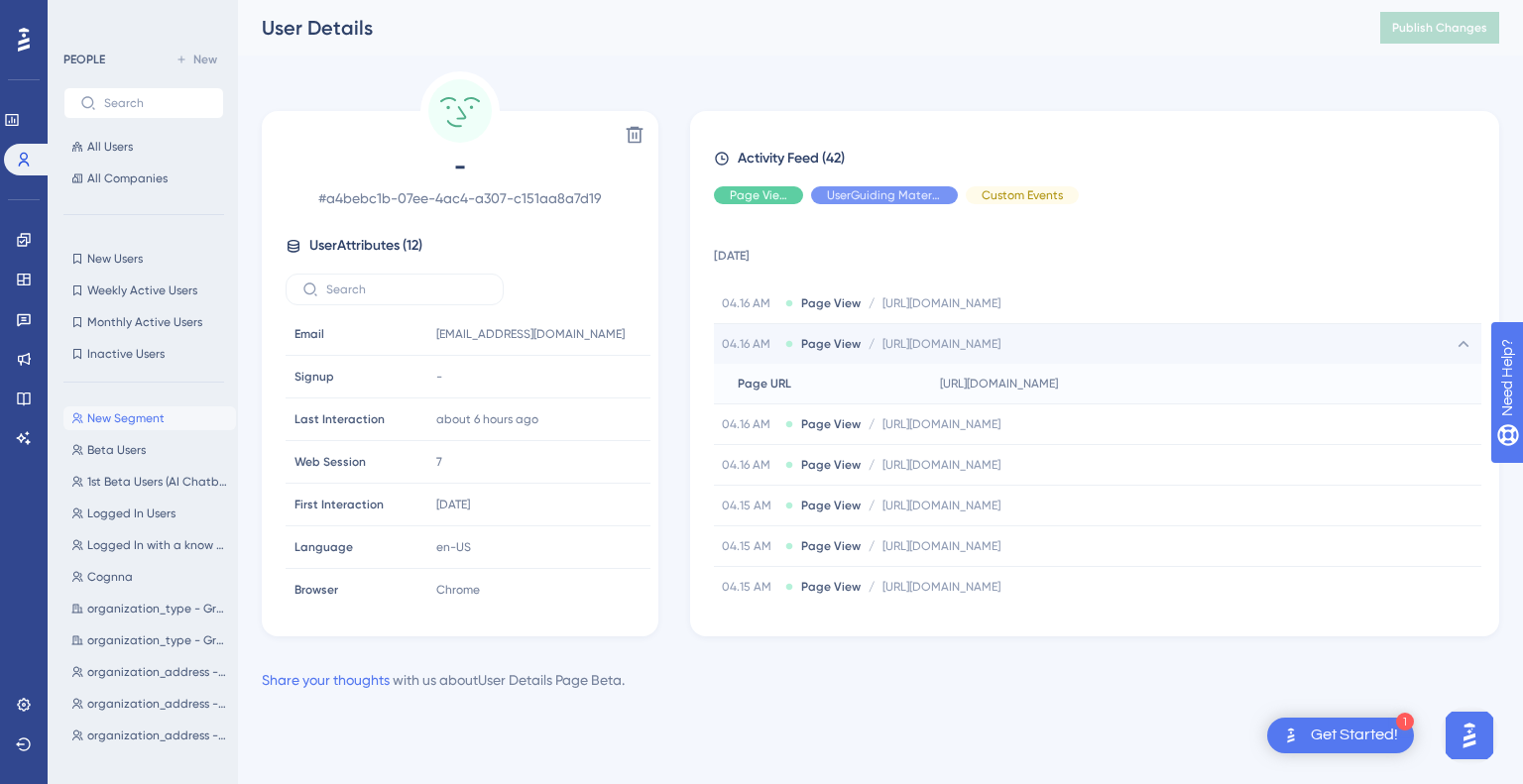
click at [1000, 344] on span "https://platform.cognna.com/discover/software-vulnerability-management" at bounding box center [942, 344] width 118 height 16
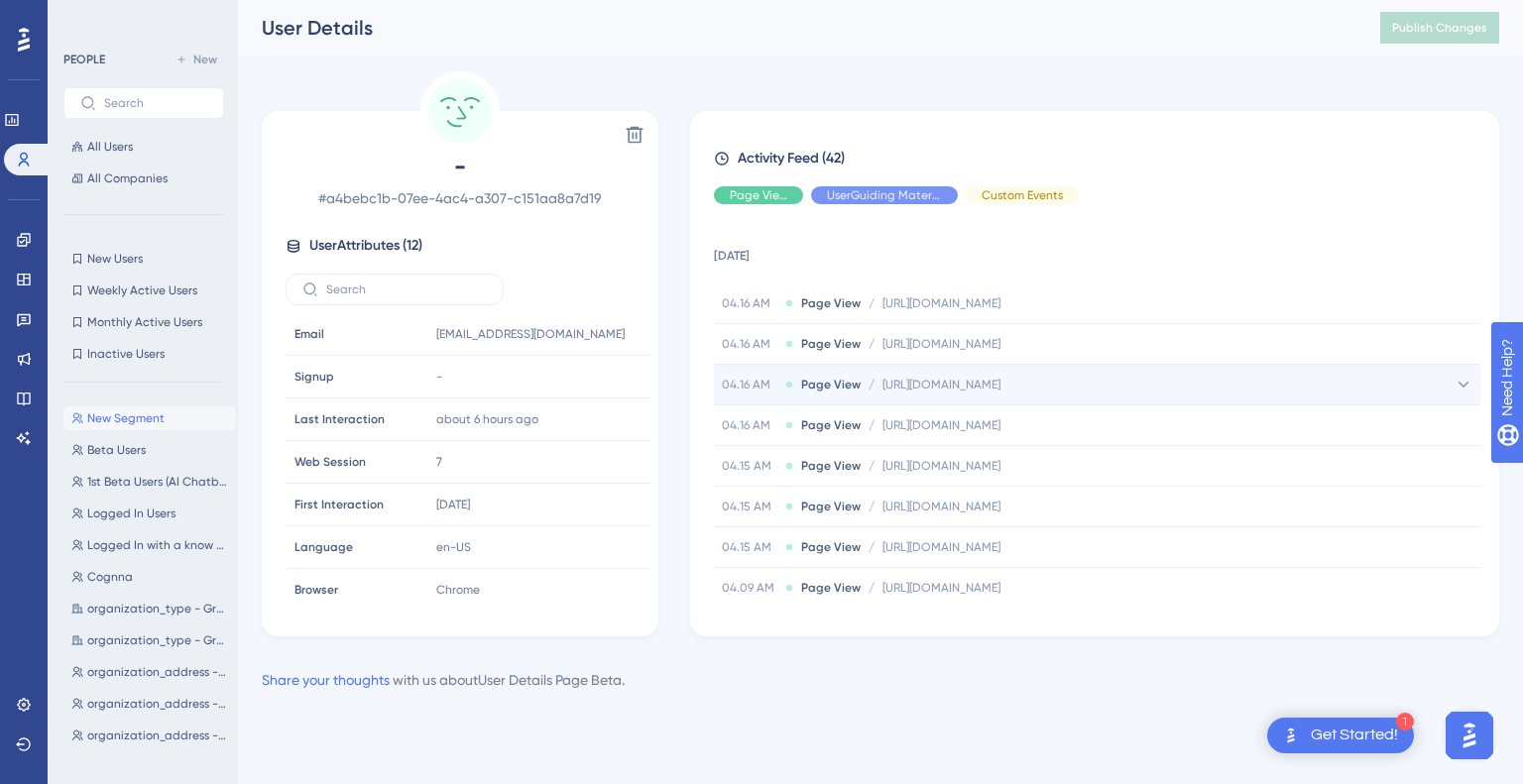
click at [1210, 375] on div "04.16 AM Page View / https://platform.cognna.com/discover/software-vulnerabilit…" at bounding box center [1097, 385] width 767 height 40
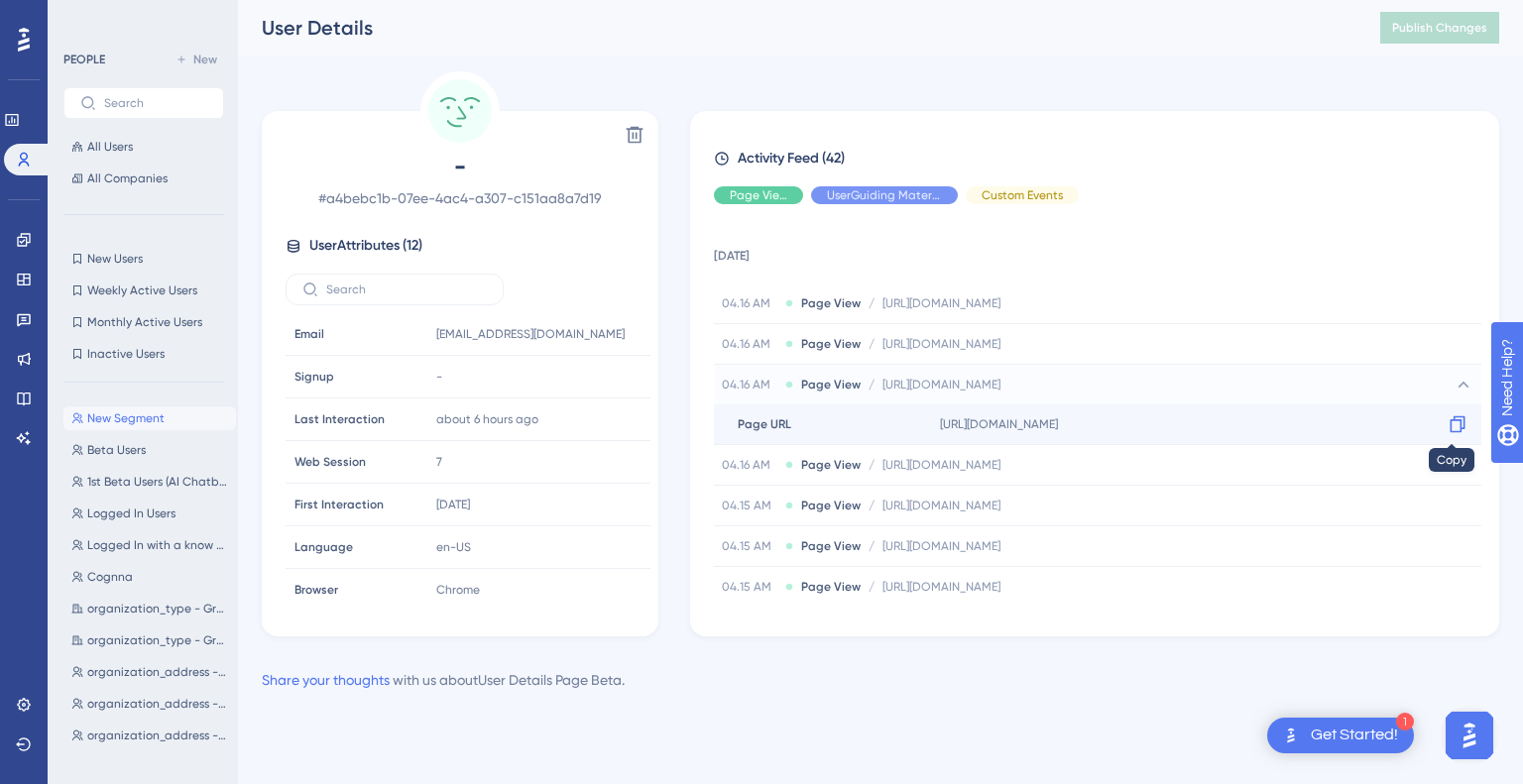
click at [1451, 424] on icon at bounding box center [1457, 424] width 20 height 20
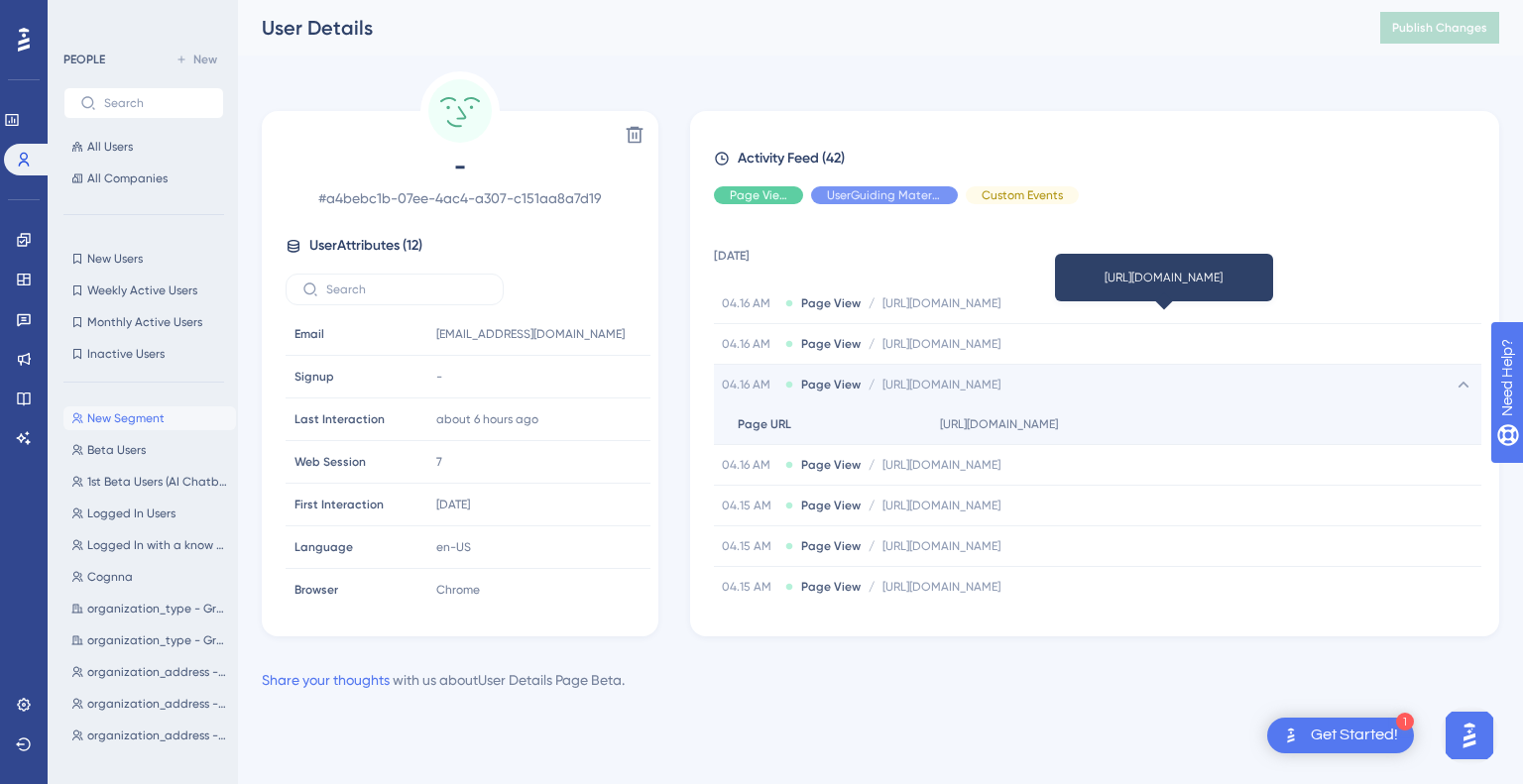
click at [943, 387] on span "https://platform.cognna.com/discover/software-vulnerability-management/software…" at bounding box center [942, 385] width 118 height 16
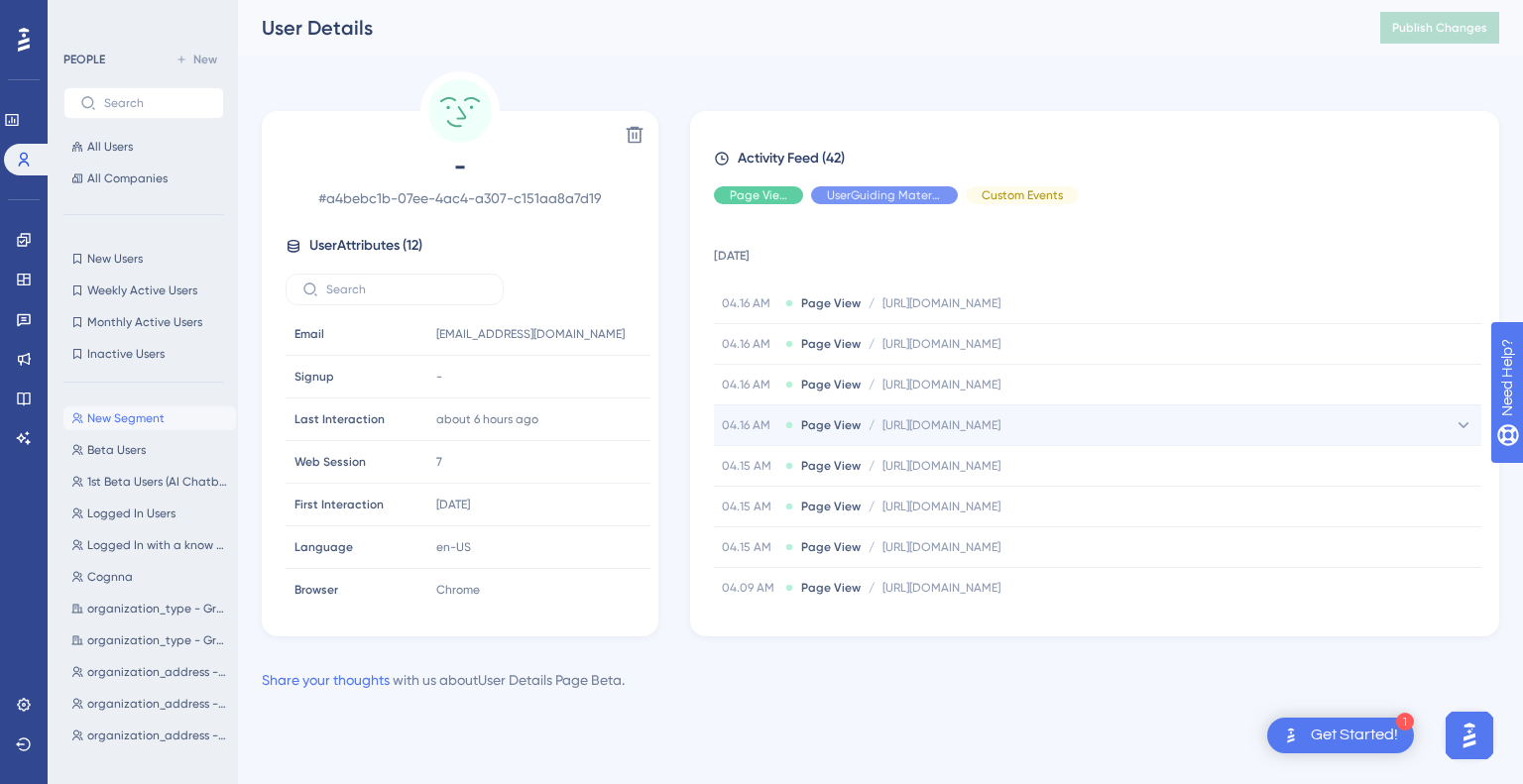
click at [952, 422] on span "https://platform.cognna.com/discover/software-vulnerability-management?tab=vuln…" at bounding box center [942, 425] width 118 height 16
click at [971, 425] on span "https://platform.cognna.com/discover/software-vulnerability-management?tab=vuln…" at bounding box center [942, 425] width 118 height 16
click at [1000, 424] on span "https://platform.cognna.com/discover/software-vulnerability-management?tab=vuln…" at bounding box center [942, 425] width 118 height 16
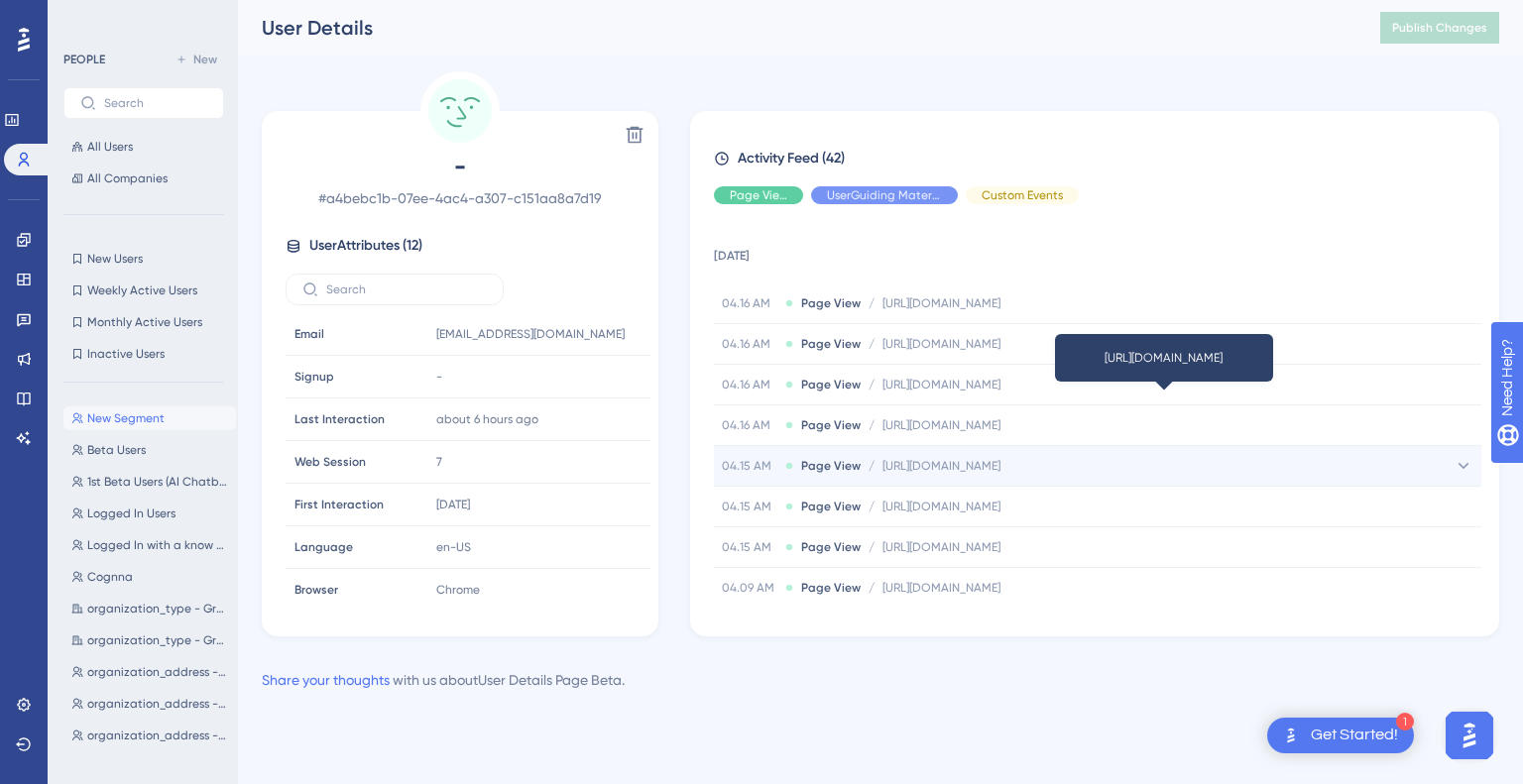
click at [1000, 458] on span "https://platform.cognna.com/discover/software-vulnerability-management/vulnerab…" at bounding box center [942, 466] width 118 height 16
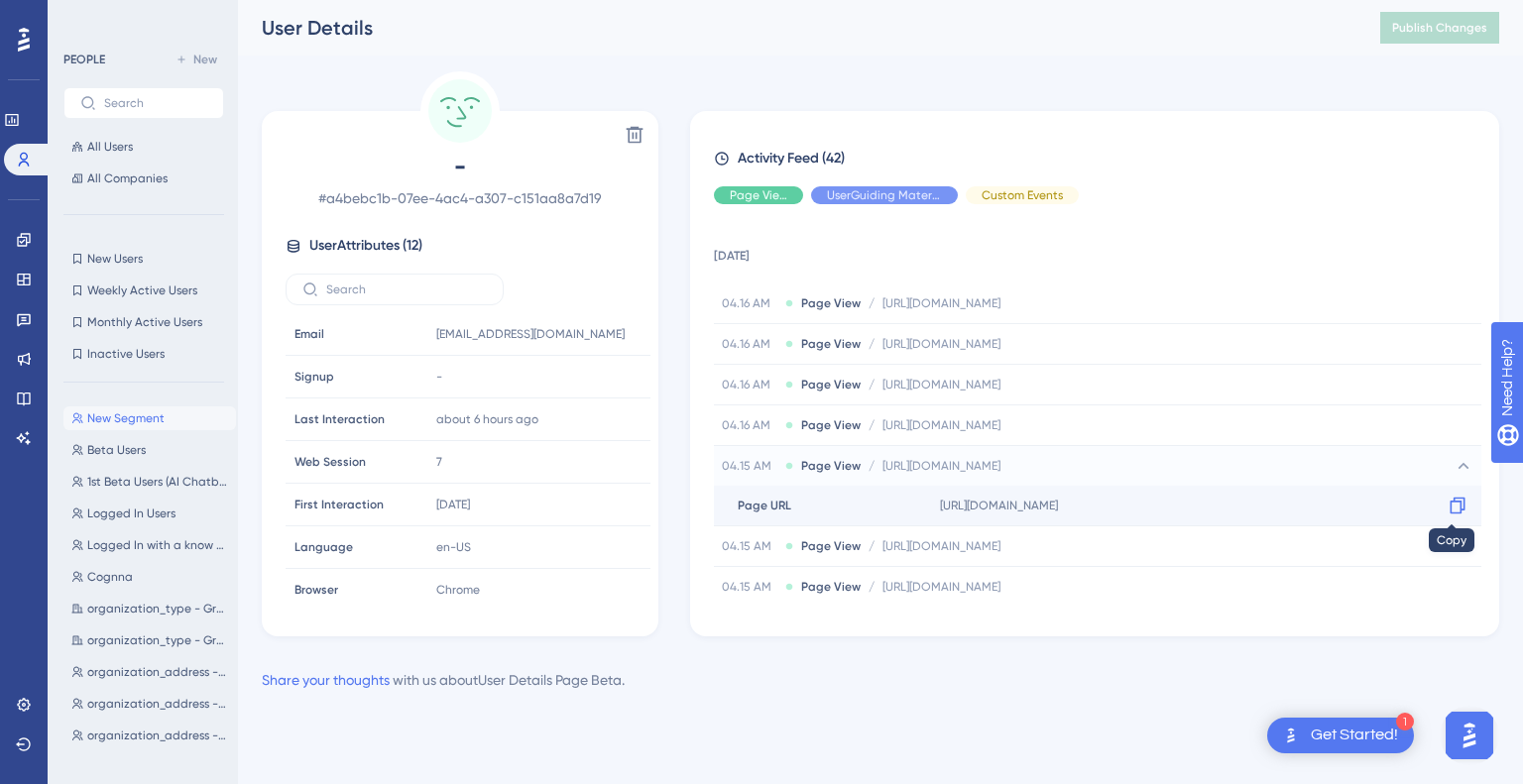
click at [1453, 500] on icon at bounding box center [1457, 505] width 15 height 17
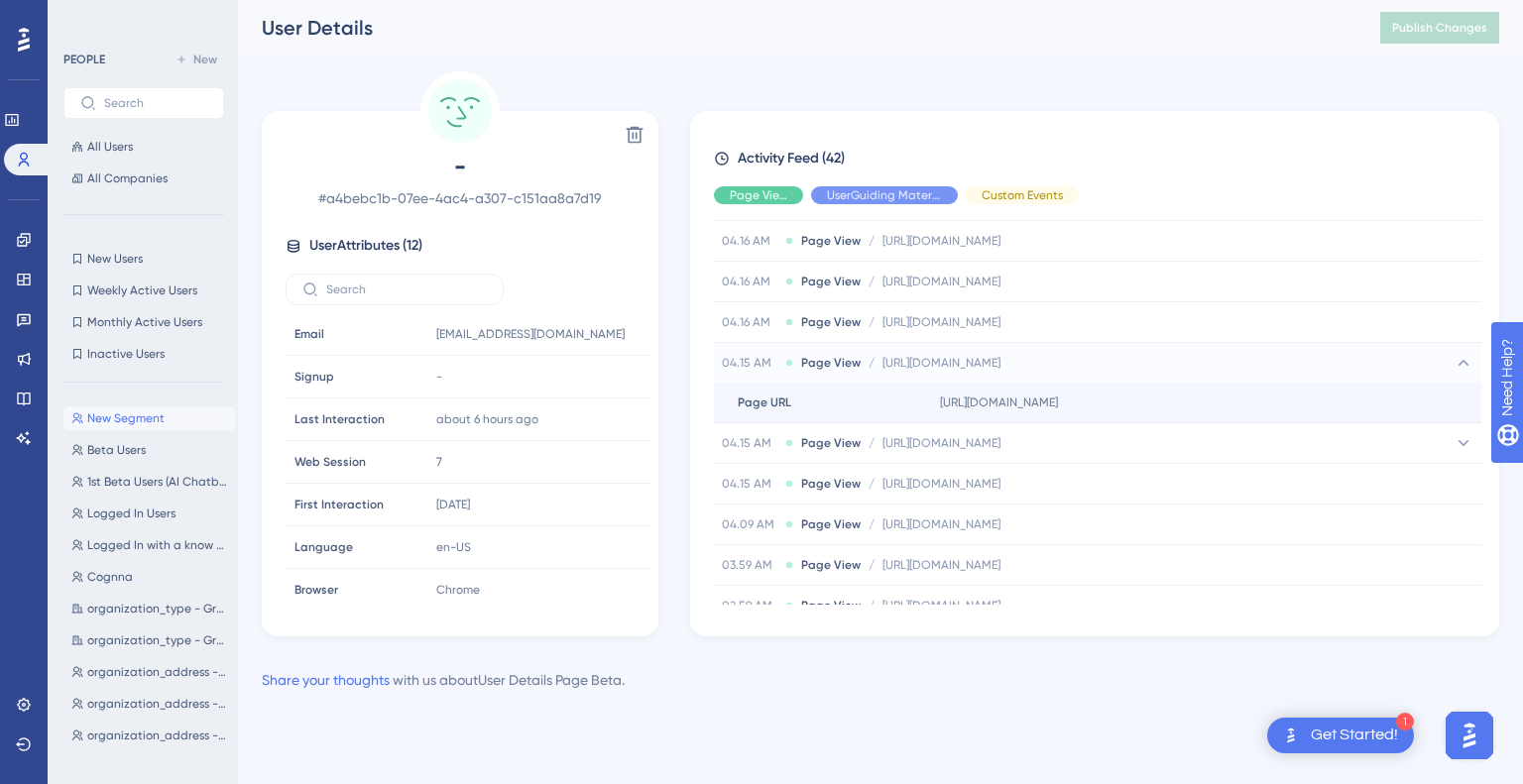
scroll to position [106, 0]
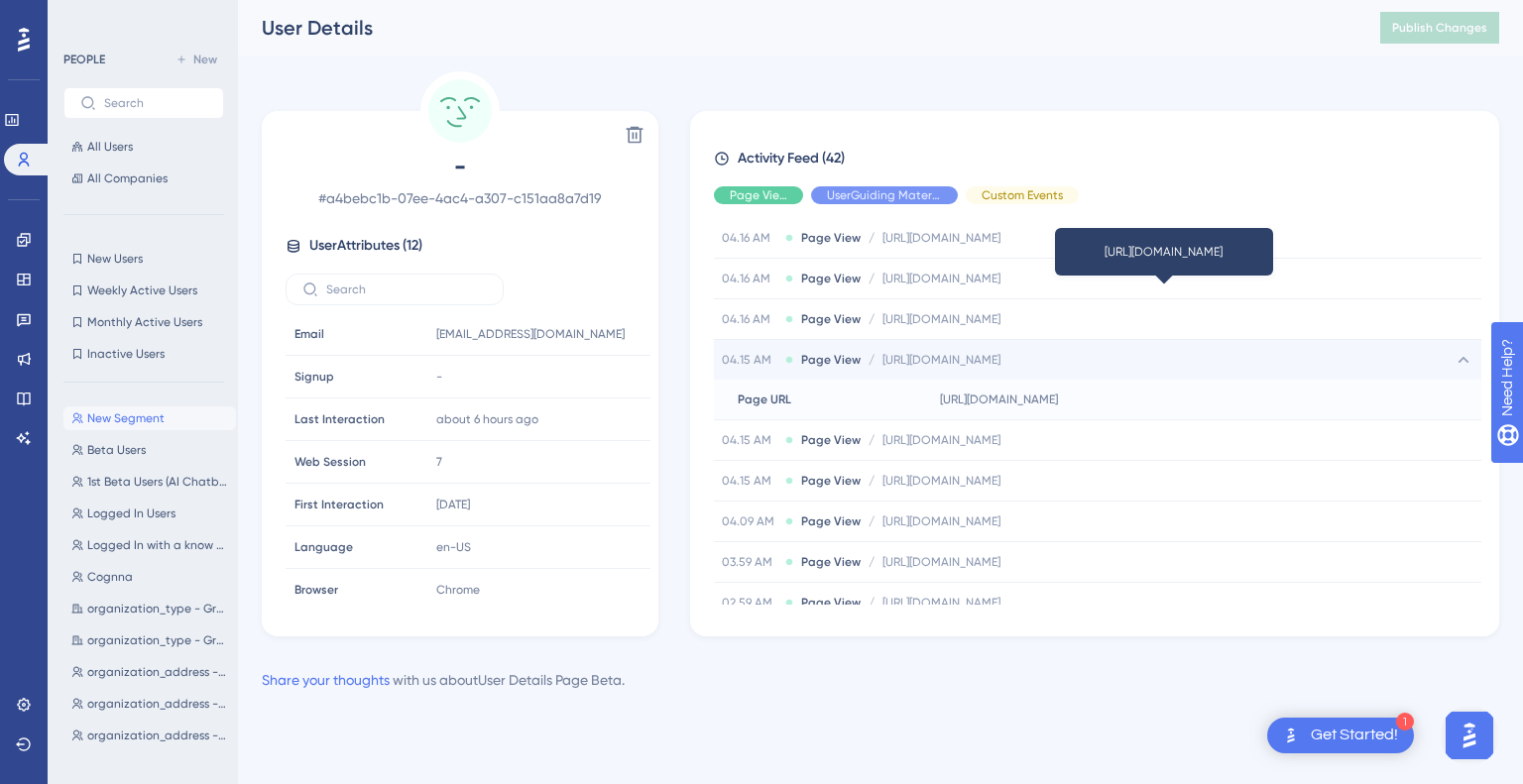
click at [954, 364] on span "https://platform.cognna.com/discover/software-vulnerability-management/vulnerab…" at bounding box center [942, 360] width 118 height 16
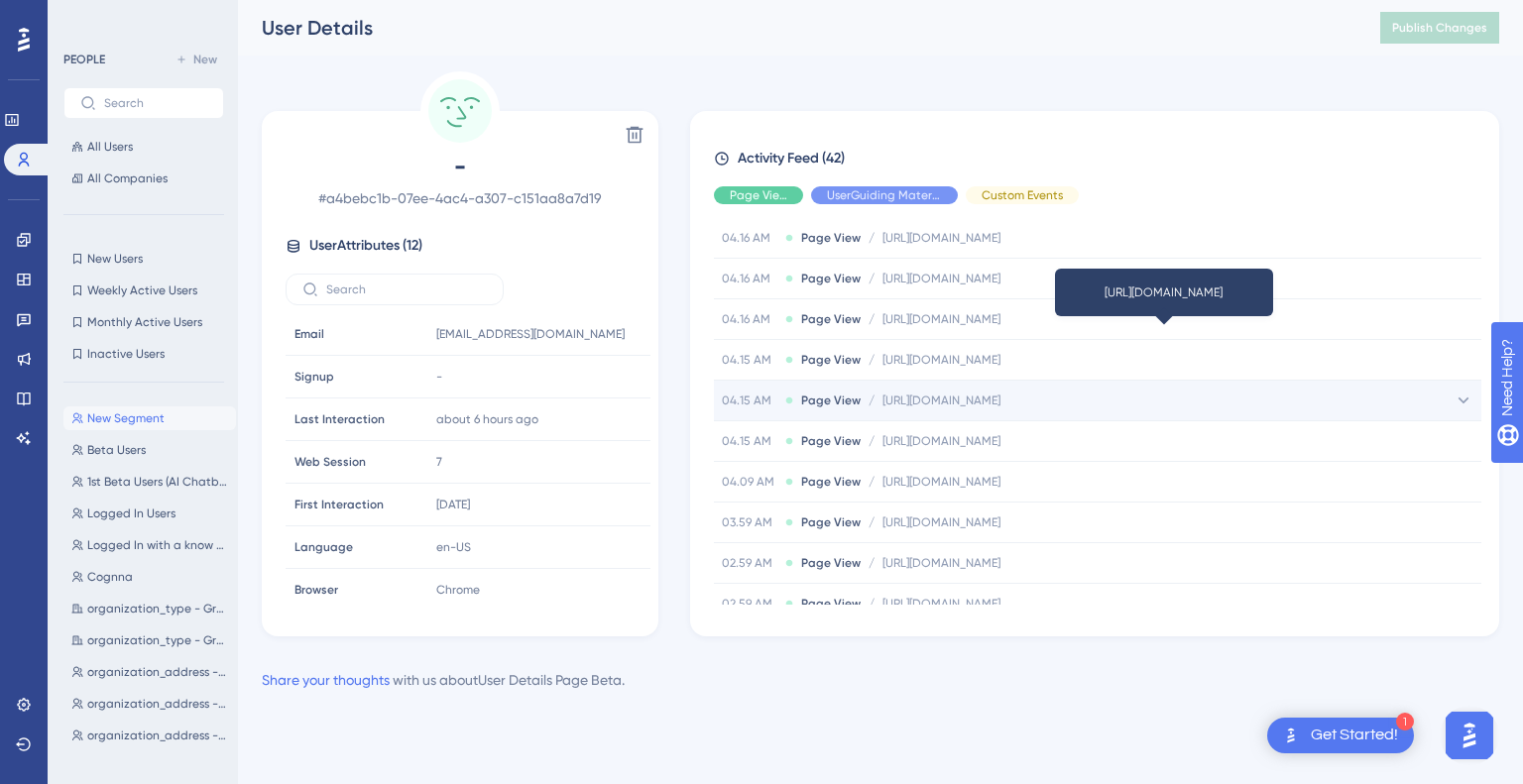
click at [961, 398] on span "https://platform.cognna.com/discover/software-vulnerability-management/software…" at bounding box center [942, 401] width 118 height 16
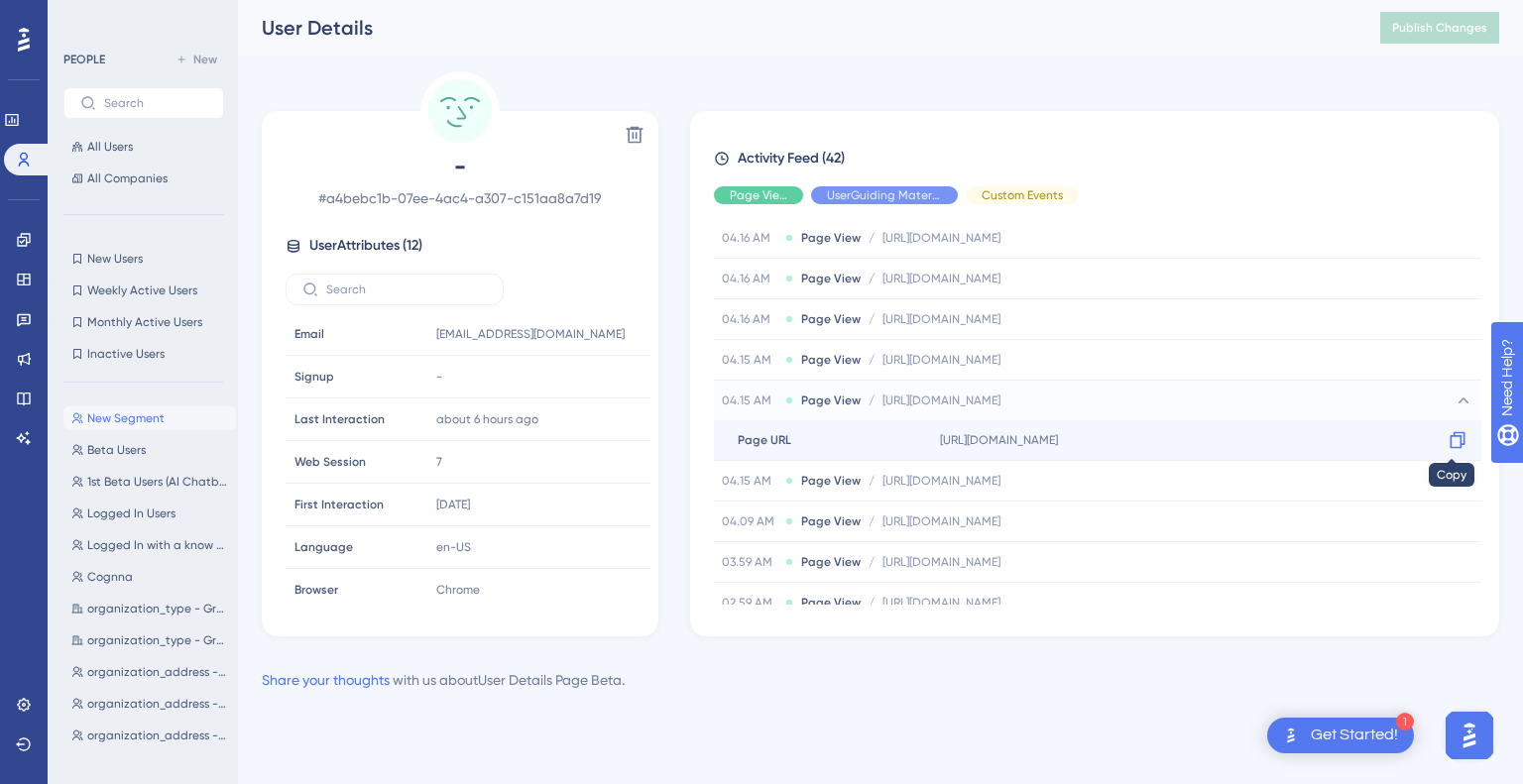
click at [1449, 441] on icon at bounding box center [1457, 440] width 20 height 20
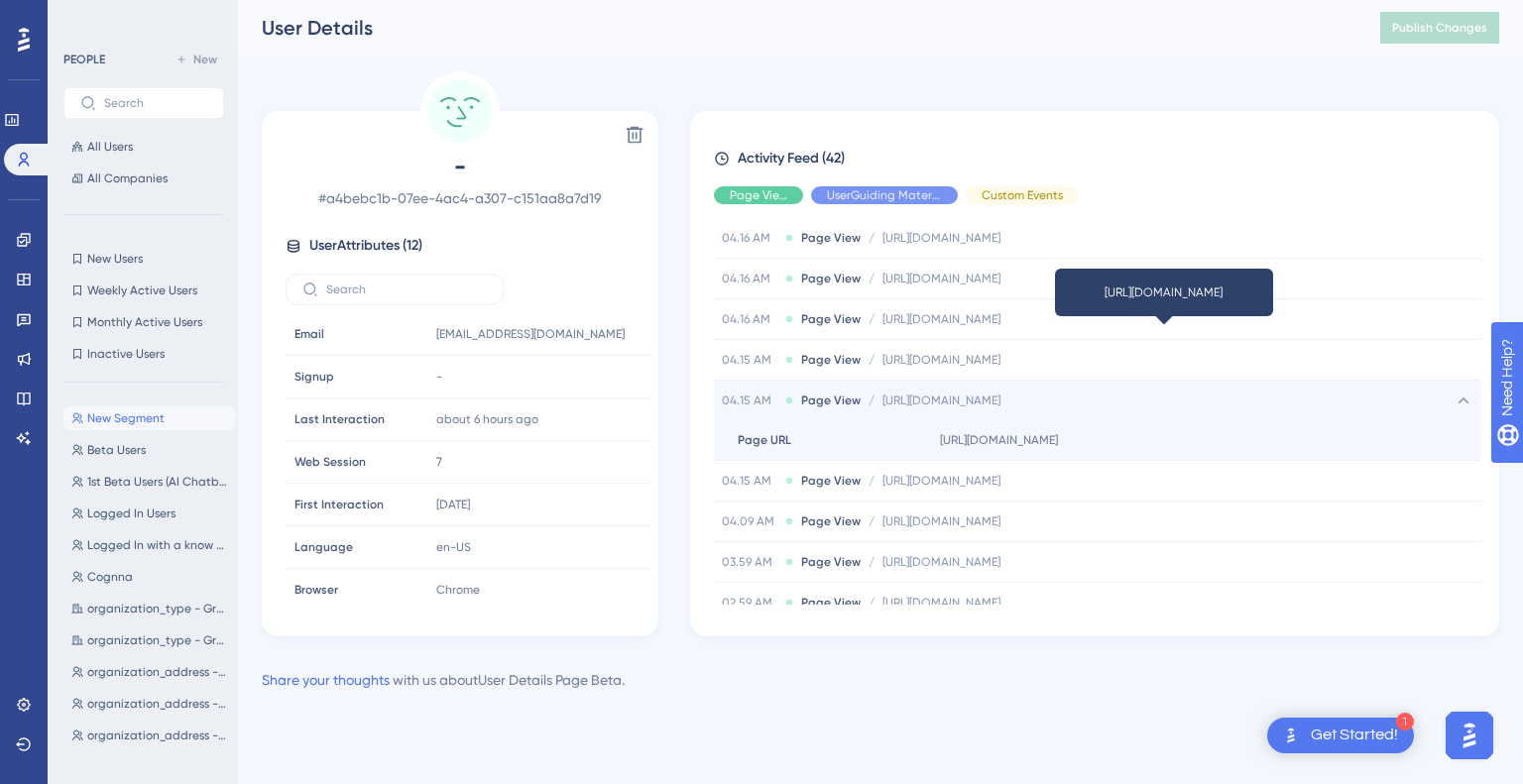
click at [923, 393] on span "https://platform.cognna.com/discover/software-vulnerability-management/software…" at bounding box center [942, 401] width 118 height 16
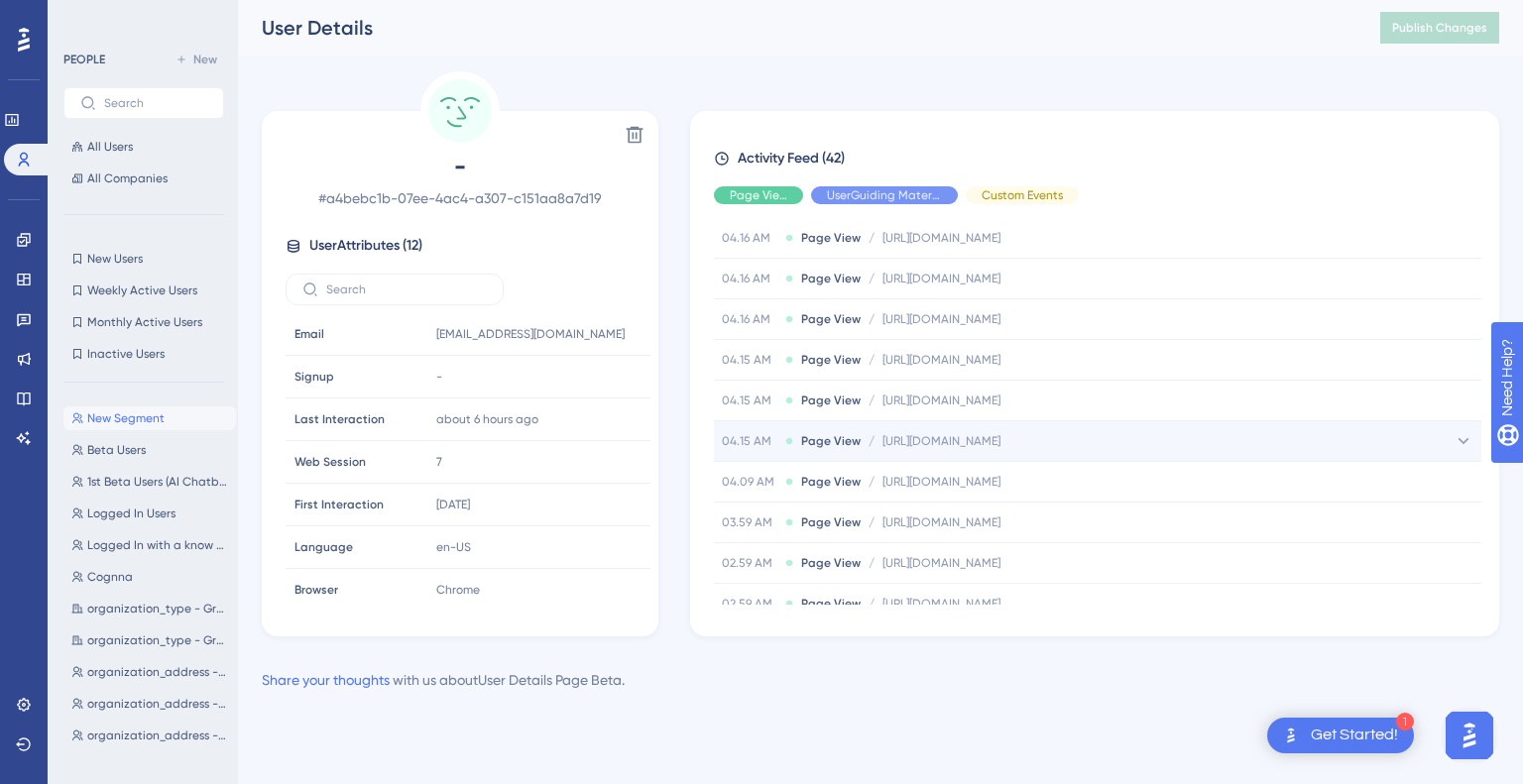
click at [941, 442] on span "https://platform.cognna.com/discover/software-vulnerability-management?tab=vuln…" at bounding box center [942, 441] width 118 height 16
click at [951, 437] on span "https://platform.cognna.com/discover/software-vulnerability-management?tab=vuln…" at bounding box center [942, 441] width 118 height 16
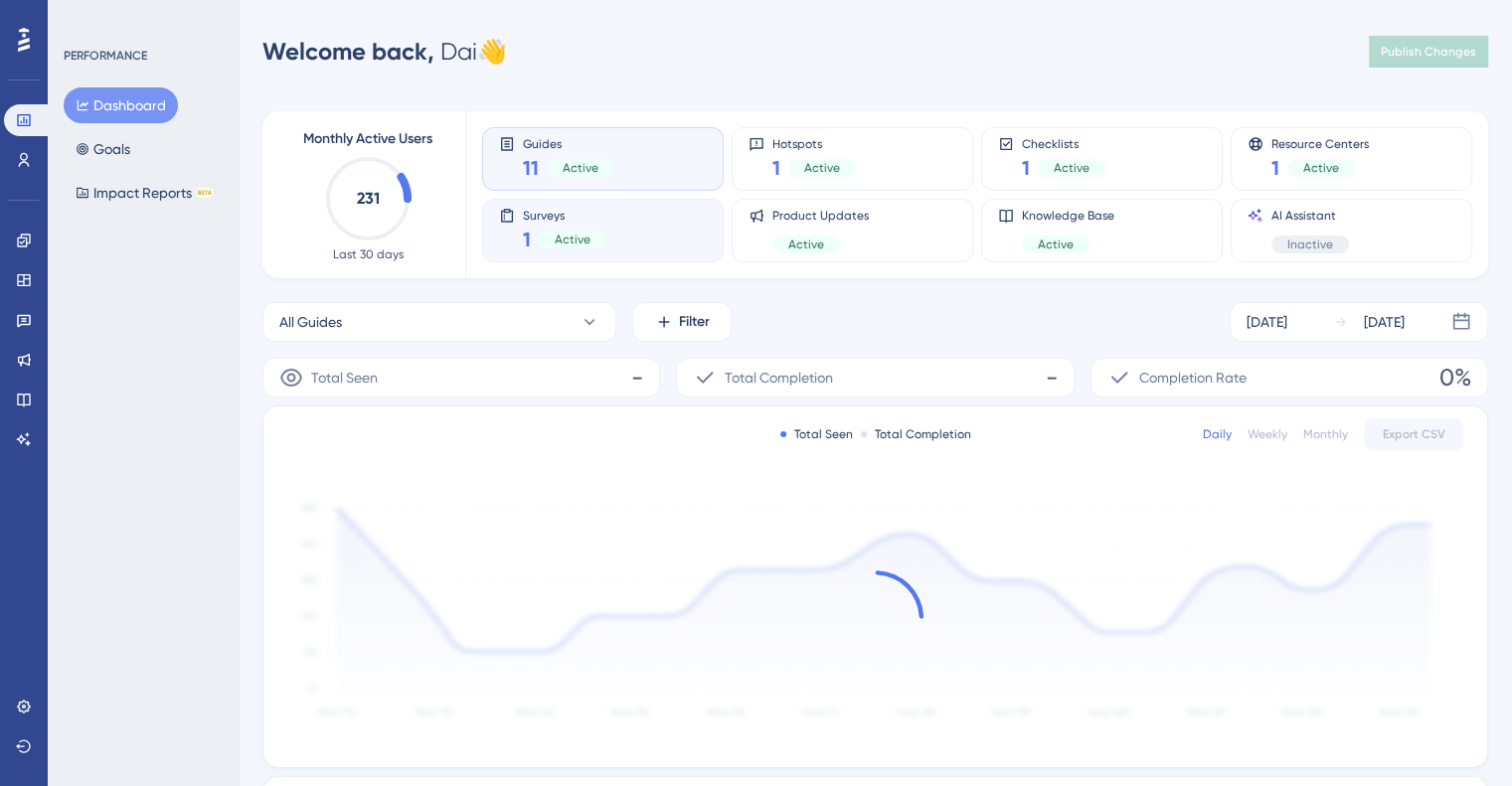
click at [593, 234] on div "Active" at bounding box center [573, 239] width 68 height 18
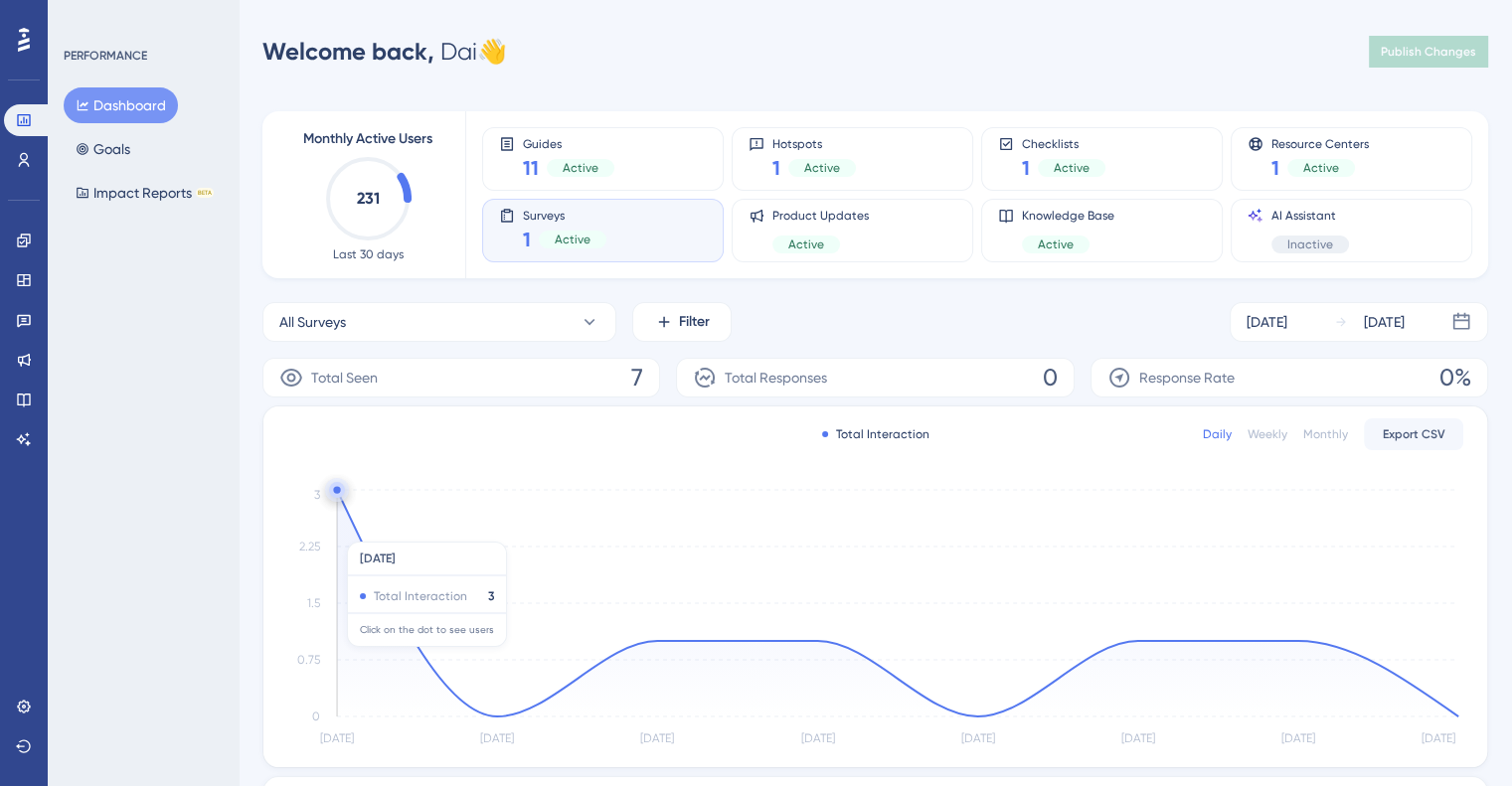
click at [341, 532] on icon at bounding box center [898, 602] width 1122 height 226
click at [335, 492] on icon "[DATE] Sep [DATE] Sep [DATE] Sep [DATE] Sep 22 0 0.75 1.5 2.25 3" at bounding box center [875, 617] width 1177 height 266
click at [337, 492] on circle at bounding box center [336, 489] width 7 height 7
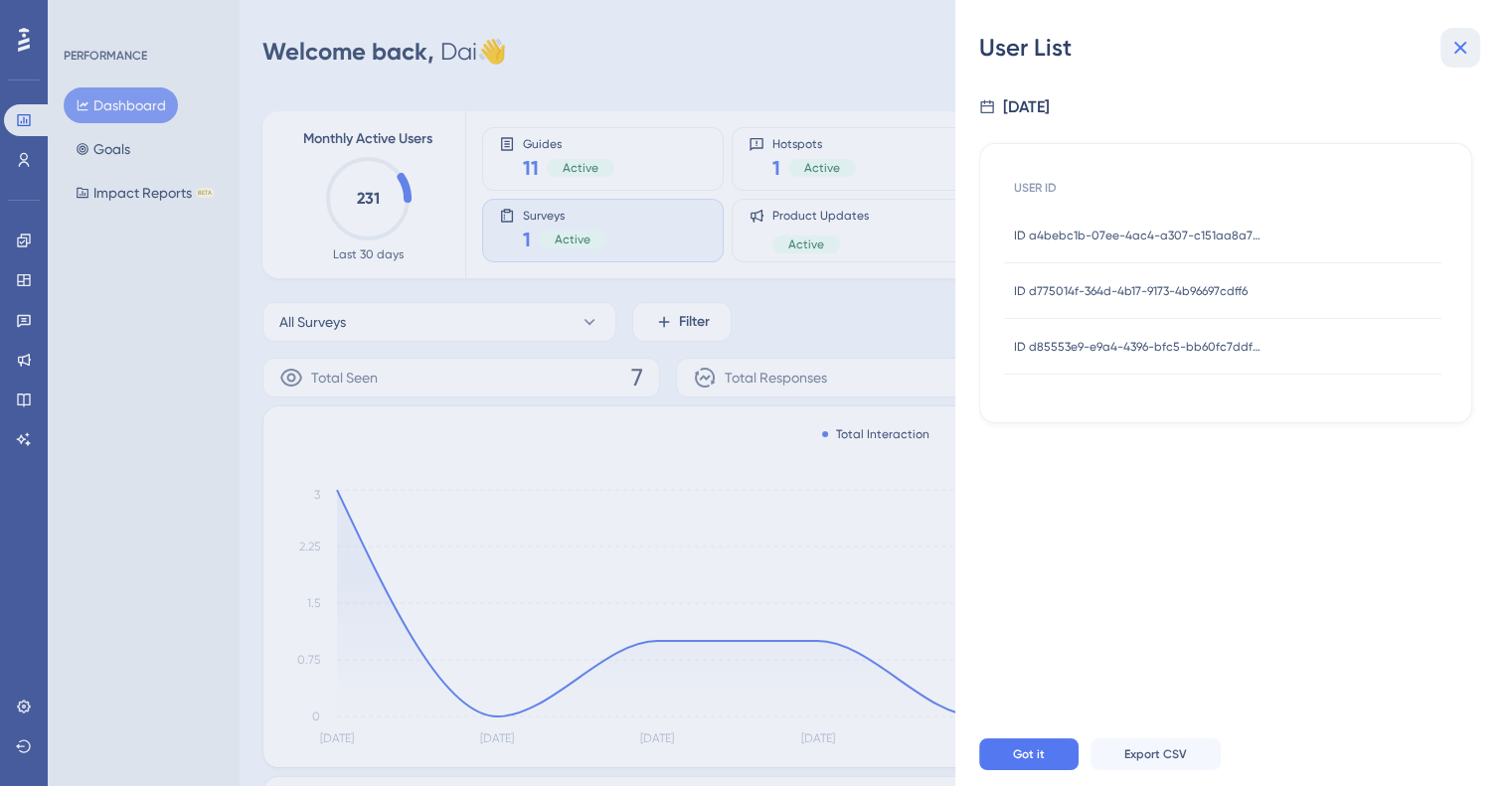
click at [1457, 39] on icon at bounding box center [1461, 48] width 24 height 24
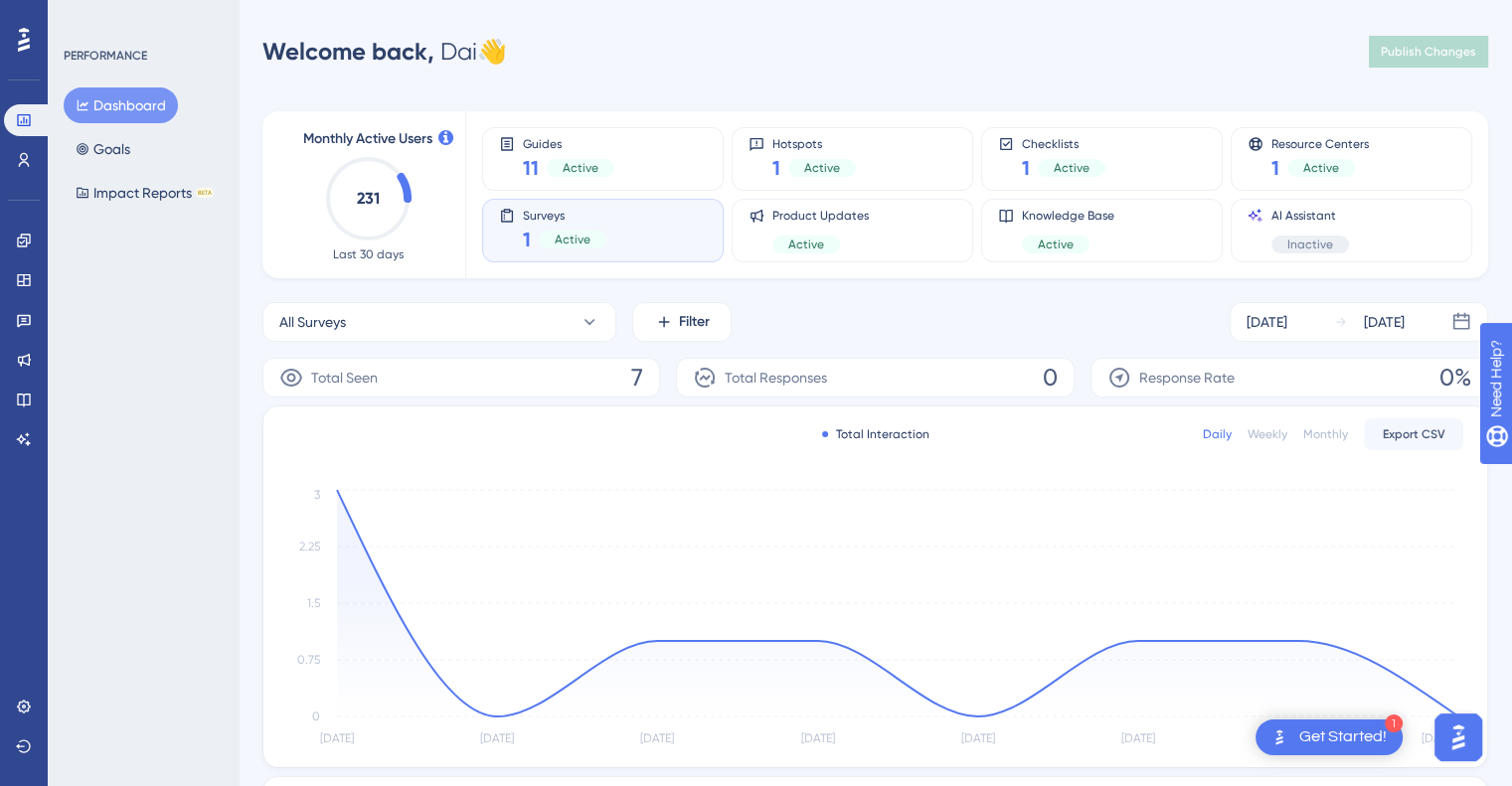
click at [505, 220] on icon at bounding box center [507, 214] width 12 height 13
click at [22, 321] on icon at bounding box center [24, 321] width 14 height 13
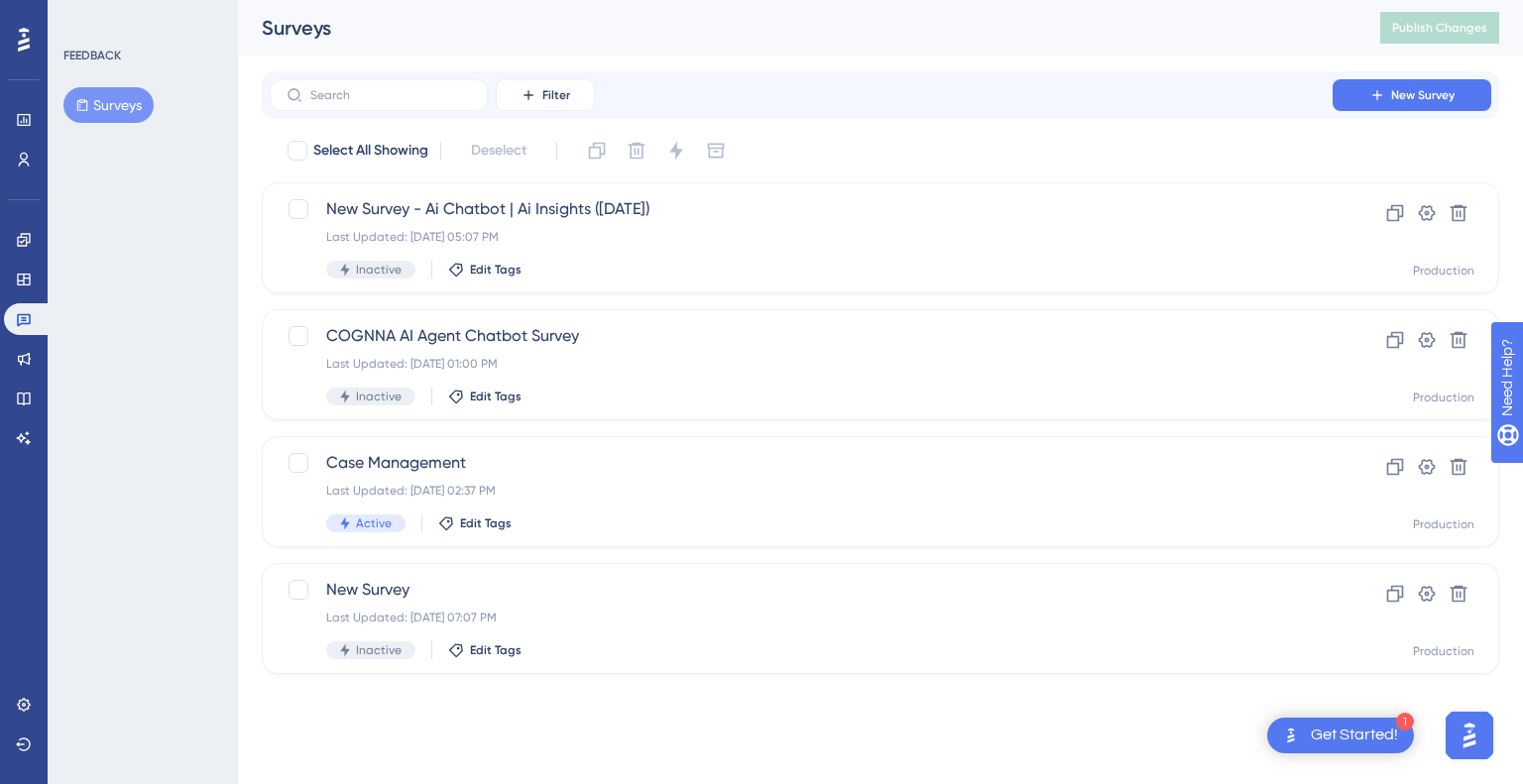
click at [115, 99] on button "Surveys" at bounding box center [109, 105] width 91 height 36
click at [131, 102] on button "Surveys" at bounding box center [109, 105] width 91 height 36
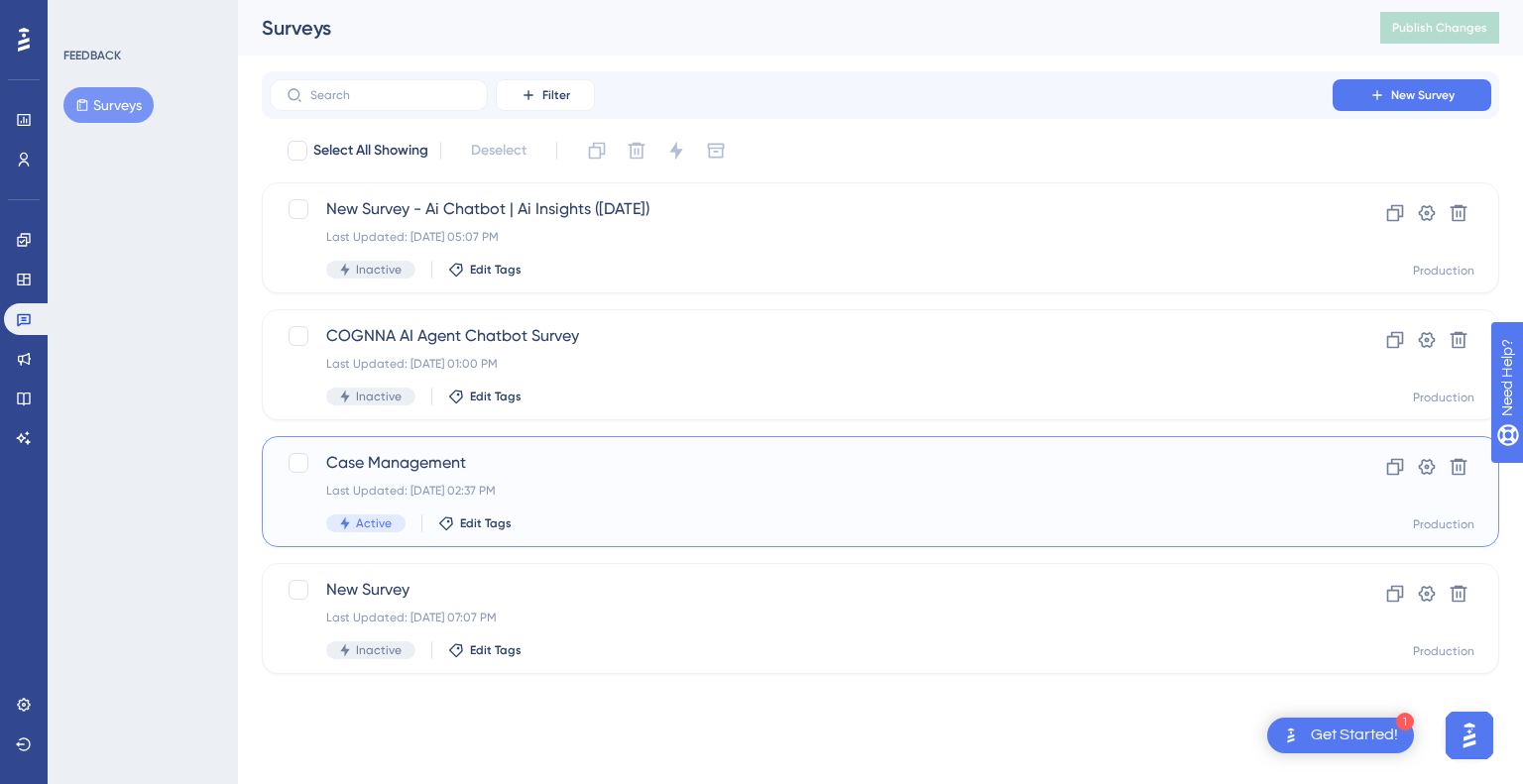
click at [689, 467] on span "Case Management" at bounding box center [801, 463] width 950 height 24
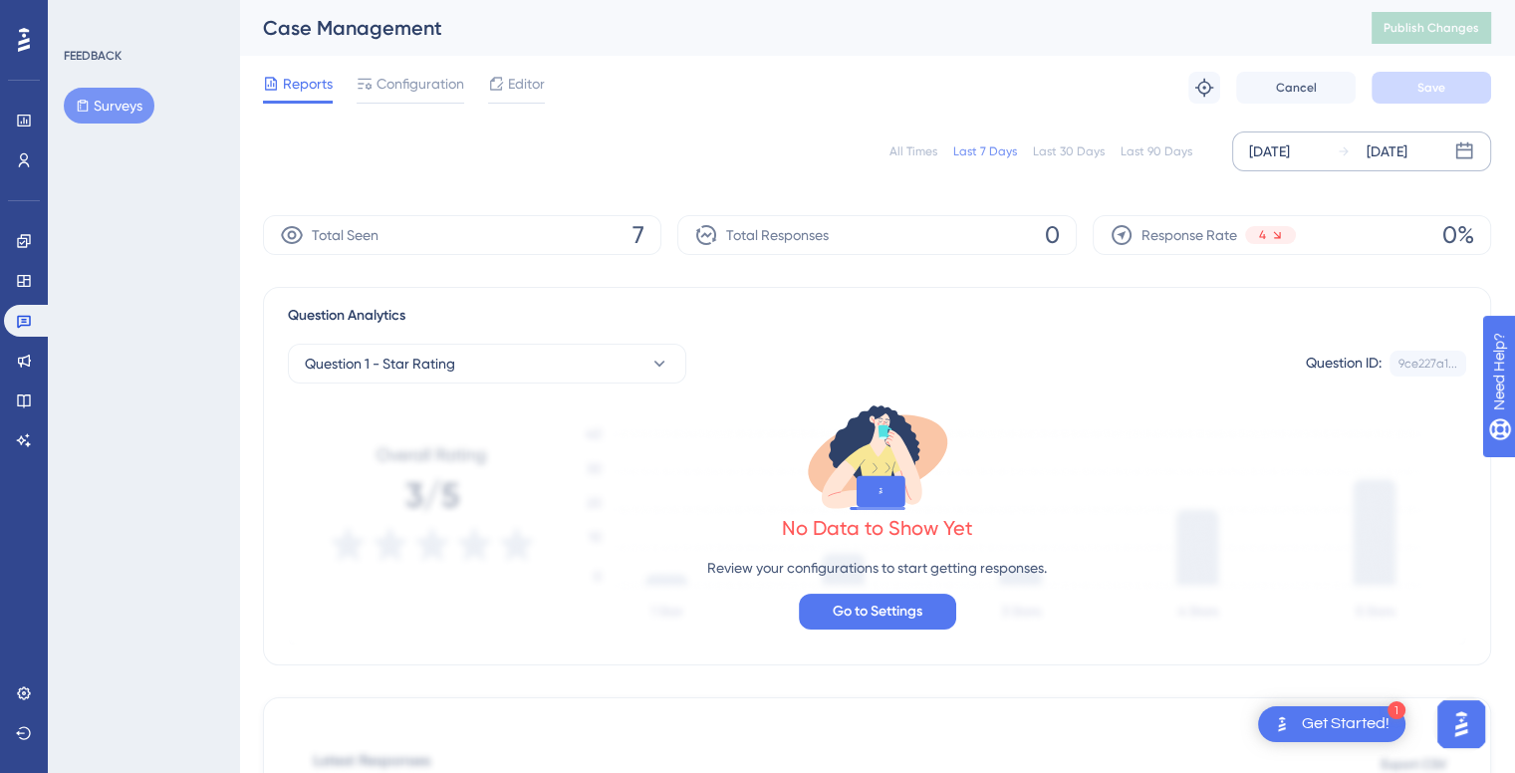
click at [1290, 147] on div "[DATE]" at bounding box center [1269, 151] width 41 height 24
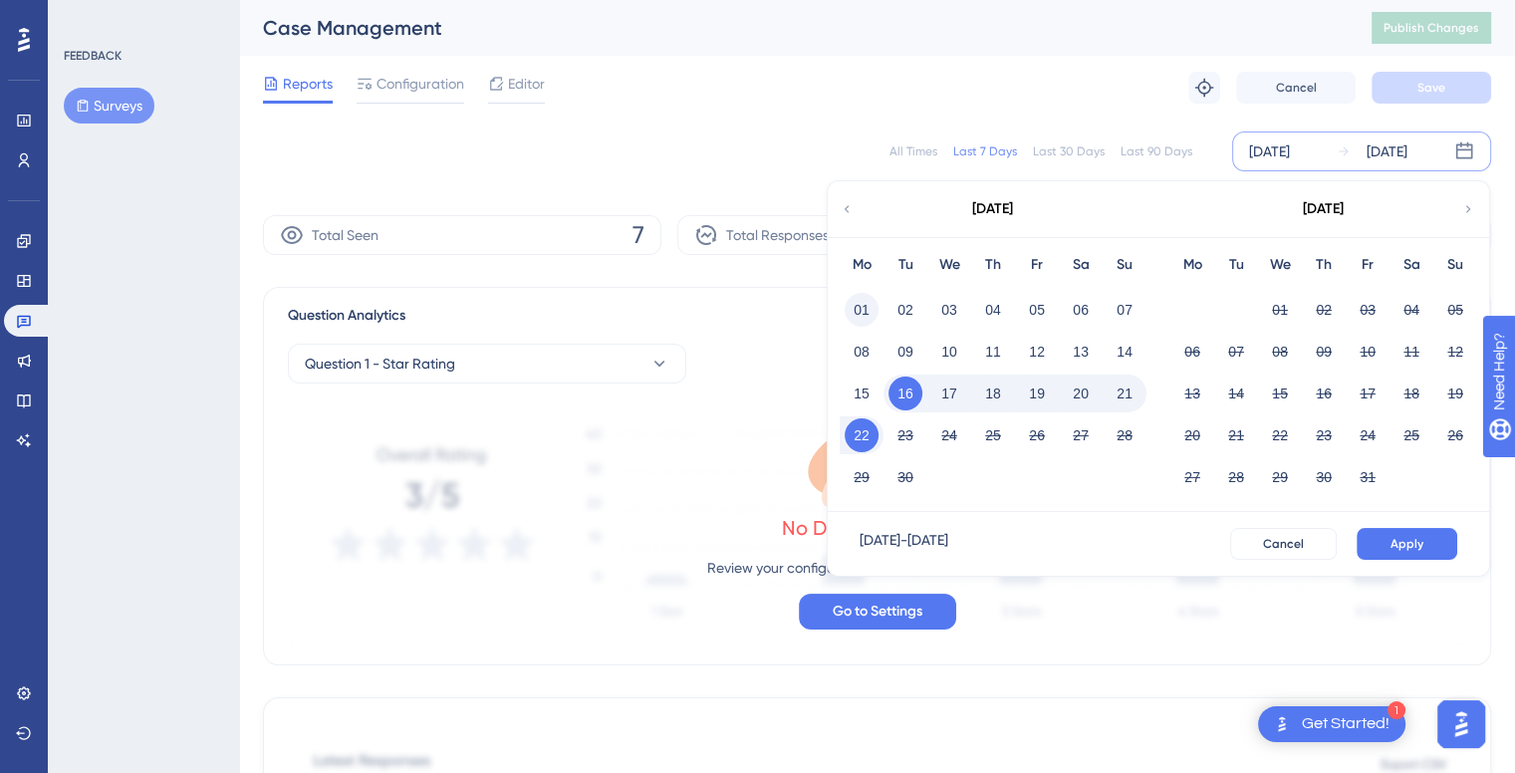
click at [860, 312] on button "01" at bounding box center [862, 310] width 34 height 34
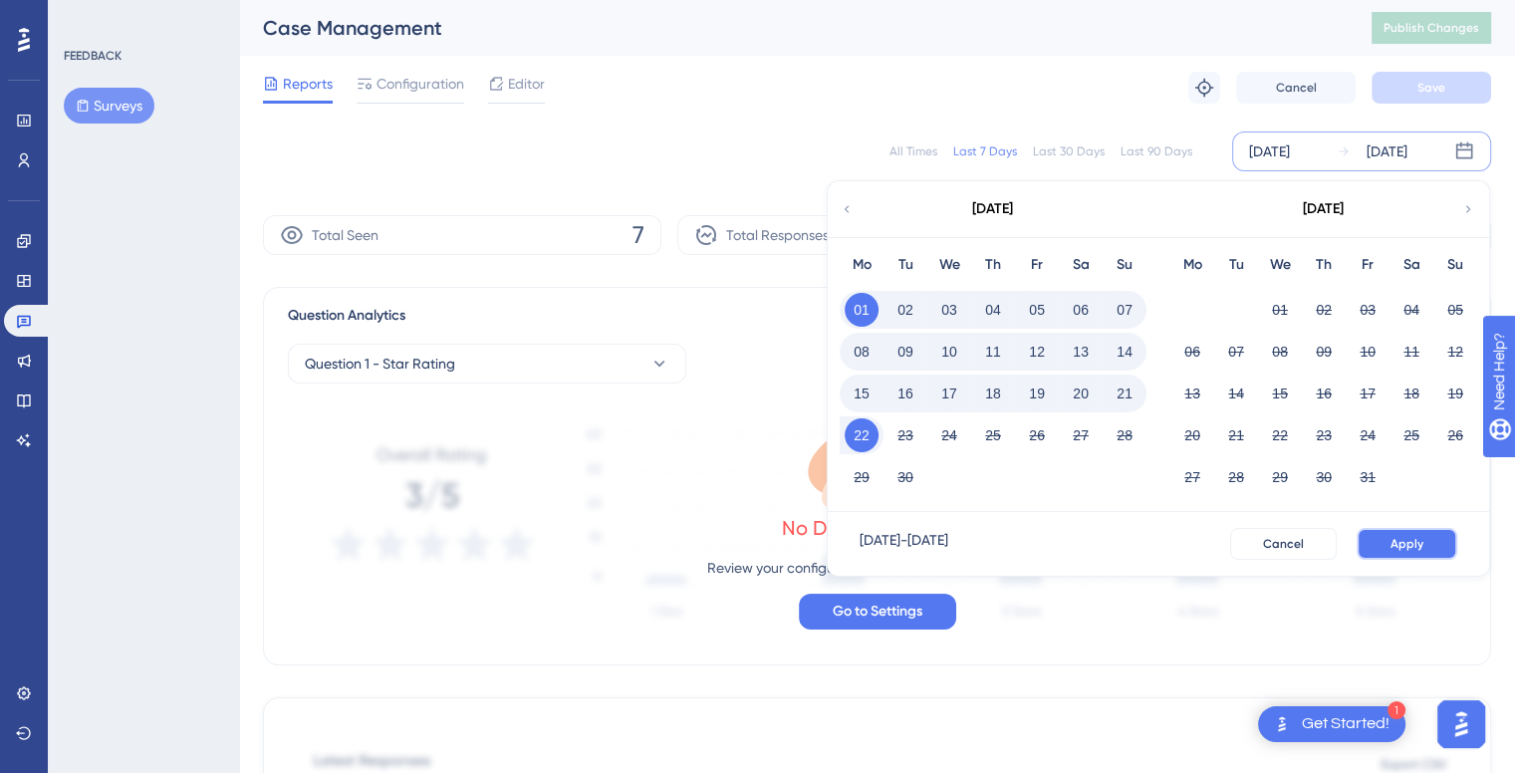
click at [1399, 542] on span "Apply" at bounding box center [1407, 544] width 33 height 16
